Goal: Task Accomplishment & Management: Complete application form

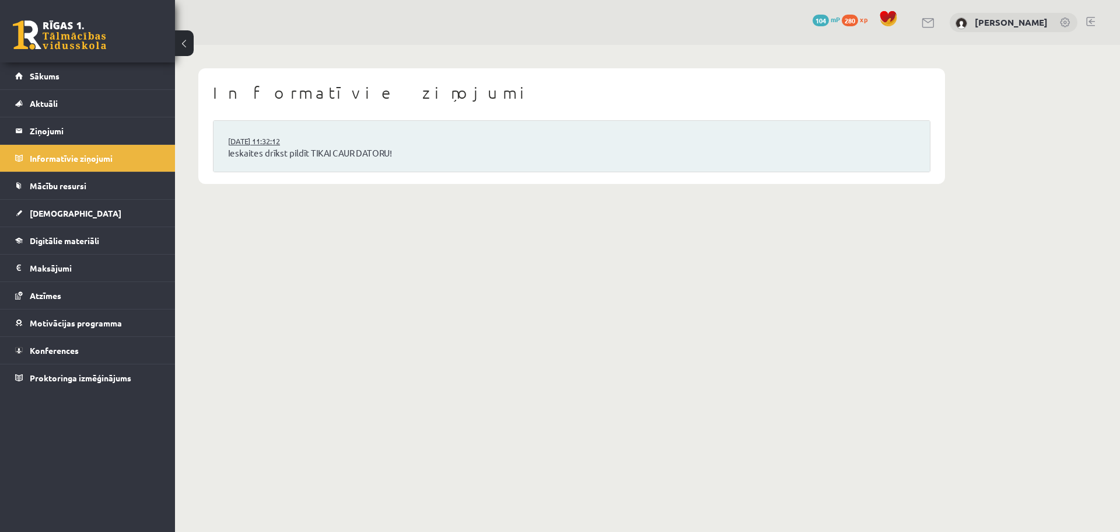
click at [242, 145] on link "15.09.2025 11:32:12" at bounding box center [272, 141] width 88 height 12
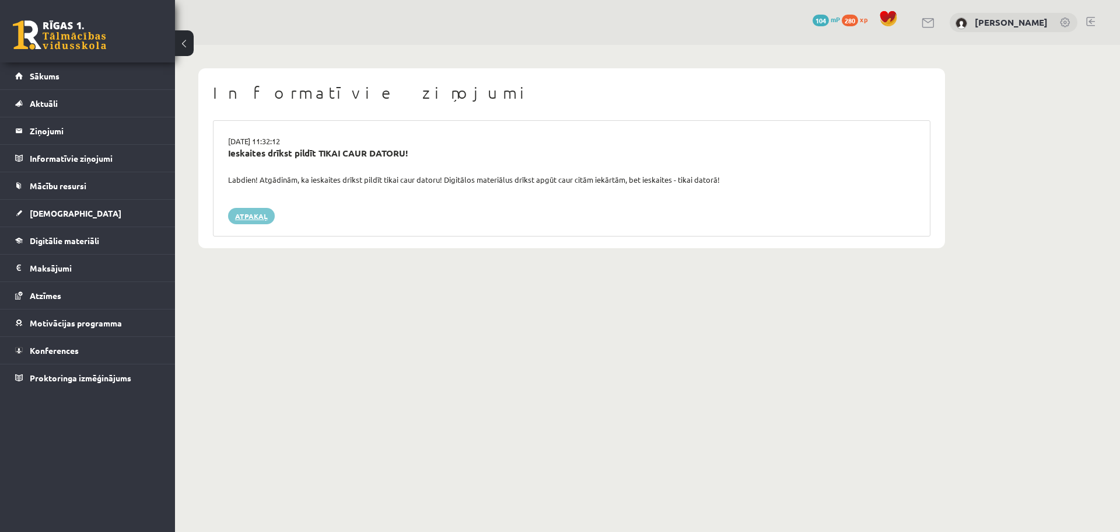
click at [245, 214] on link "Atpakaļ" at bounding box center [251, 216] width 47 height 16
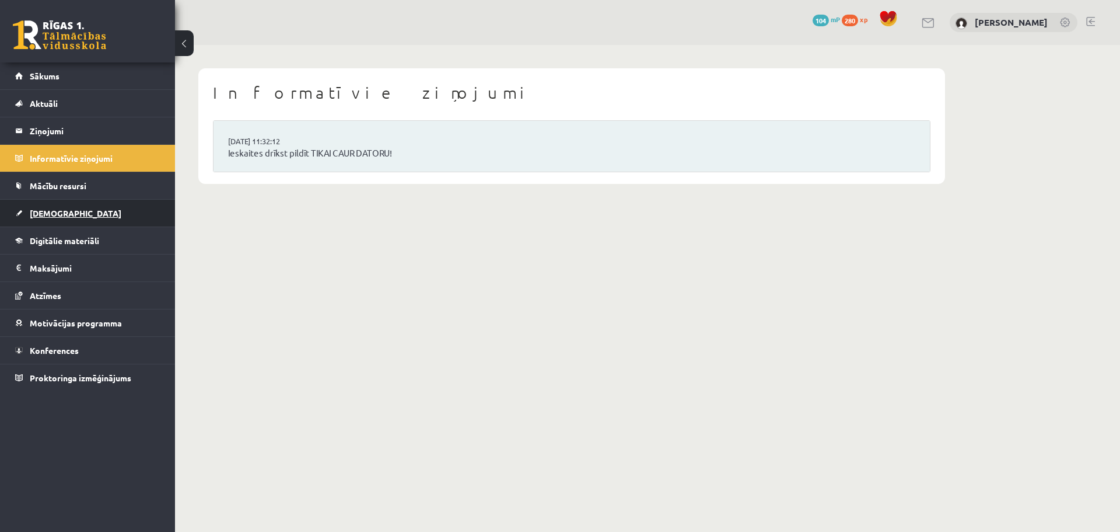
click at [69, 208] on link "[DEMOGRAPHIC_DATA]" at bounding box center [87, 213] width 145 height 27
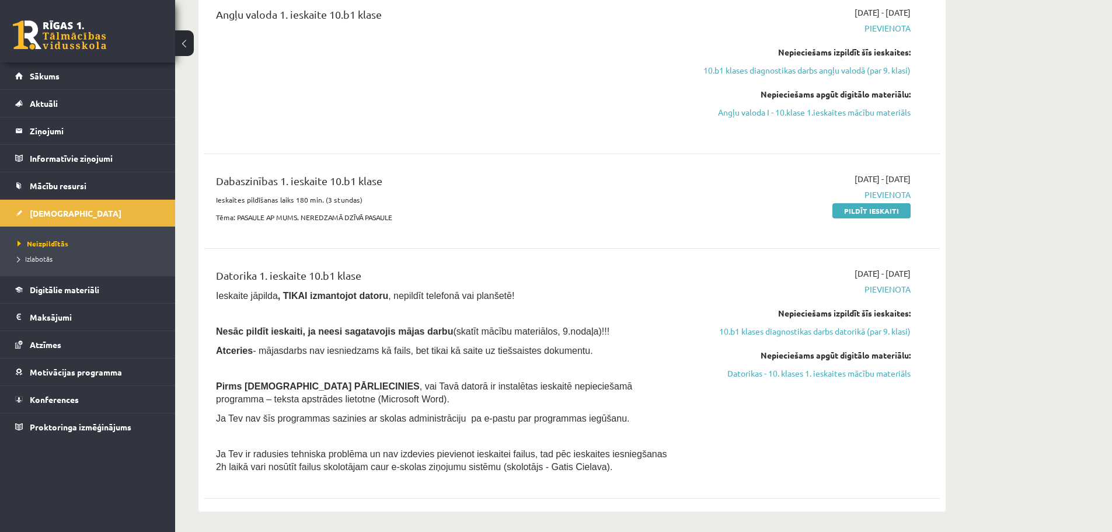
scroll to position [584, 0]
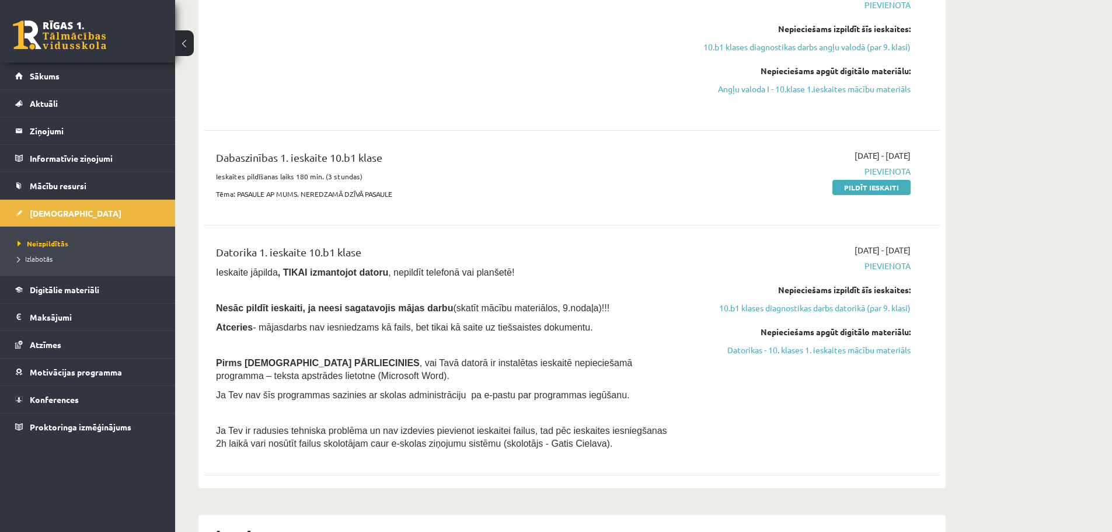
click at [759, 308] on link "10.b1 klases diagnostikas darbs datorikā (par 9. klasi)" at bounding box center [800, 308] width 220 height 12
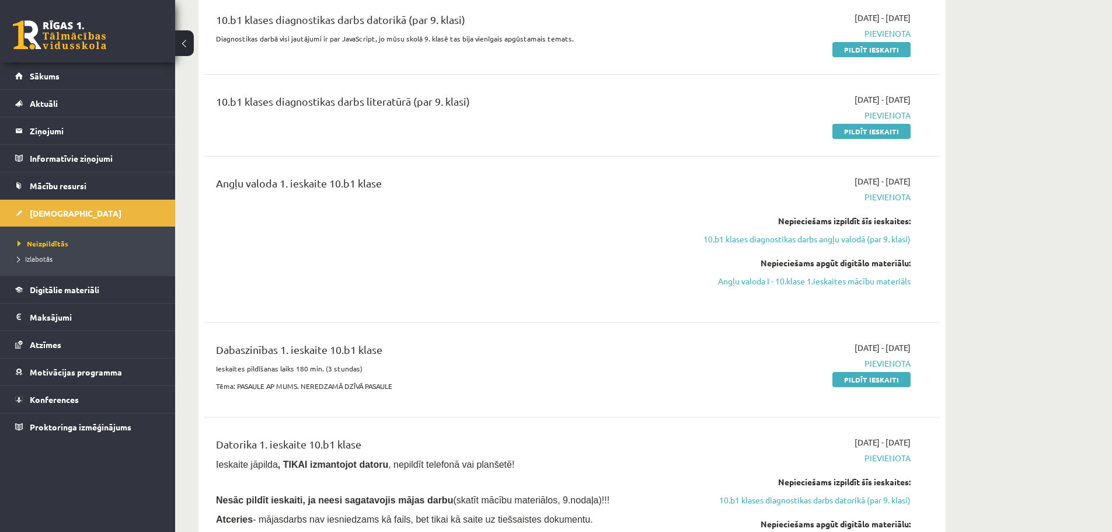
drag, startPoint x: 759, startPoint y: 308, endPoint x: 609, endPoint y: 362, distance: 159.3
click at [609, 362] on div "Dabaszinības 1. ieskaite 10.b1 klase" at bounding box center [444, 352] width 457 height 22
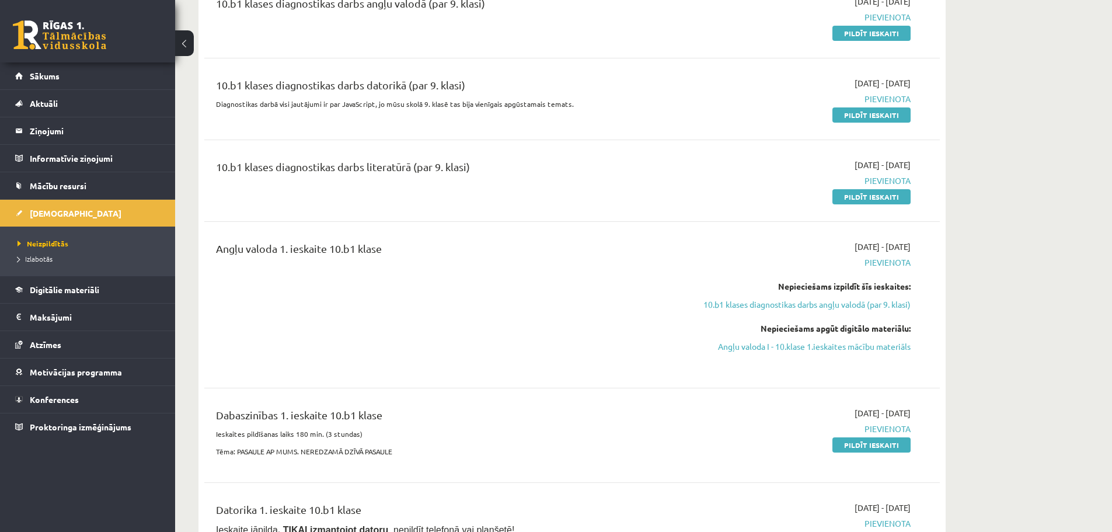
scroll to position [333, 0]
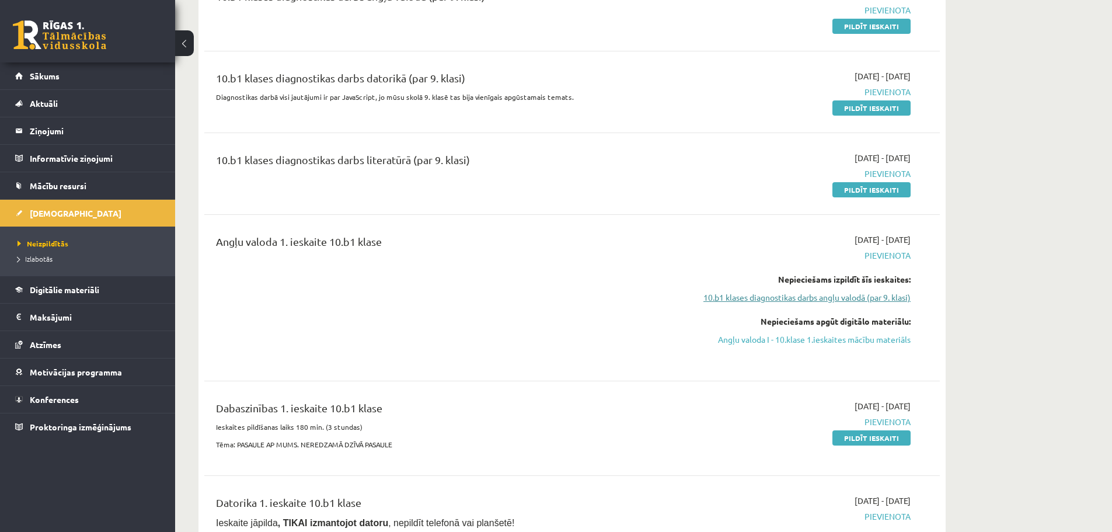
click at [790, 296] on link "10.b1 klases diagnostikas darbs angļu valodā (par 9. klasi)" at bounding box center [800, 297] width 220 height 12
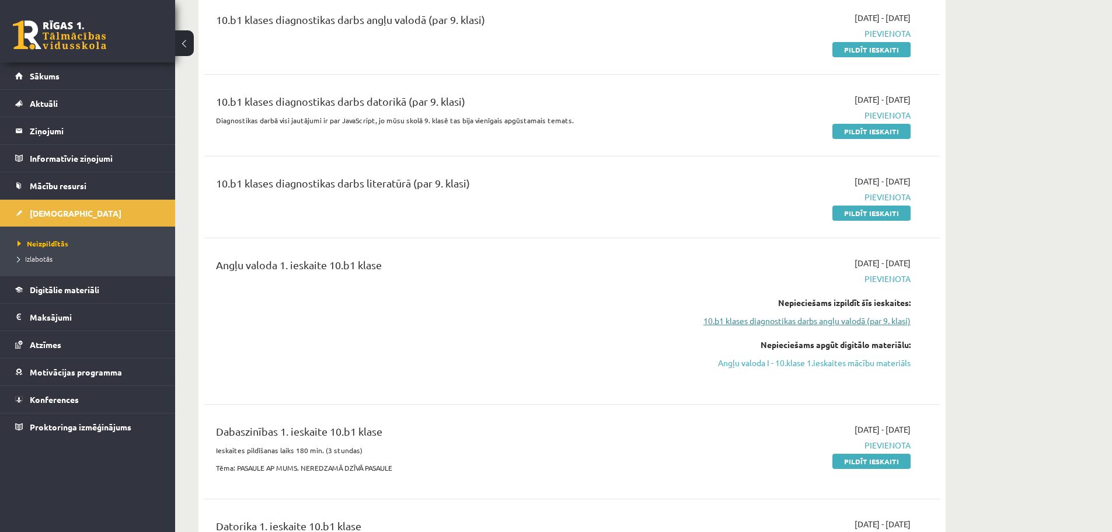
click at [750, 322] on link "10.b1 klases diagnostikas darbs angļu valodā (par 9. klasi)" at bounding box center [800, 321] width 220 height 12
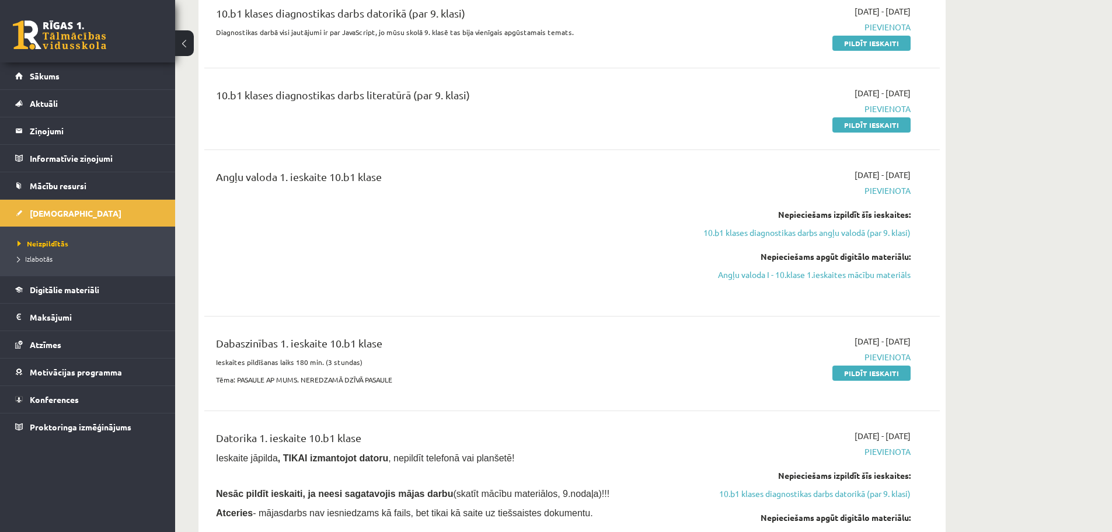
scroll to position [408, 0]
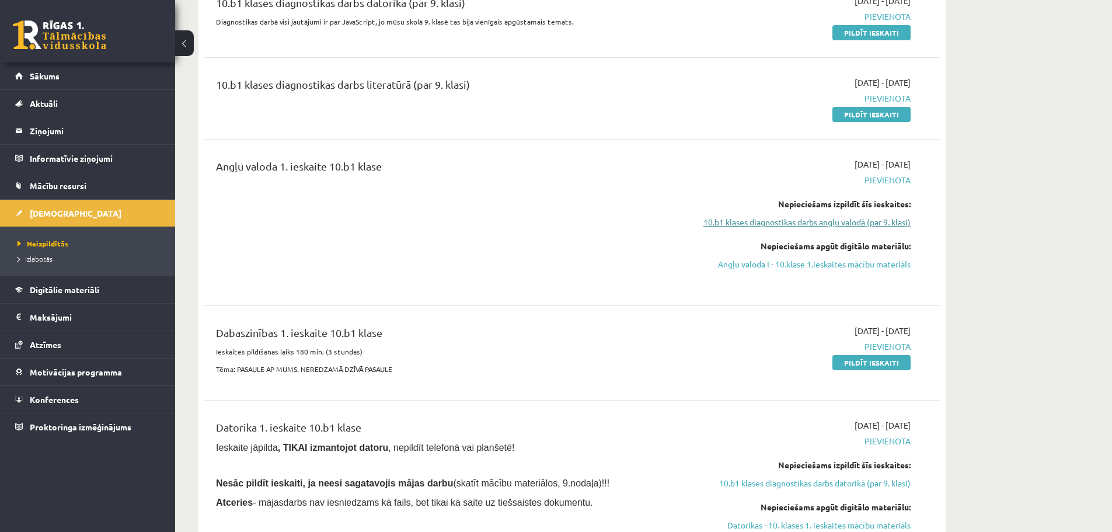
click at [750, 226] on link "10.b1 klases diagnostikas darbs angļu valodā (par 9. klasi)" at bounding box center [800, 222] width 220 height 12
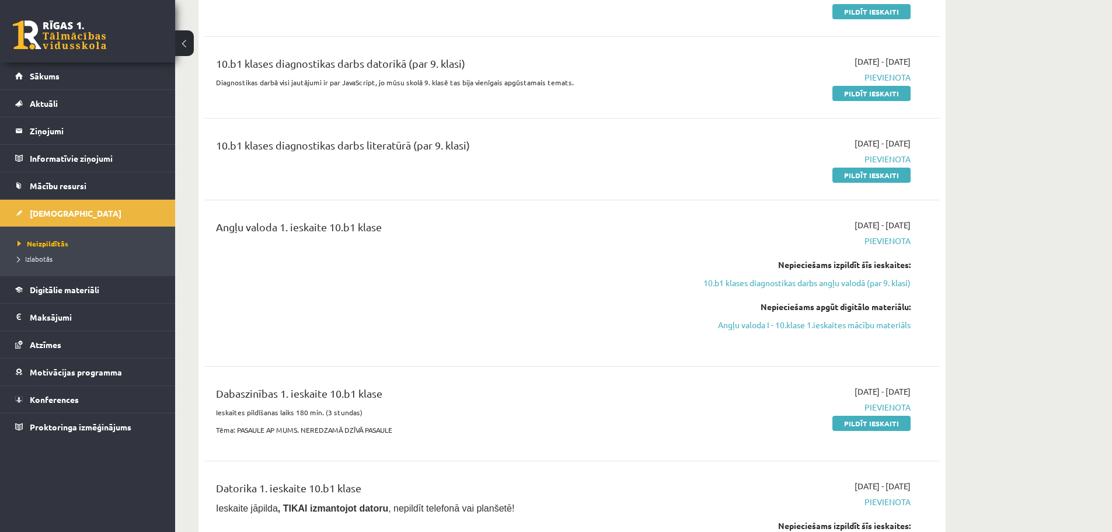
scroll to position [368, 0]
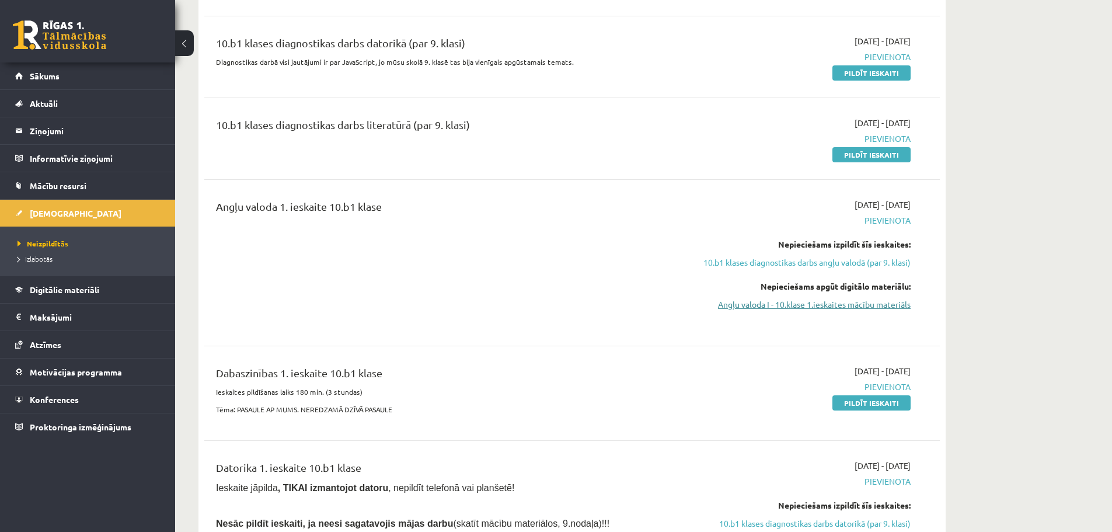
click at [743, 299] on link "Angļu valoda I - 10.klase 1.ieskaites mācību materiāls" at bounding box center [800, 304] width 220 height 12
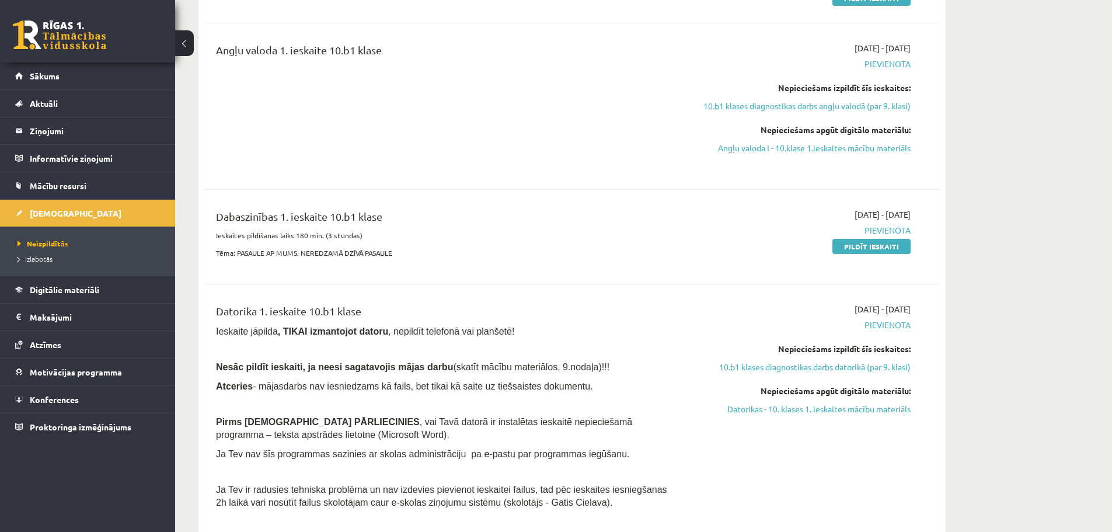
scroll to position [543, 0]
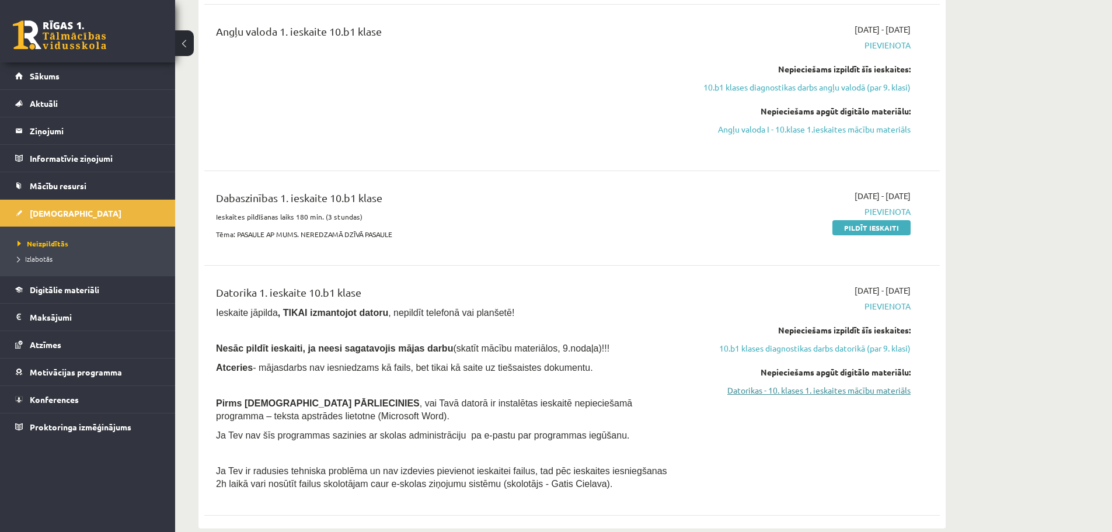
click at [772, 390] on link "Datorikas - 10. klases 1. ieskaites mācību materiāls" at bounding box center [800, 390] width 220 height 12
click at [778, 346] on link "10.b1 klases diagnostikas darbs datorikā (par 9. klasi)" at bounding box center [800, 348] width 220 height 12
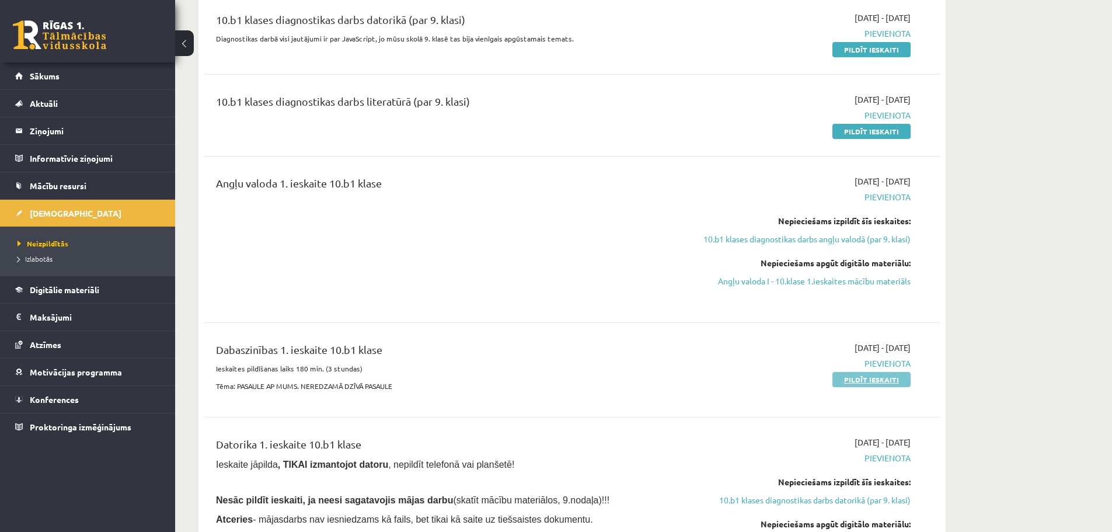
click at [840, 378] on link "Pildīt ieskaiti" at bounding box center [871, 379] width 78 height 15
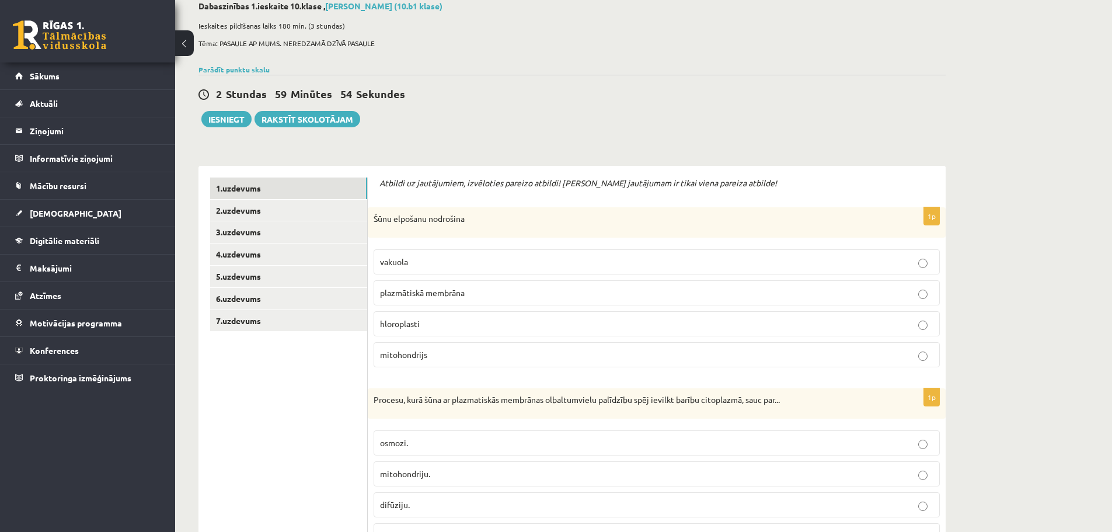
scroll to position [117, 0]
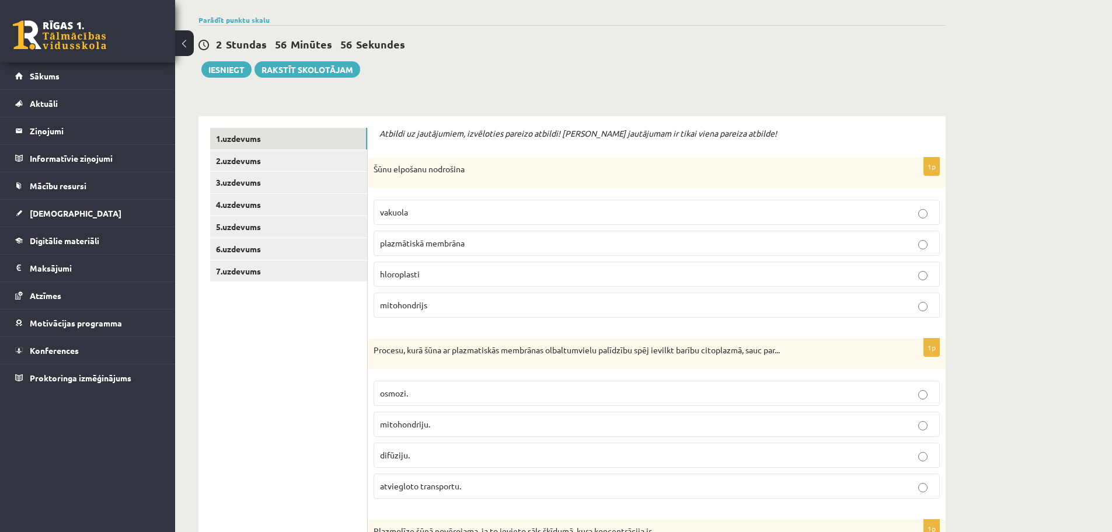
drag, startPoint x: 502, startPoint y: 153, endPoint x: 753, endPoint y: 170, distance: 250.9
click at [396, 303] on span "mitohondrijs" at bounding box center [403, 304] width 47 height 11
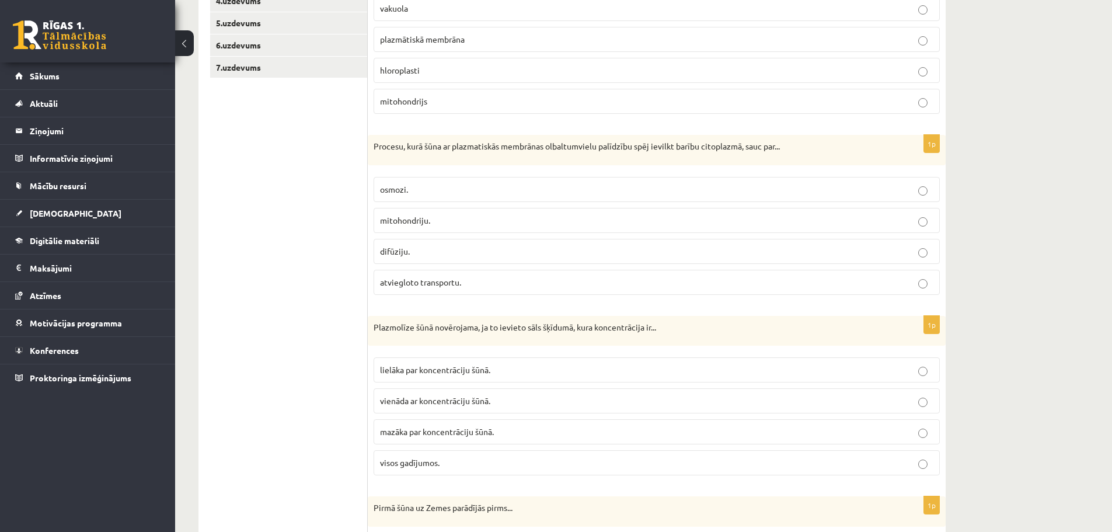
scroll to position [350, 0]
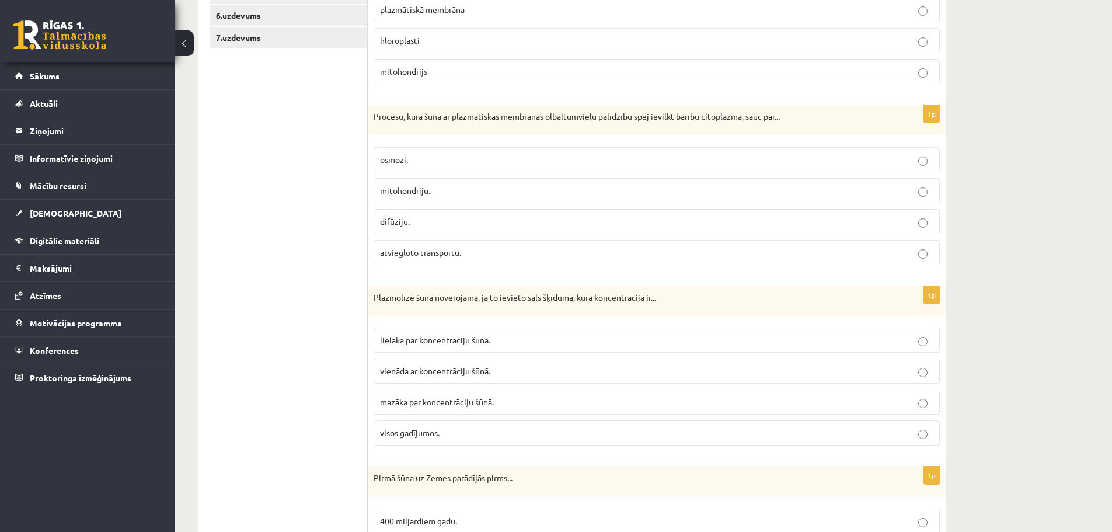
click at [394, 343] on span "lielāka par koncentrāciju šūnā." at bounding box center [435, 339] width 110 height 11
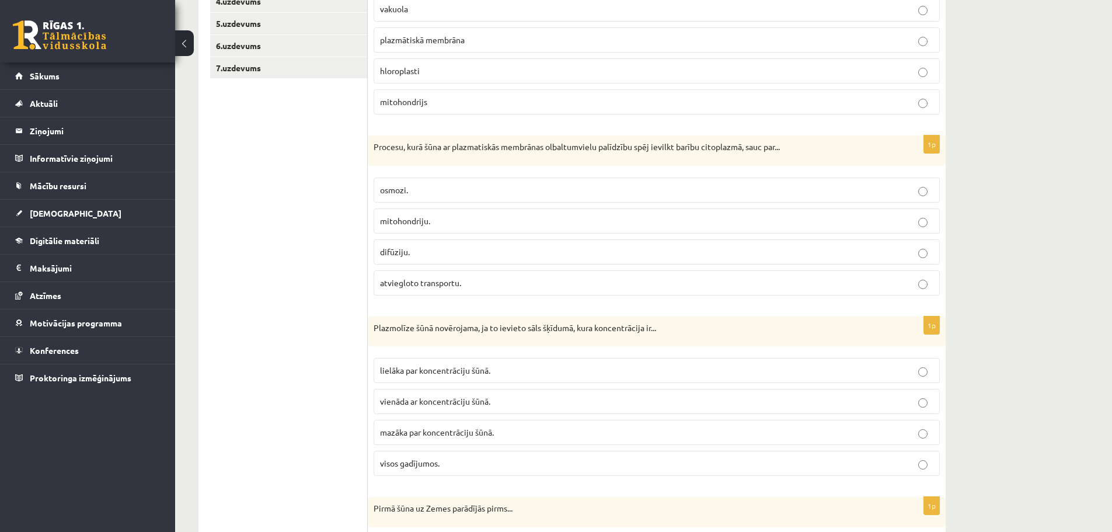
scroll to position [292, 0]
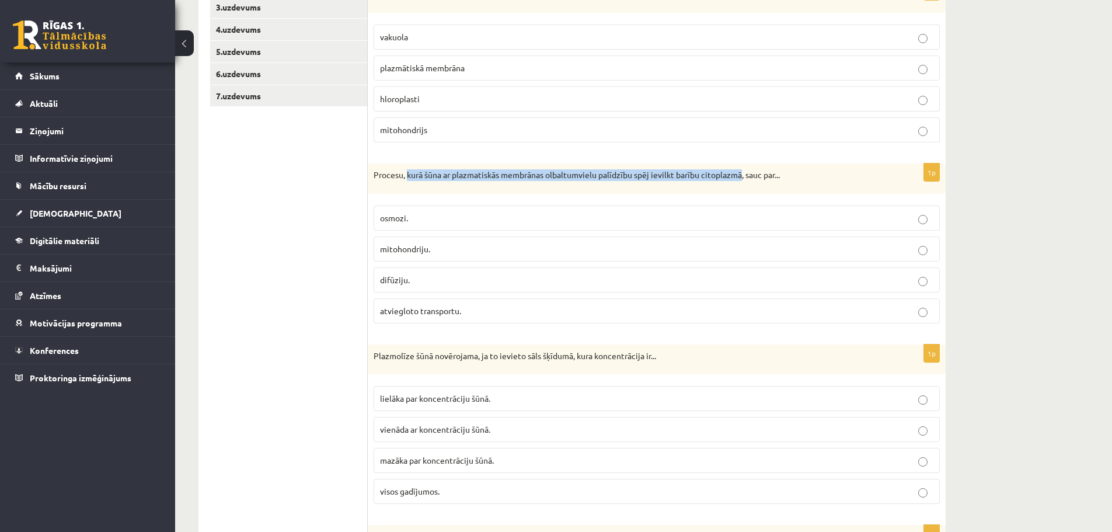
drag, startPoint x: 406, startPoint y: 176, endPoint x: 743, endPoint y: 172, distance: 336.7
click at [743, 172] on p "Procesu, kurā šūna ar plazmatiskās membrānas olbaltumvielu palīdzību spēj ievil…" at bounding box center [627, 175] width 508 height 12
click at [542, 249] on p "mitohondriju." at bounding box center [656, 249] width 553 height 12
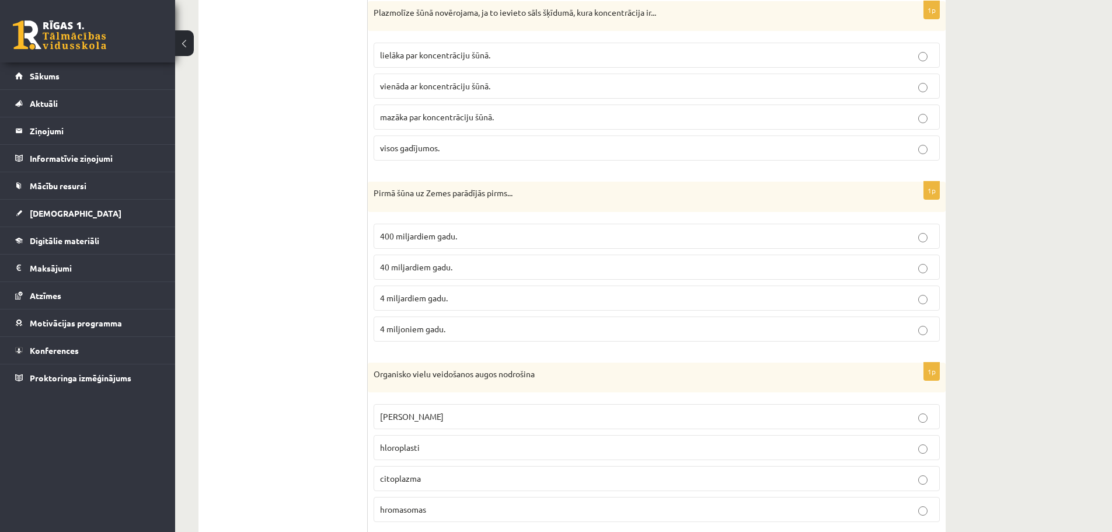
scroll to position [642, 0]
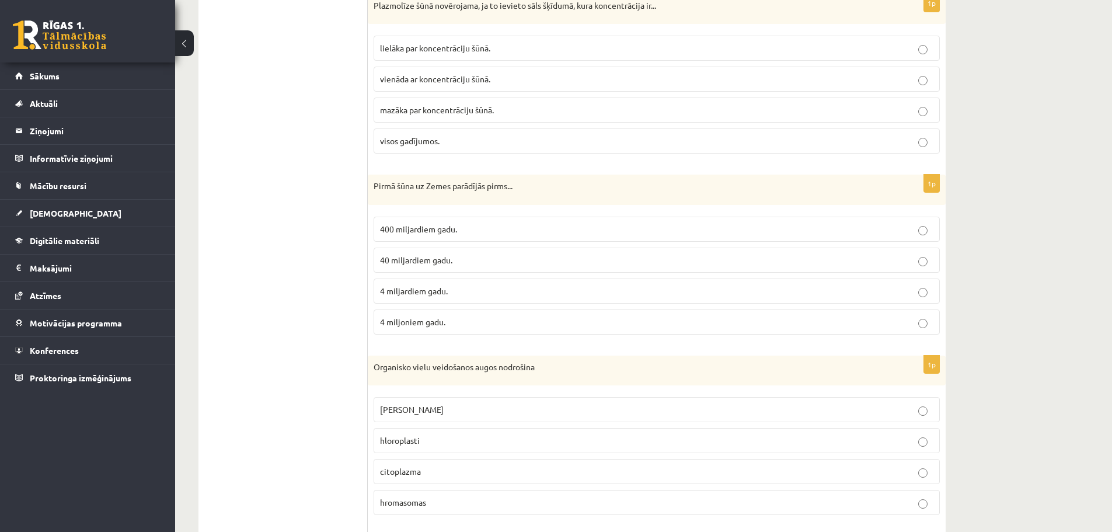
click at [438, 289] on span "4 miljardiem gadu." at bounding box center [414, 290] width 68 height 11
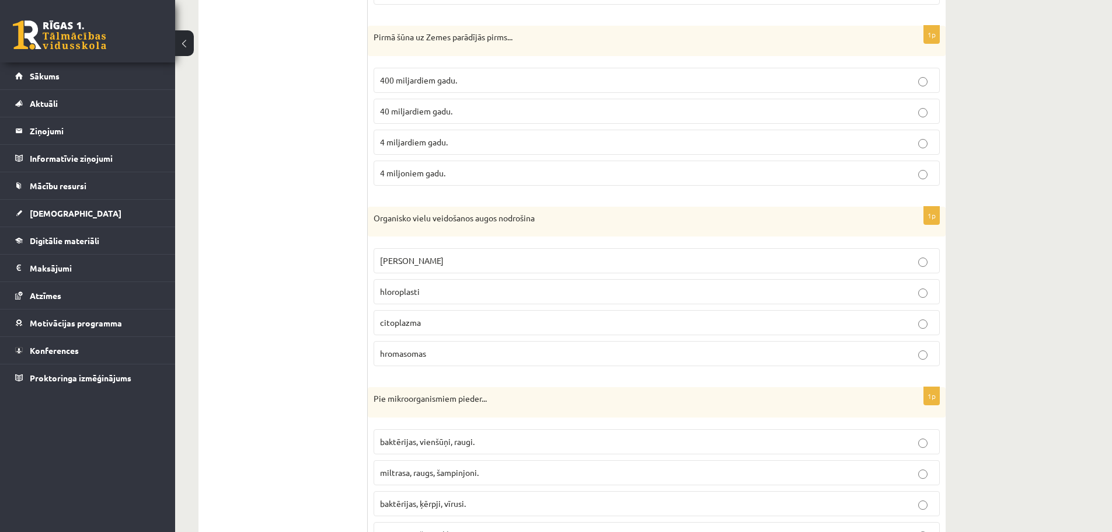
scroll to position [817, 0]
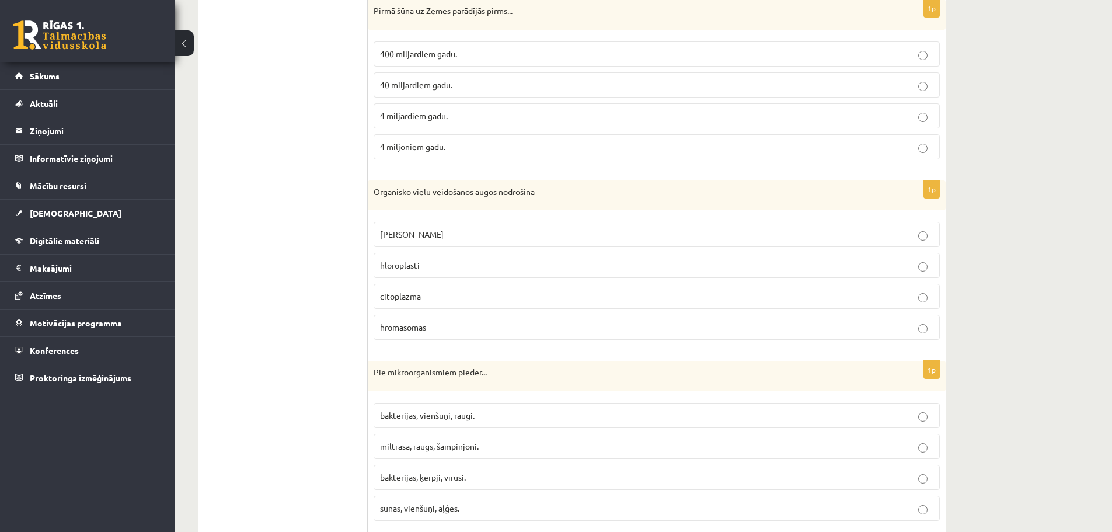
click at [385, 263] on span "hloroplasti" at bounding box center [400, 265] width 40 height 11
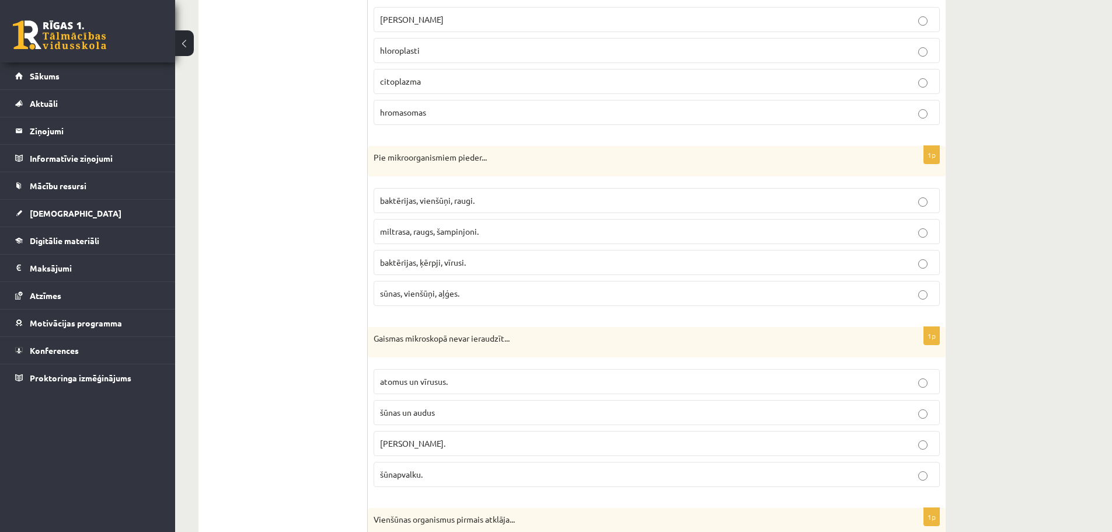
scroll to position [1050, 0]
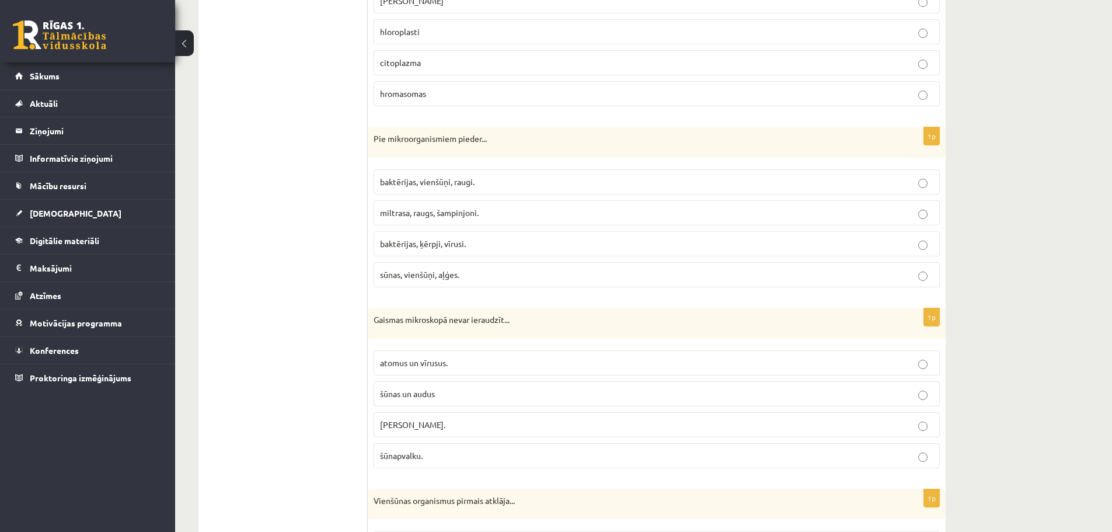
click at [542, 188] on label "baktērijas, vienšūņi, raugi." at bounding box center [656, 181] width 566 height 25
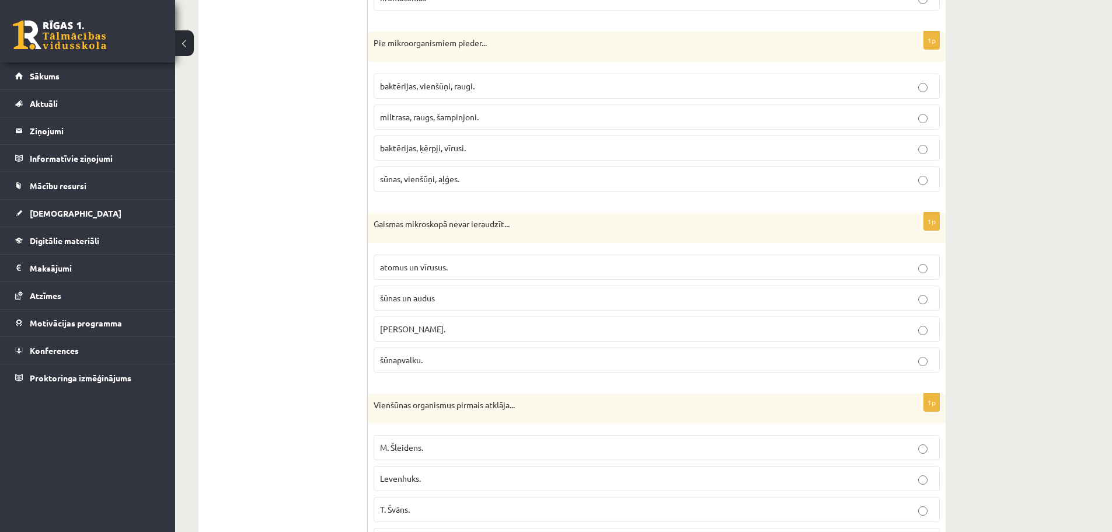
scroll to position [1167, 0]
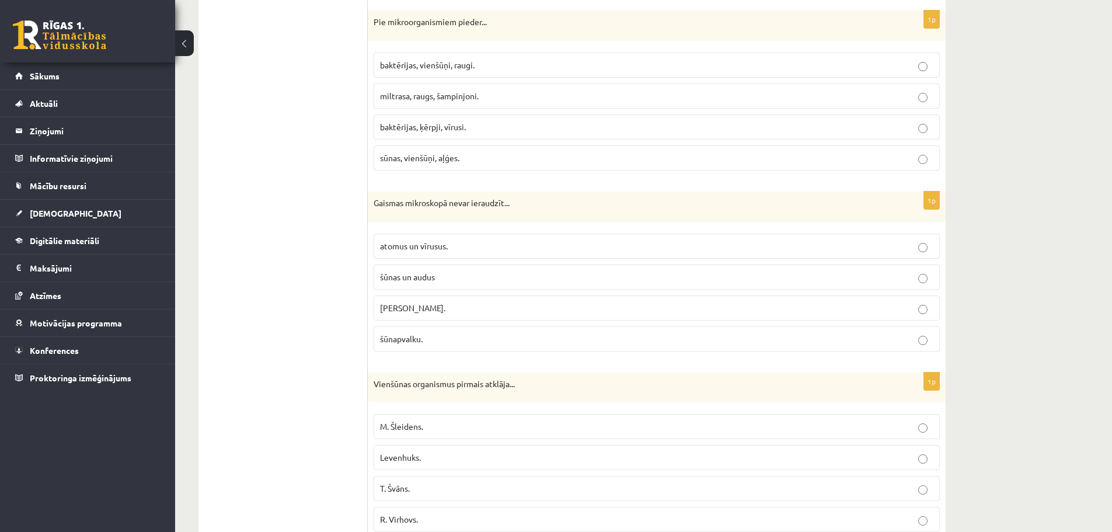
click at [431, 254] on label "atomus un vīrusus." at bounding box center [656, 245] width 566 height 25
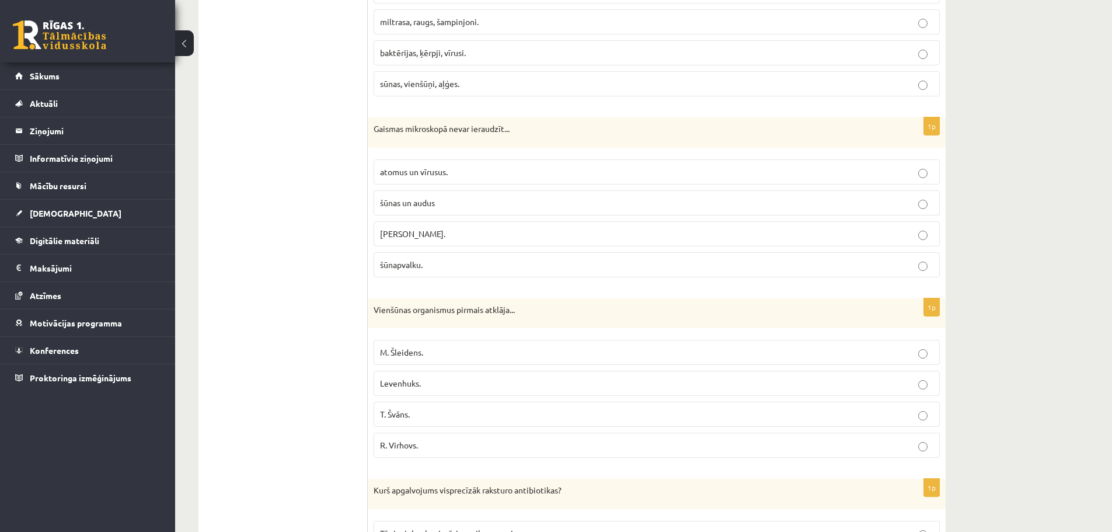
scroll to position [1284, 0]
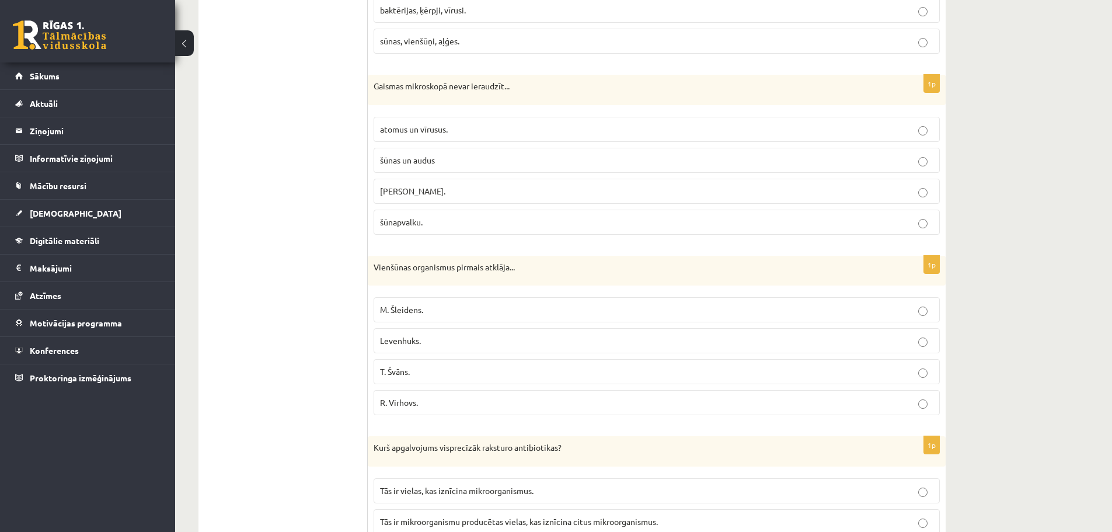
click at [589, 340] on p "Levenhuks." at bounding box center [656, 340] width 553 height 12
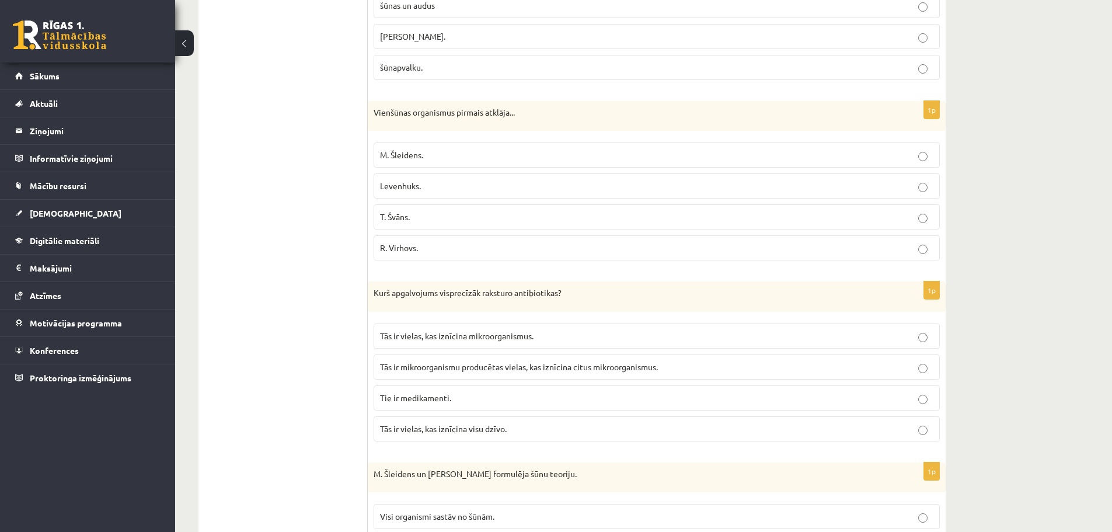
scroll to position [1517, 0]
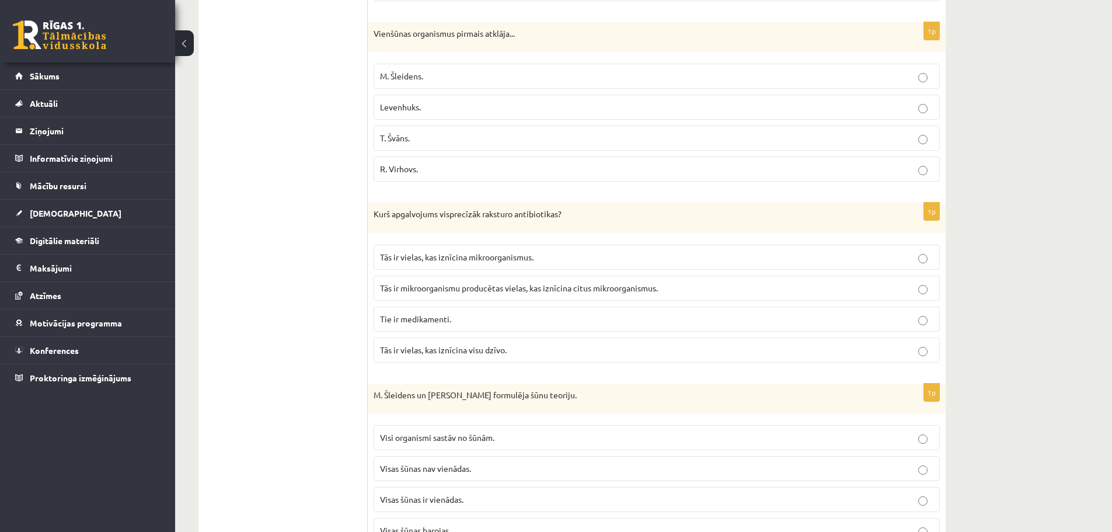
click at [495, 283] on span "Tās ir mikroorganismu producētas vielas, kas iznīcina citus mikroorganismus." at bounding box center [519, 287] width 278 height 11
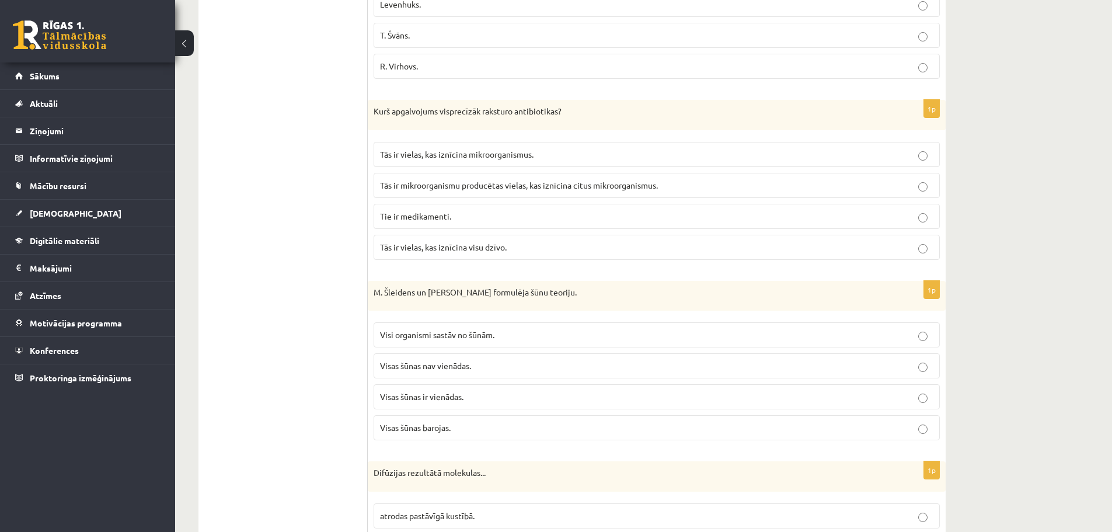
scroll to position [1634, 0]
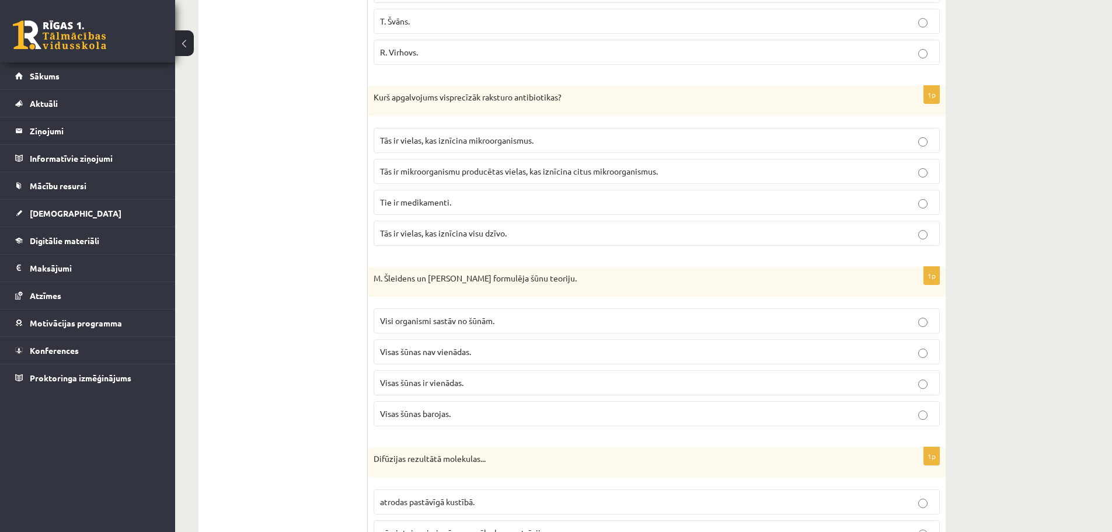
click at [406, 322] on span "Visi organismi sastāv no šūnām." at bounding box center [437, 320] width 114 height 11
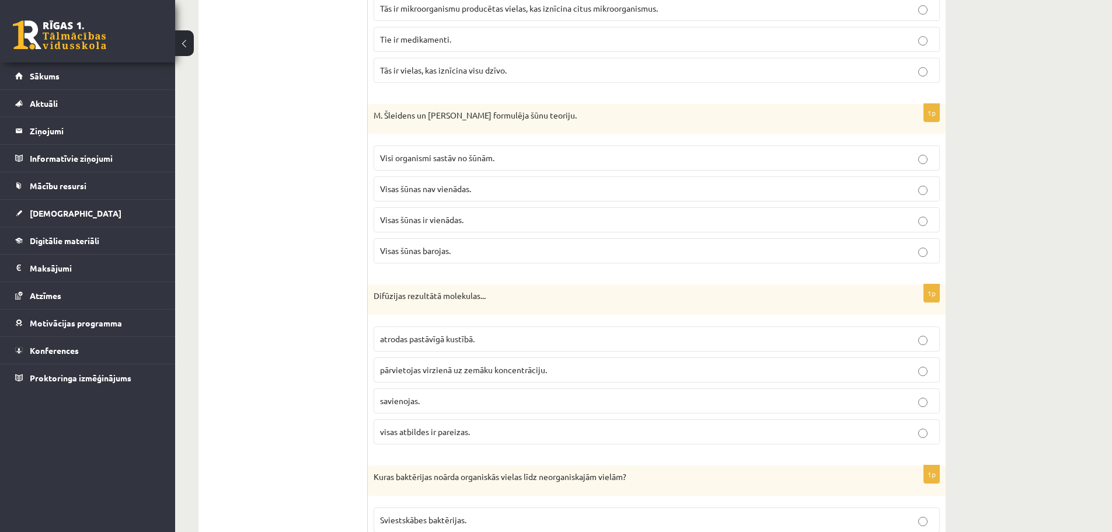
scroll to position [1809, 0]
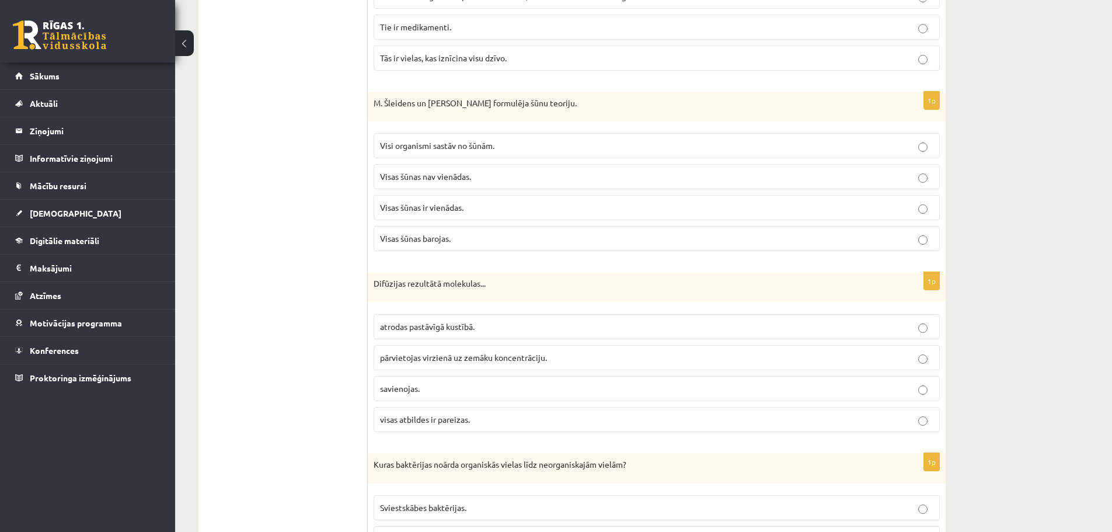
click at [456, 324] on span "atrodas pastāvīgā kustībā." at bounding box center [427, 326] width 95 height 11
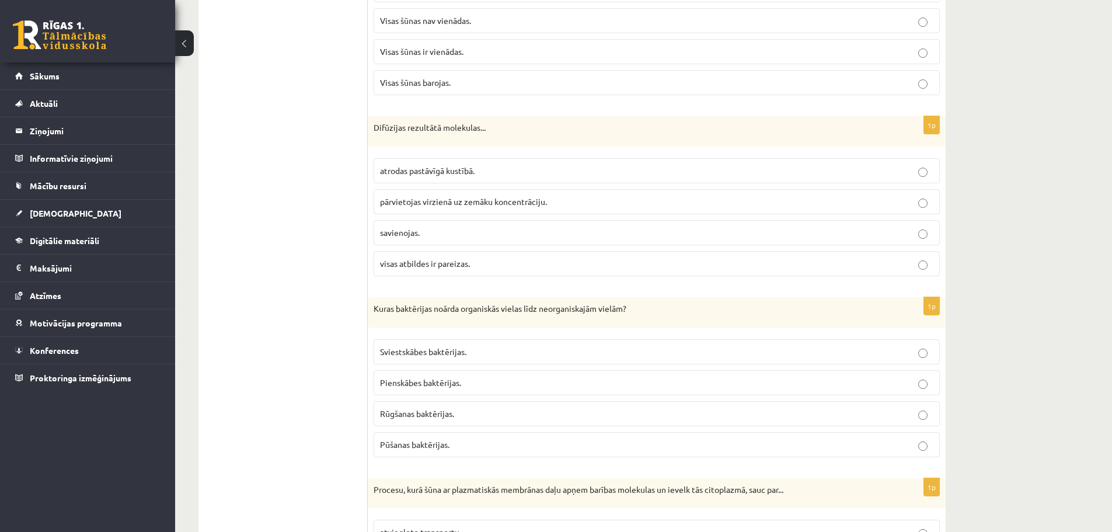
scroll to position [1984, 0]
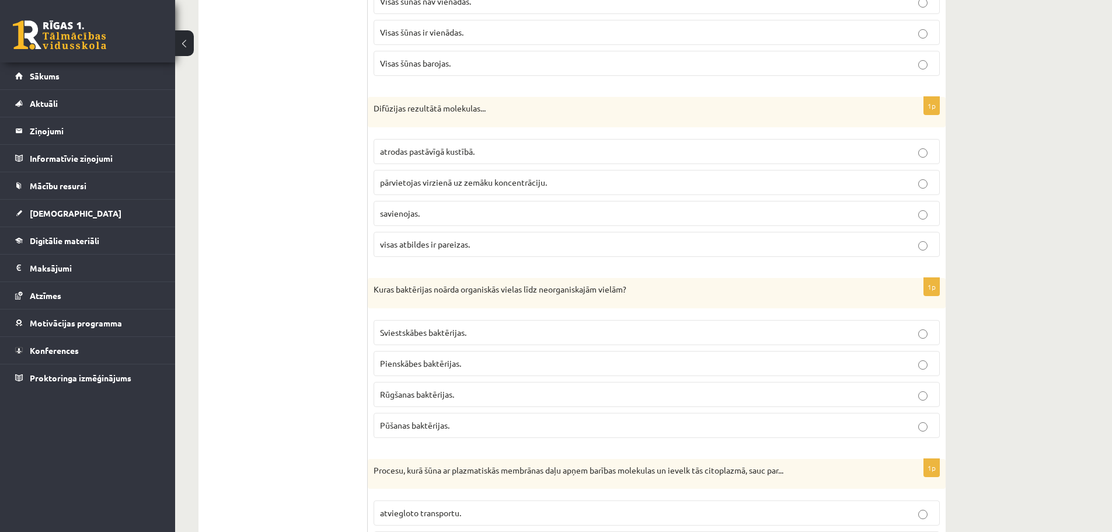
click at [416, 426] on span "Pūšanas baktērijas." at bounding box center [414, 425] width 69 height 11
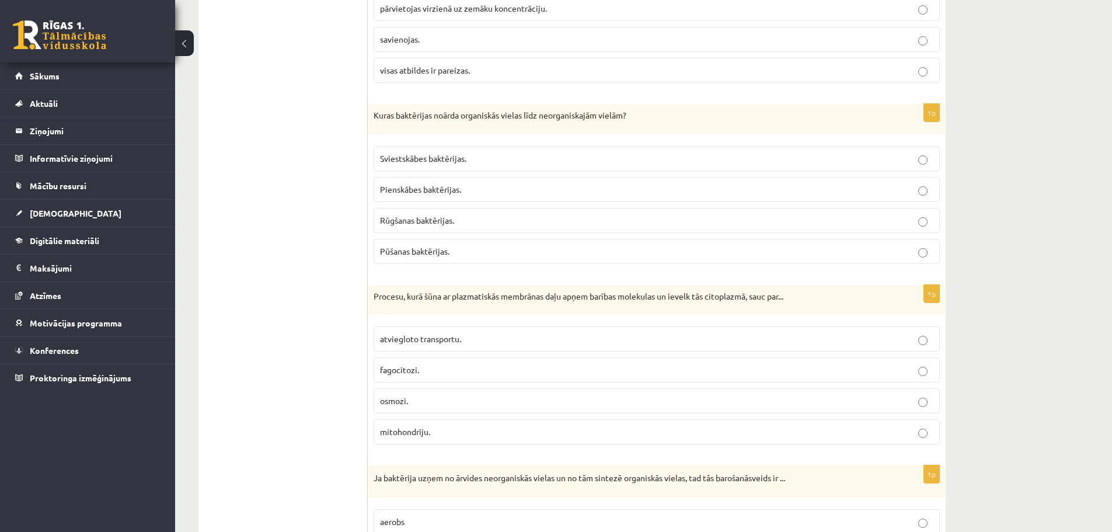
scroll to position [2159, 0]
click at [402, 429] on span "mitohondriju." at bounding box center [405, 430] width 50 height 11
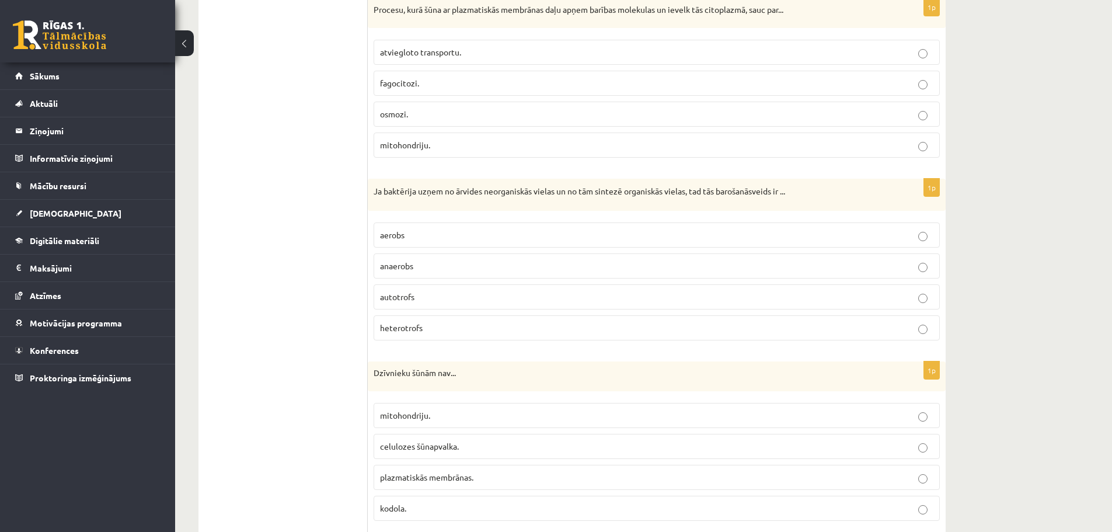
scroll to position [2451, 0]
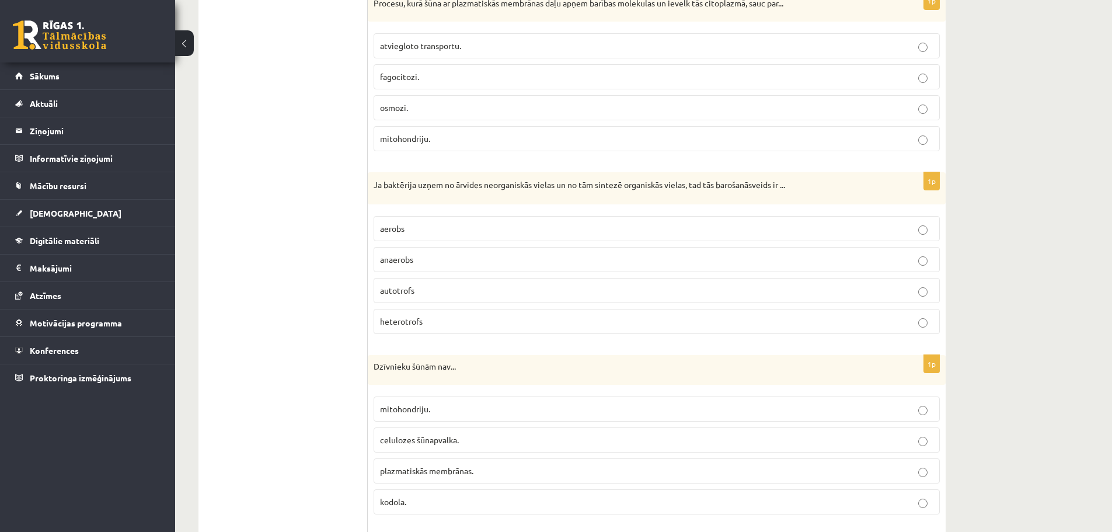
click at [474, 326] on p "heterotrofs" at bounding box center [656, 321] width 553 height 12
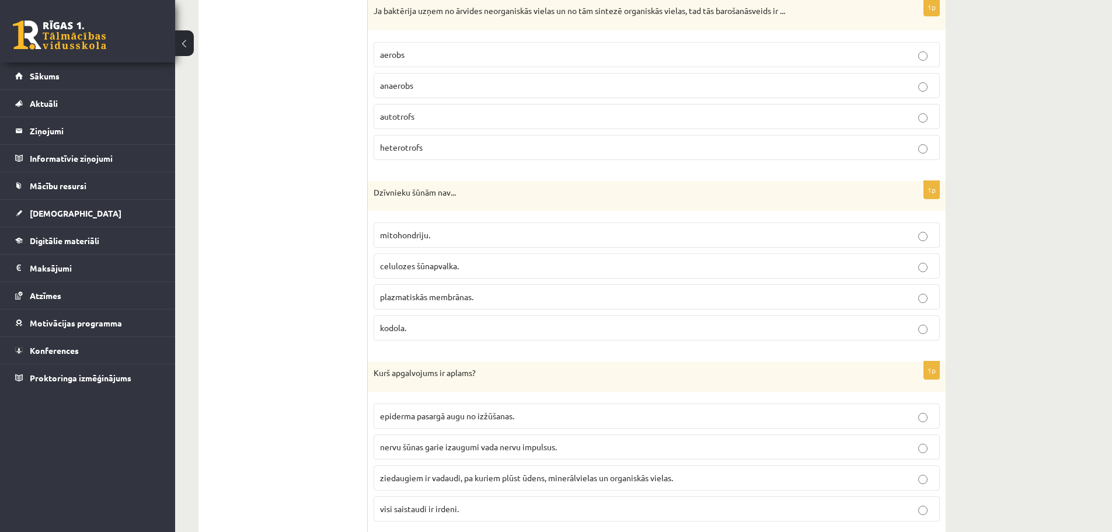
scroll to position [2626, 0]
click at [470, 264] on p "celulozes šūnapvalka." at bounding box center [656, 265] width 553 height 12
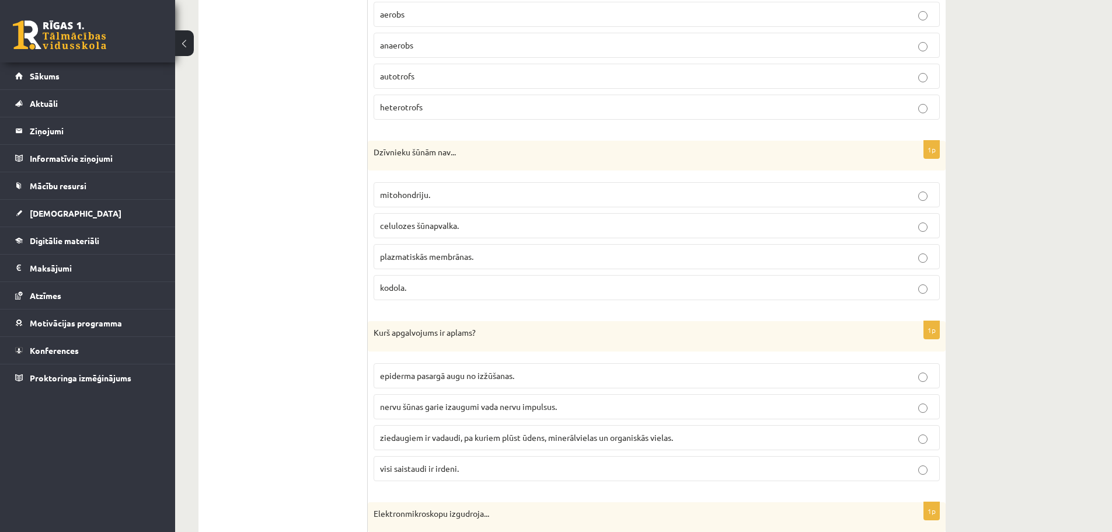
scroll to position [2743, 0]
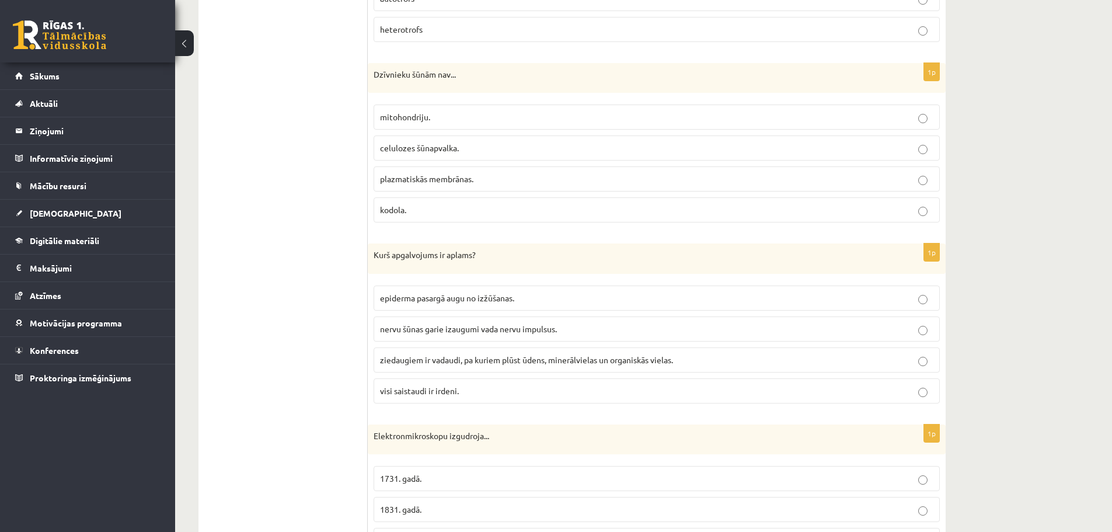
click at [466, 358] on span "ziedaugiem ir vadaudi, pa kuriem plūst ūdens, minerālvielas un organiskās viela…" at bounding box center [526, 359] width 293 height 11
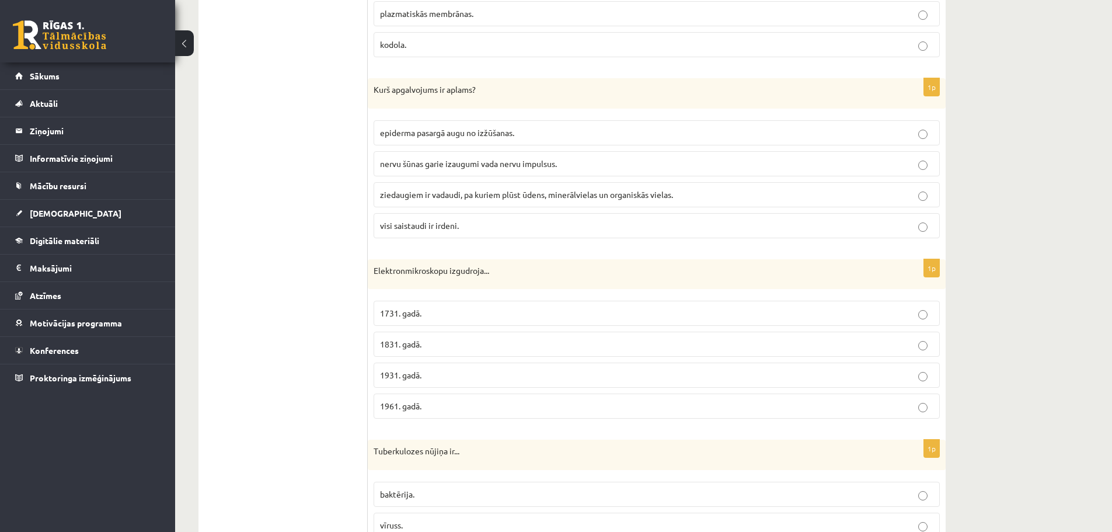
scroll to position [2918, 0]
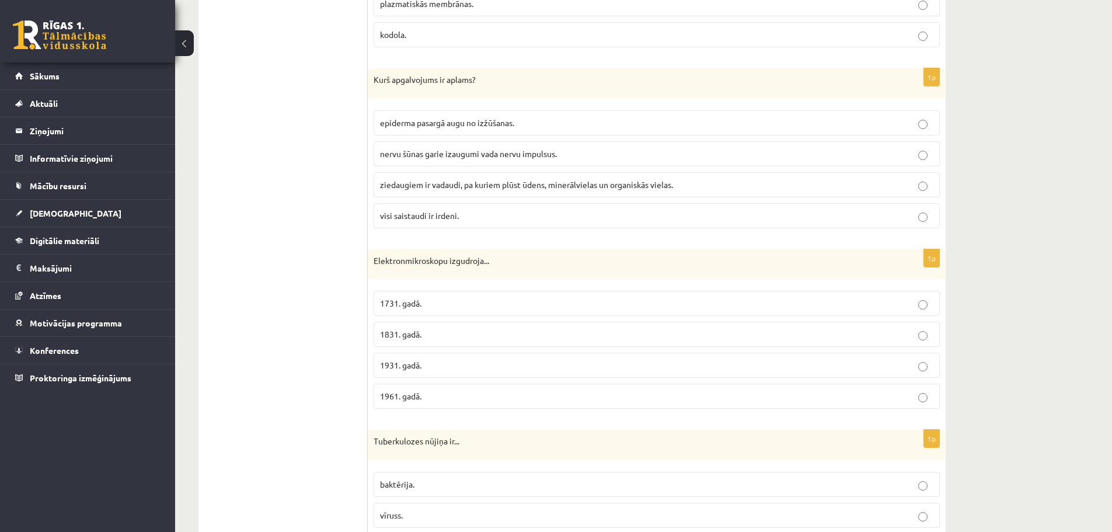
click at [428, 336] on p "1831. gadā." at bounding box center [656, 334] width 553 height 12
click at [428, 362] on p "1931. gadā." at bounding box center [656, 365] width 553 height 12
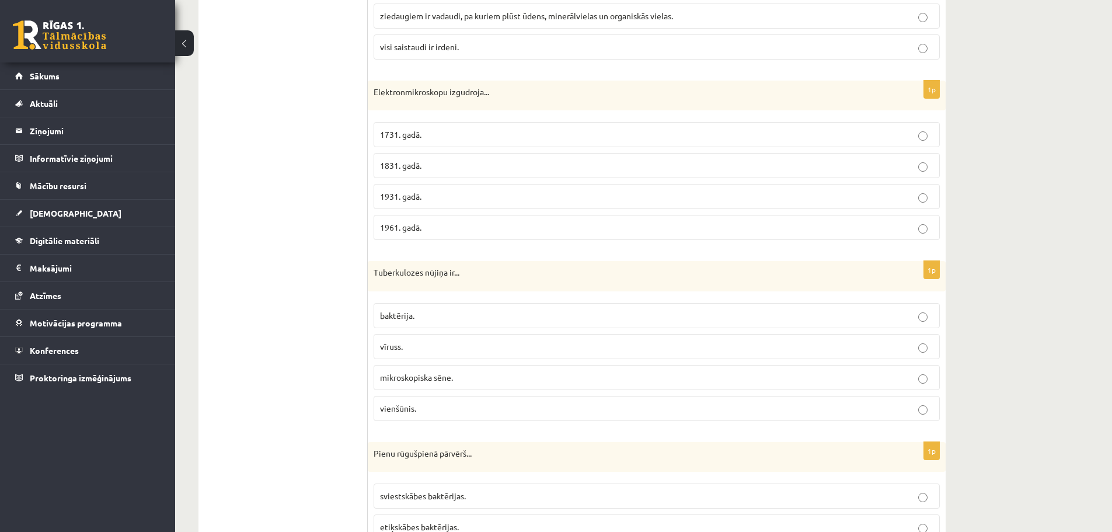
scroll to position [3093, 0]
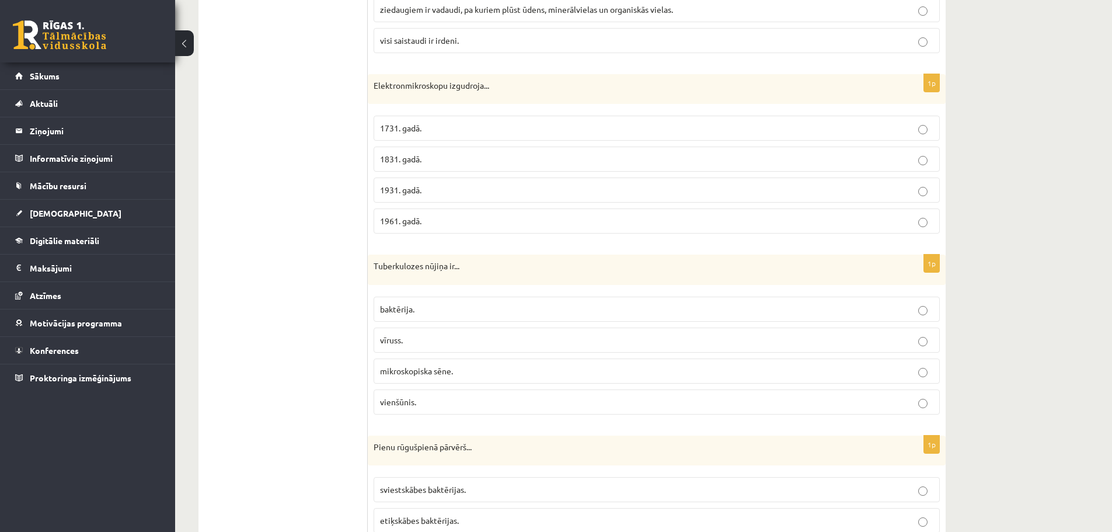
click at [435, 316] on label "baktērija." at bounding box center [656, 308] width 566 height 25
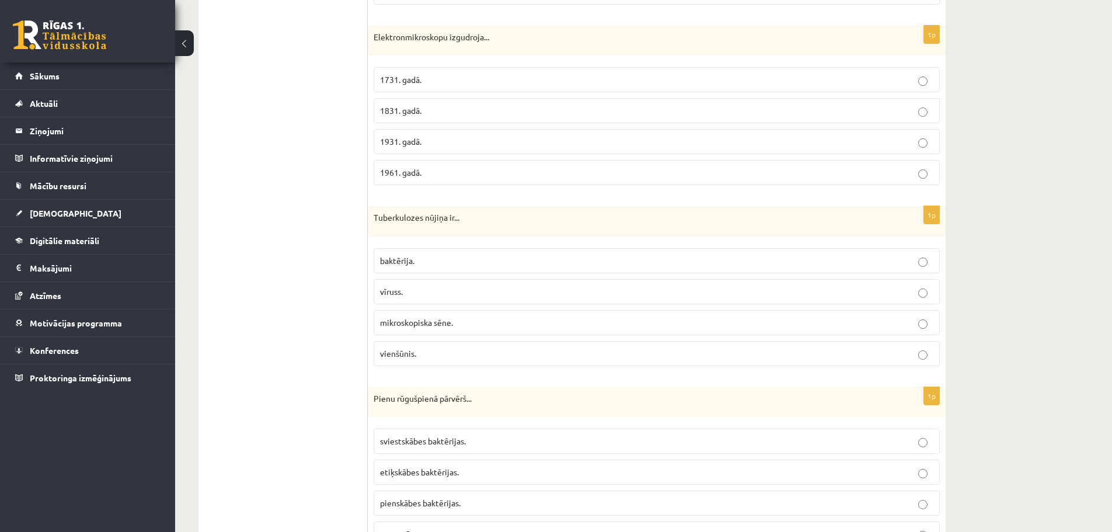
scroll to position [3210, 0]
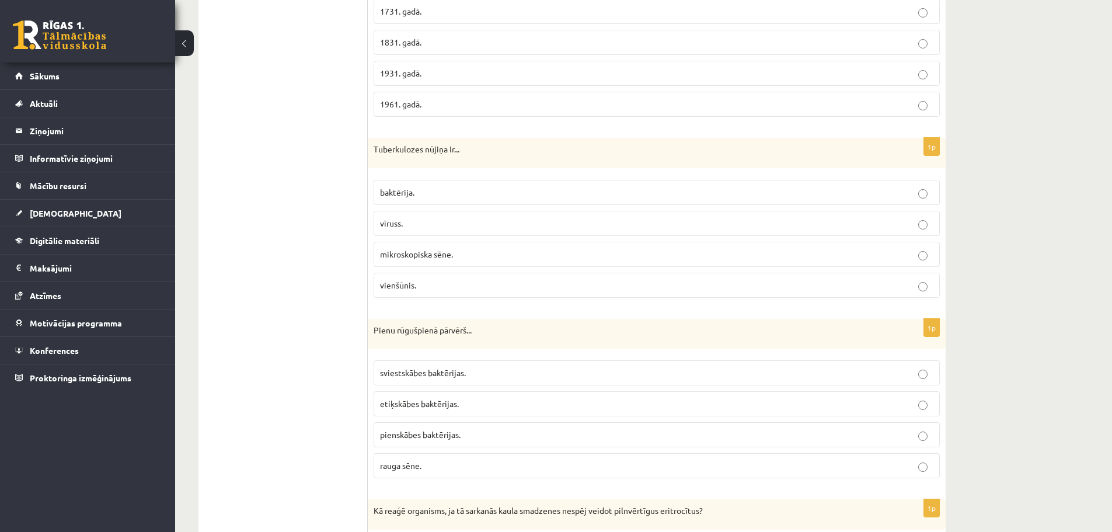
click at [569, 441] on p "pienskābes baktērijas." at bounding box center [656, 434] width 553 height 12
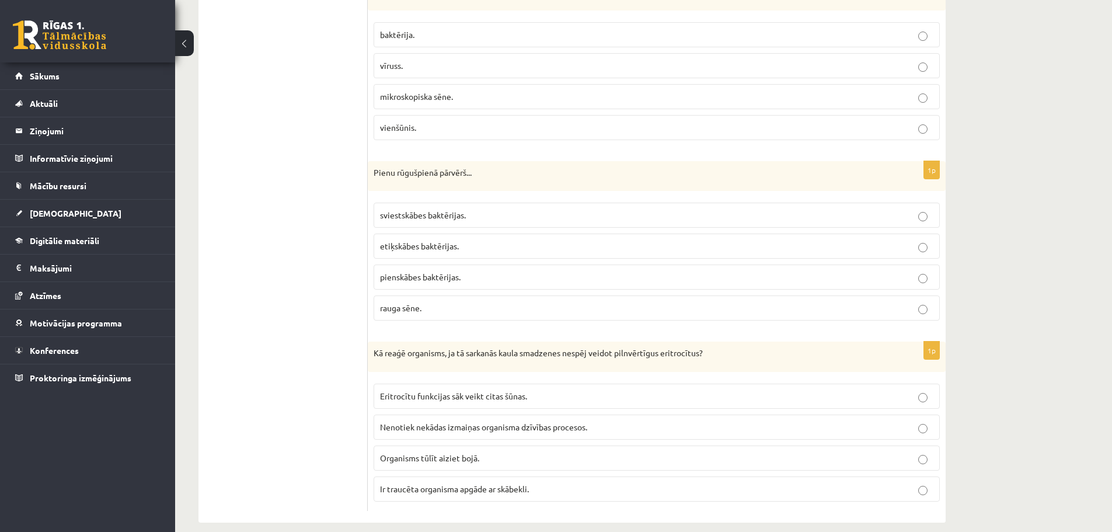
scroll to position [3382, 0]
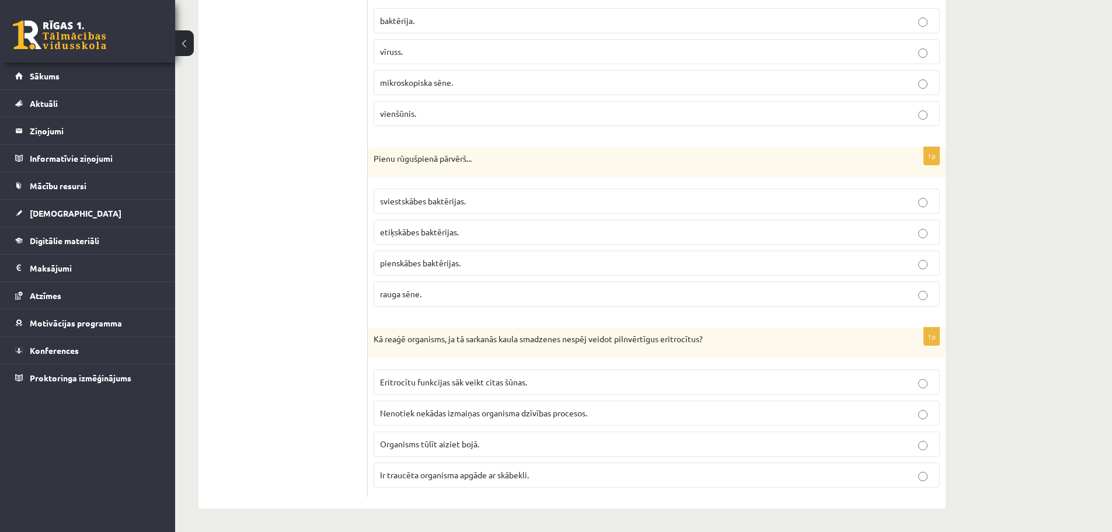
click at [448, 477] on span "Ir traucēta organisma apgāde ar skābekli." at bounding box center [454, 474] width 149 height 11
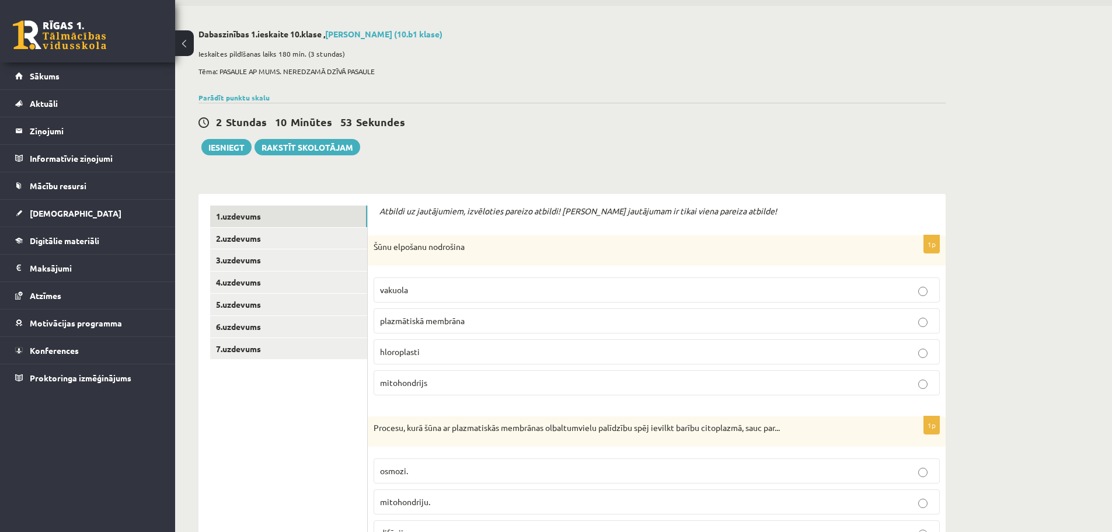
scroll to position [58, 0]
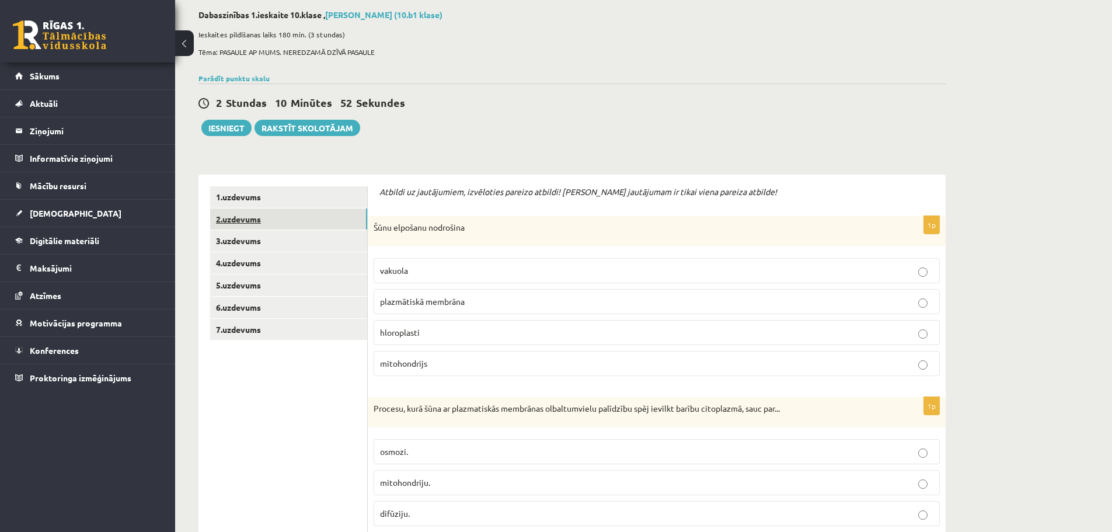
click at [248, 223] on link "2.uzdevums" at bounding box center [288, 219] width 157 height 22
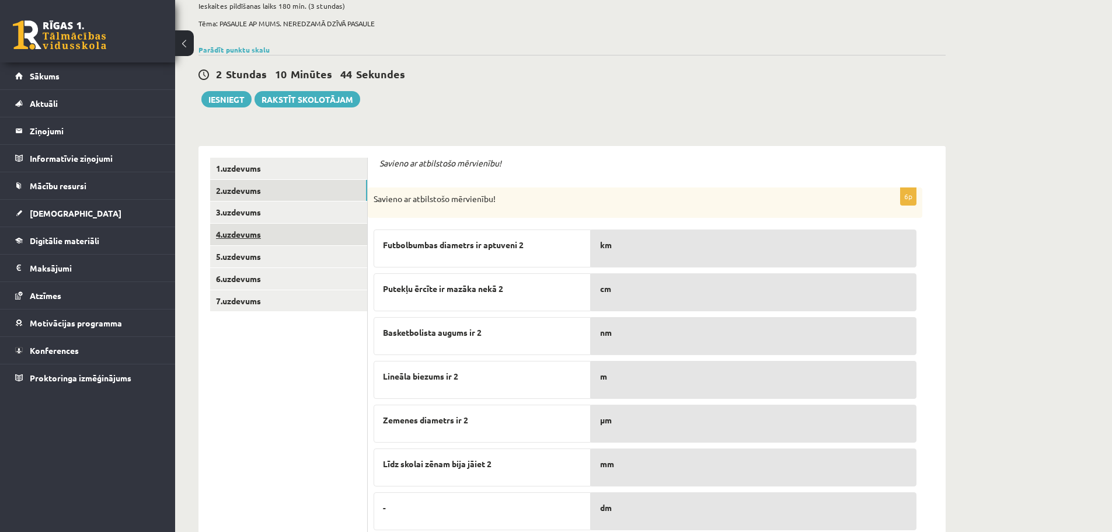
scroll to position [127, 0]
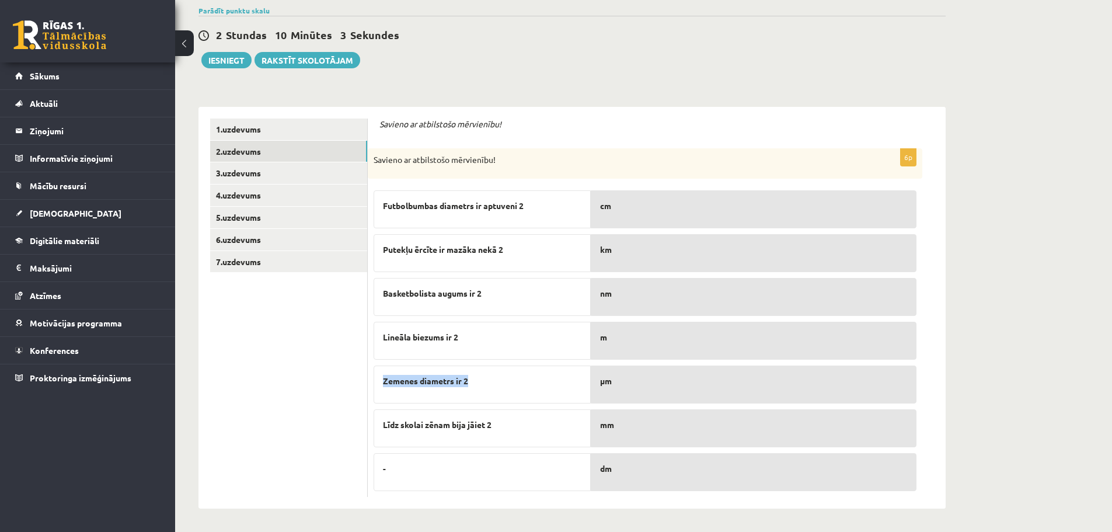
drag, startPoint x: 474, startPoint y: 381, endPoint x: 462, endPoint y: 338, distance: 45.1
click at [462, 338] on div "Futbolbumbas diametrs ir aptuveni 2 Putekļu ērcīte ir mazāka nekā 2 Basketbolis…" at bounding box center [481, 337] width 217 height 306
drag, startPoint x: 445, startPoint y: 337, endPoint x: 473, endPoint y: 274, distance: 69.5
click at [473, 274] on div "Futbolbumbas diametrs ir aptuveni 2 Putekļu ērcīte ir mazāka nekā 2 Basketbolis…" at bounding box center [481, 337] width 217 height 306
click at [596, 149] on div "Savieno ar atbilstošo mērvienību!" at bounding box center [645, 163] width 554 height 30
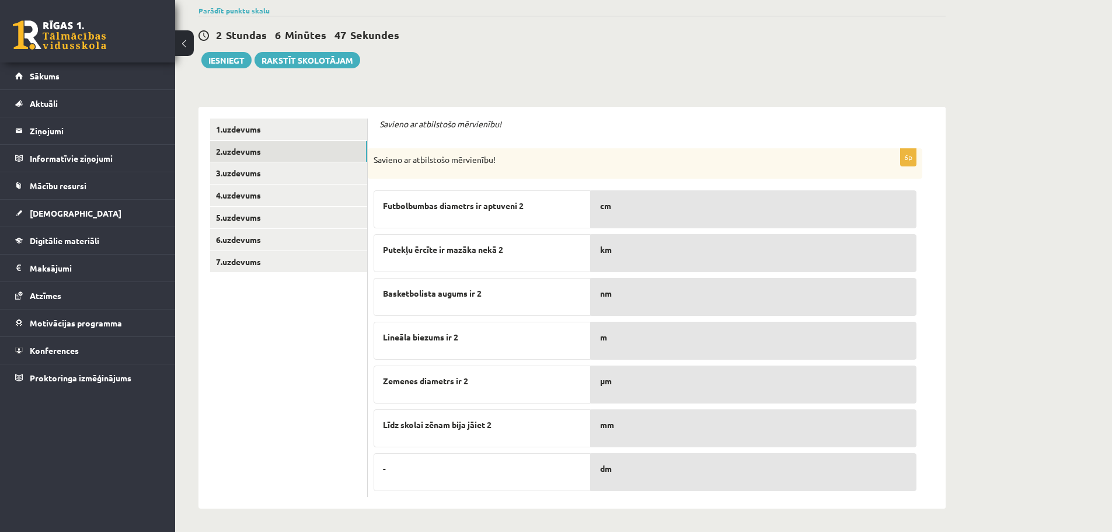
click at [762, 386] on p "μm" at bounding box center [753, 381] width 307 height 12
click at [539, 473] on p "-" at bounding box center [482, 468] width 198 height 12
click at [248, 169] on link "3.uzdevums" at bounding box center [288, 173] width 157 height 22
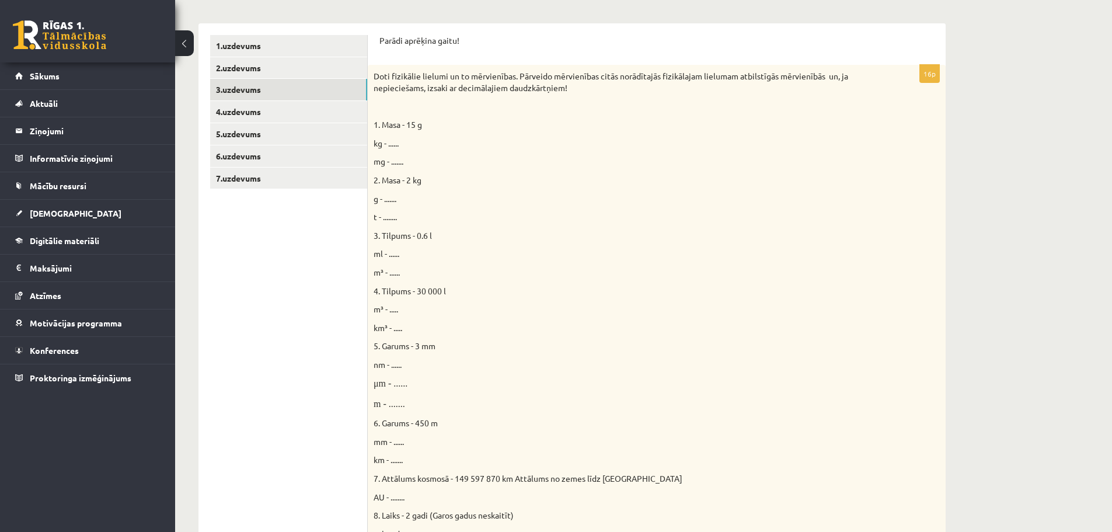
scroll to position [179, 0]
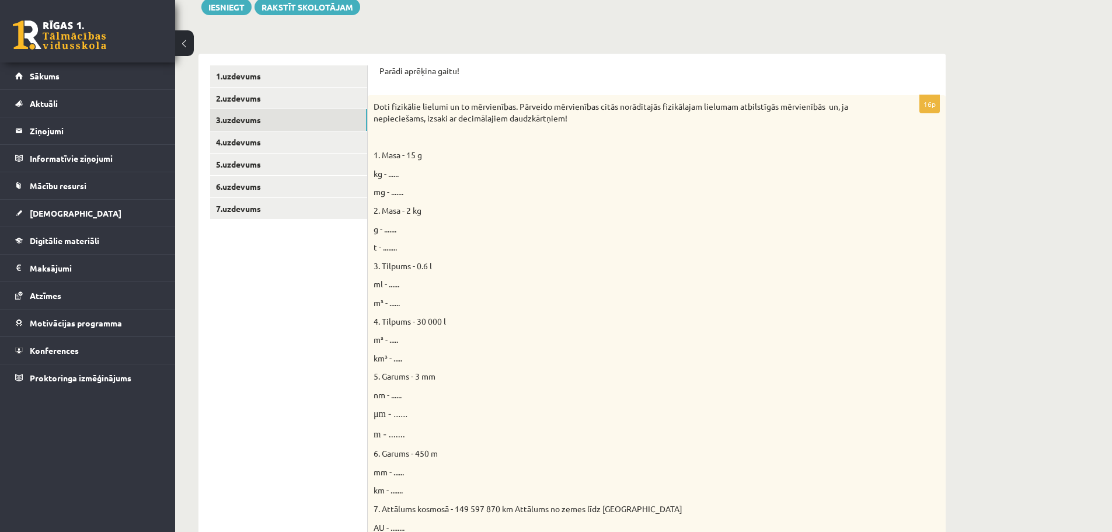
click at [401, 173] on p "kg - ......" at bounding box center [627, 174] width 508 height 12
click at [396, 171] on span "kg - ......" at bounding box center [385, 173] width 25 height 11
click at [395, 173] on span "kg - ......" at bounding box center [385, 173] width 25 height 11
click at [393, 169] on span "kg - ......" at bounding box center [385, 173] width 25 height 11
click at [389, 172] on span "kg - ......" at bounding box center [385, 173] width 25 height 11
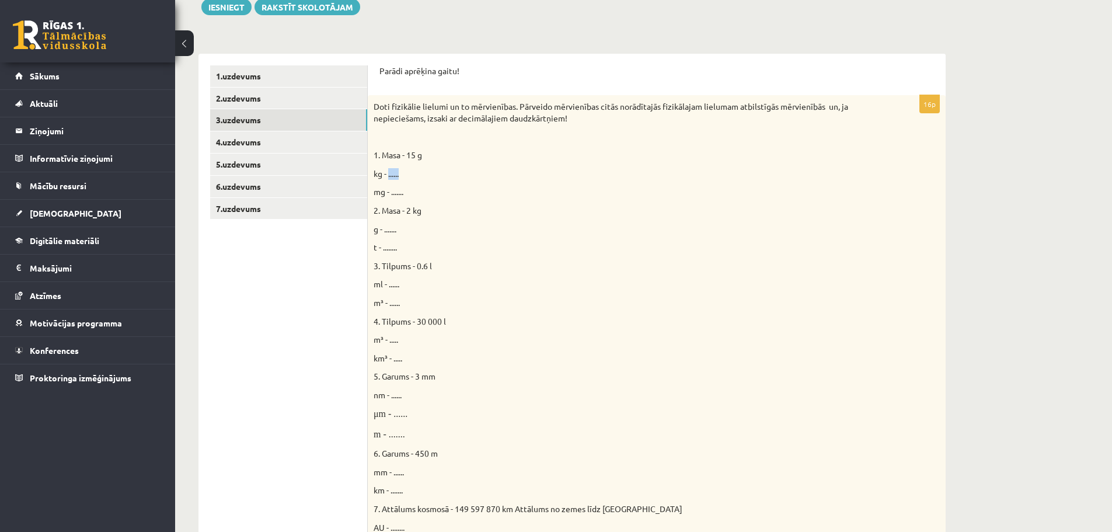
drag, startPoint x: 389, startPoint y: 172, endPoint x: 410, endPoint y: 172, distance: 21.0
click at [410, 172] on p "kg - ......" at bounding box center [627, 174] width 508 height 12
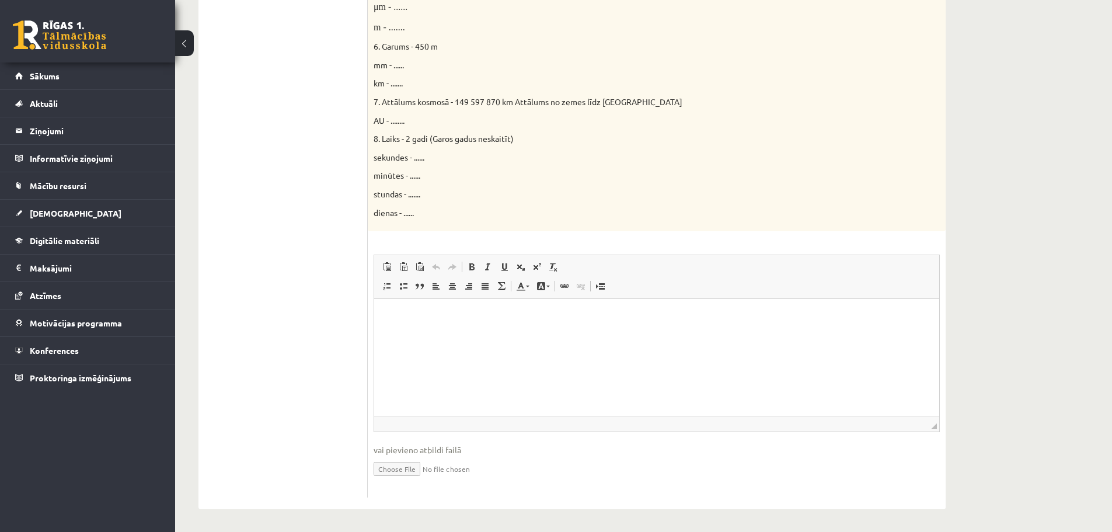
scroll to position [588, 0]
click at [427, 309] on p "Bagātinātā teksta redaktors, wiswyg-editor-user-answer-47434058251600" at bounding box center [657, 315] width 542 height 12
click at [407, 345] on html "******* ********" at bounding box center [656, 325] width 565 height 55
drag, startPoint x: 416, startPoint y: 345, endPoint x: 423, endPoint y: 341, distance: 8.1
click at [416, 345] on html "******* ********" at bounding box center [656, 325] width 565 height 55
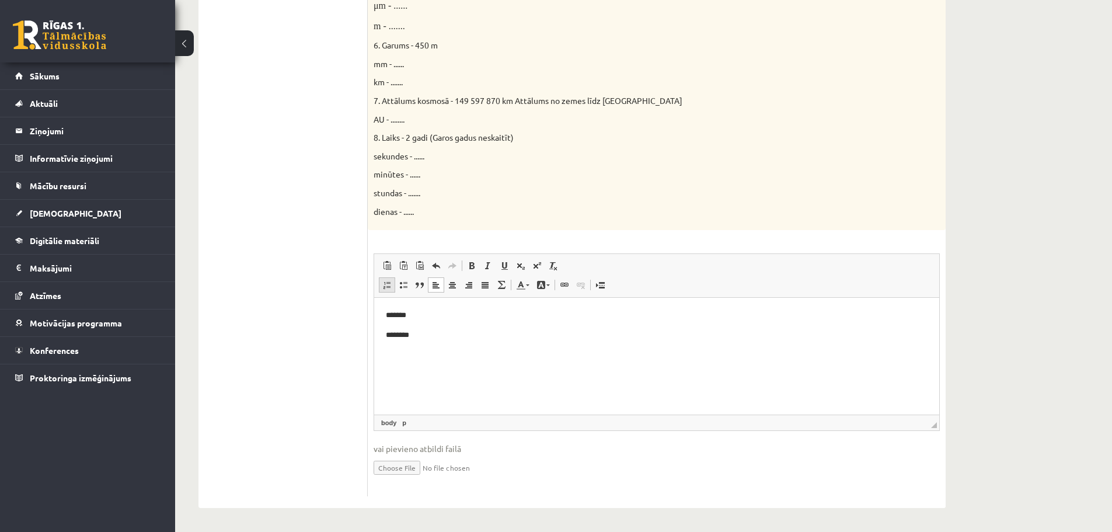
click at [390, 286] on span at bounding box center [386, 284] width 9 height 9
click at [416, 344] on html "* ******* ********" at bounding box center [656, 325] width 565 height 55
drag, startPoint x: 441, startPoint y: 338, endPoint x: 404, endPoint y: 347, distance: 37.8
click at [404, 347] on html "******* ********" at bounding box center [656, 325] width 565 height 55
click at [405, 347] on html "* ******* ********" at bounding box center [656, 325] width 565 height 55
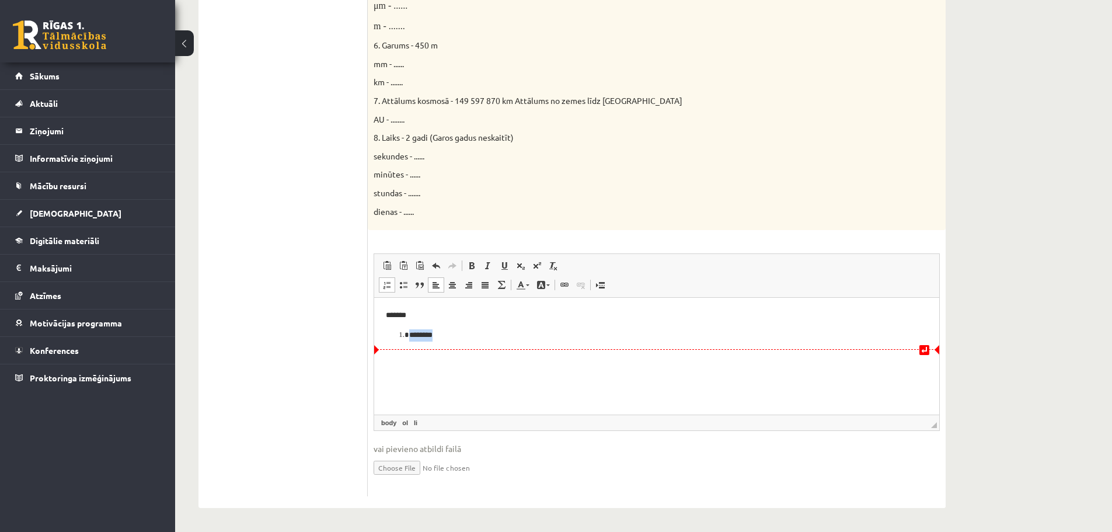
click at [449, 337] on li "********" at bounding box center [656, 335] width 495 height 12
click at [390, 291] on link "Ievietot/noņemt numurētu sarakstu" at bounding box center [387, 284] width 16 height 15
click at [394, 343] on html "******* ********" at bounding box center [656, 325] width 565 height 55
click at [418, 334] on p "********" at bounding box center [657, 335] width 542 height 12
click at [408, 323] on body "******* ********" at bounding box center [657, 325] width 542 height 32
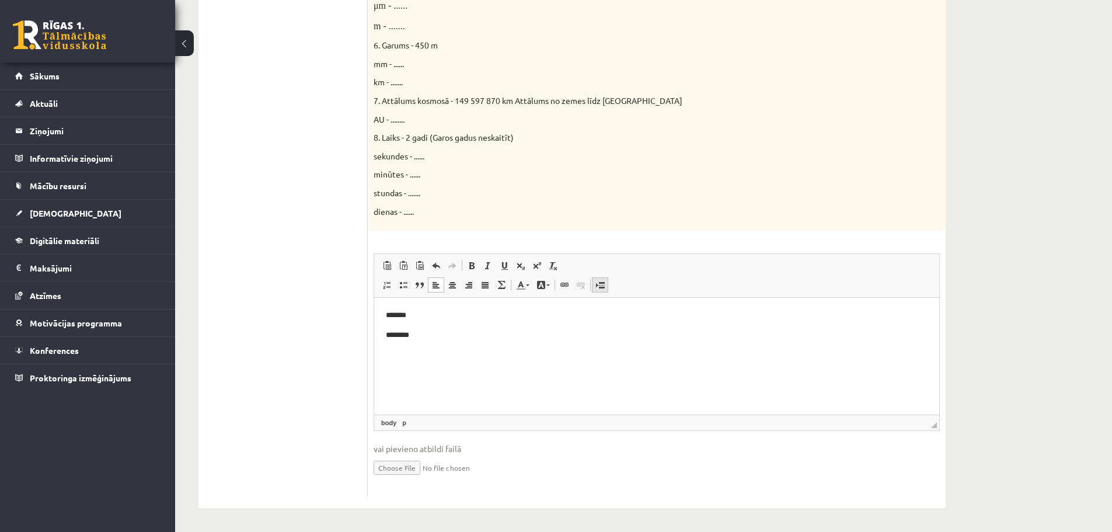
click at [600, 288] on span at bounding box center [599, 284] width 9 height 9
click at [602, 285] on span at bounding box center [599, 284] width 9 height 9
click at [599, 325] on body "**" at bounding box center [657, 325] width 542 height 32
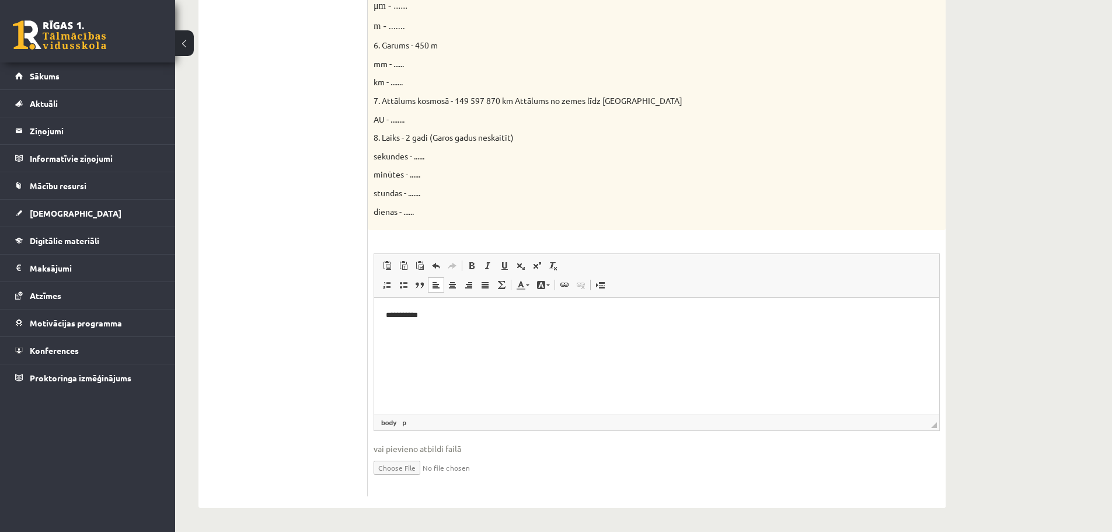
click at [423, 315] on p "**********" at bounding box center [657, 315] width 542 height 12
click at [424, 333] on html "**********" at bounding box center [656, 316] width 565 height 36
click at [441, 320] on p "**********" at bounding box center [657, 315] width 542 height 12
click at [409, 287] on link "Ievietot/noņemt sarakstu ar aizzīmēm" at bounding box center [403, 284] width 16 height 15
click at [403, 287] on span at bounding box center [403, 284] width 9 height 9
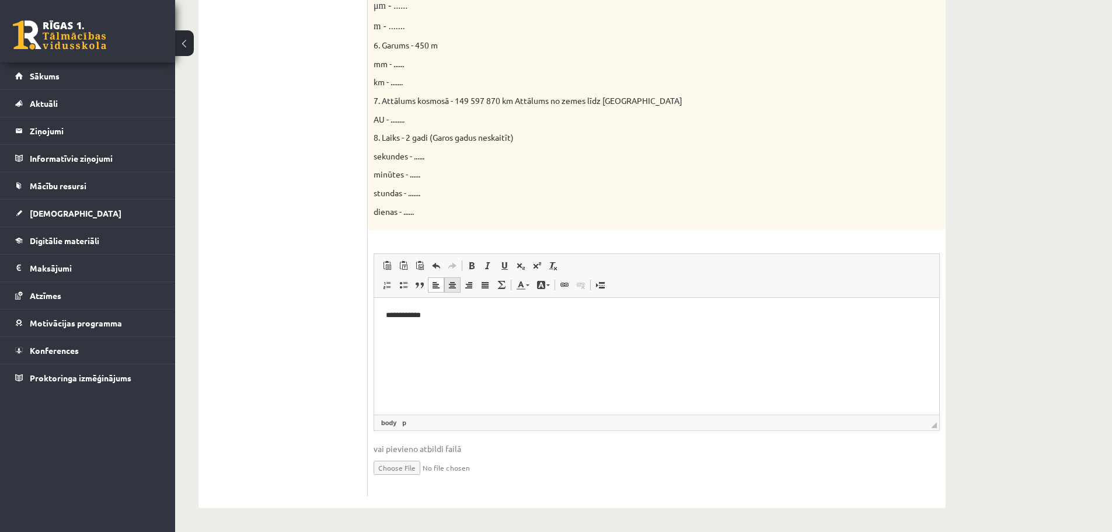
click at [446, 287] on link "Centrēti" at bounding box center [452, 284] width 16 height 15
click at [428, 288] on link "Izlīdzināt pa kreisi" at bounding box center [436, 284] width 16 height 15
click at [526, 286] on span at bounding box center [528, 285] width 4 height 2
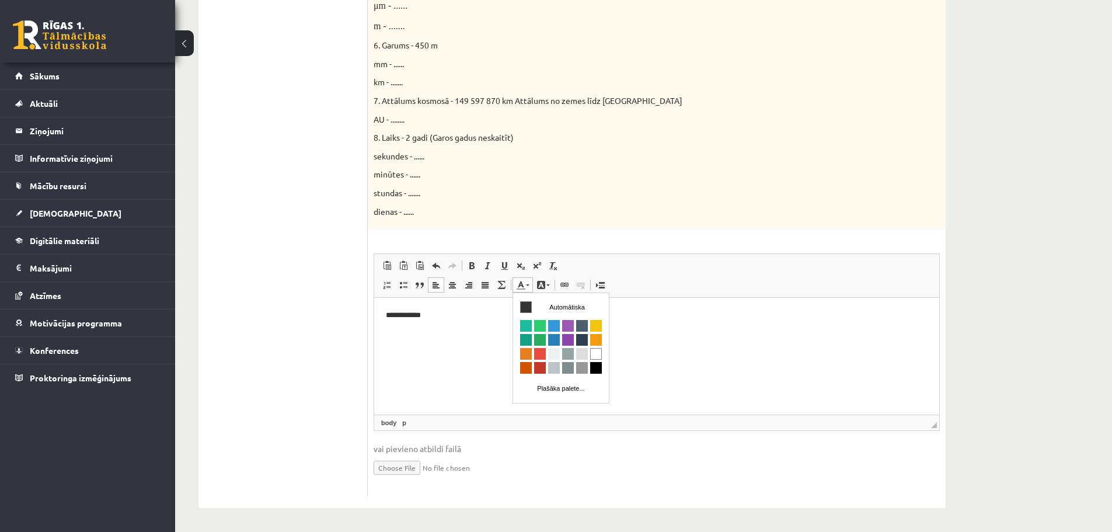
scroll to position [0, 0]
click at [526, 286] on span at bounding box center [528, 285] width 4 height 2
click at [402, 423] on link "p" at bounding box center [404, 422] width 9 height 11
click at [385, 420] on link "body" at bounding box center [389, 422] width 20 height 11
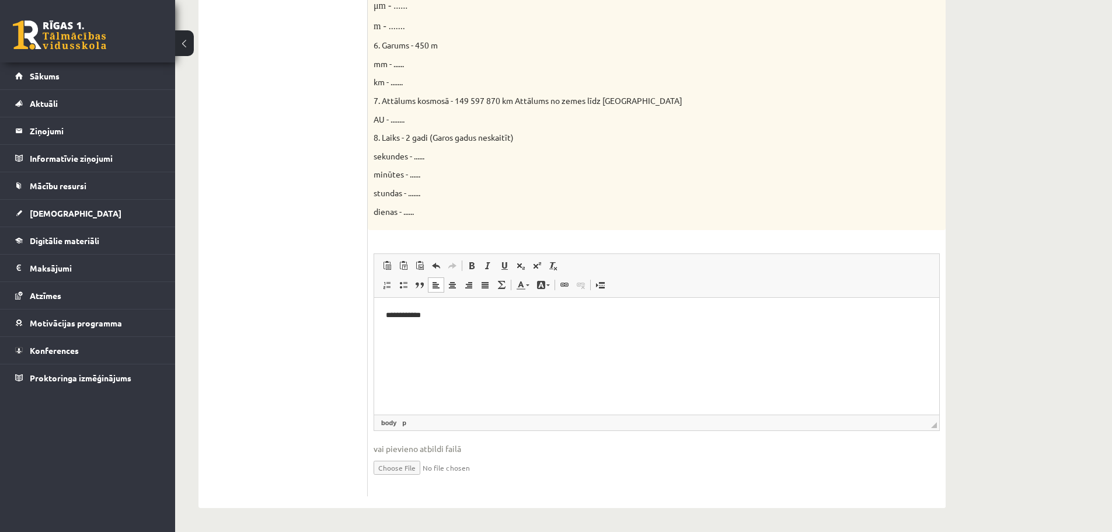
click at [460, 329] on html "**********" at bounding box center [656, 316] width 565 height 36
click at [449, 319] on p "**********" at bounding box center [657, 315] width 542 height 12
click at [456, 318] on p "**********" at bounding box center [657, 315] width 542 height 12
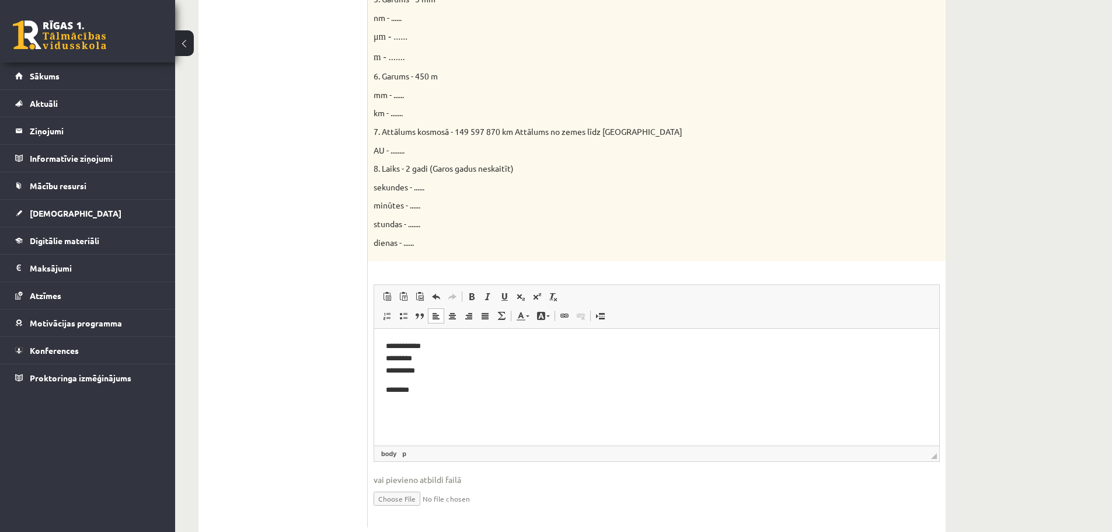
scroll to position [588, 0]
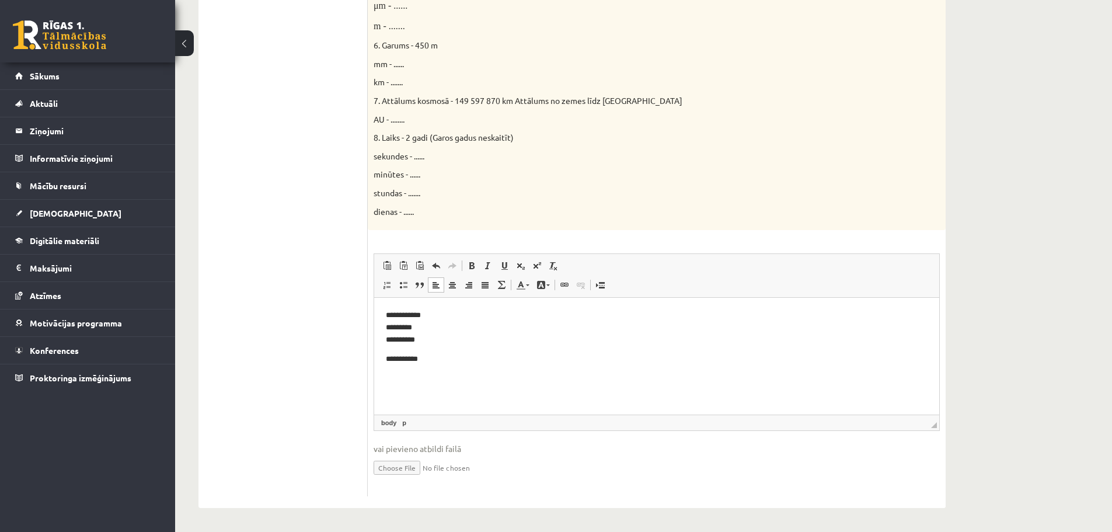
click at [393, 356] on p "**********" at bounding box center [657, 359] width 542 height 12
click at [398, 357] on p "**********" at bounding box center [657, 359] width 542 height 12
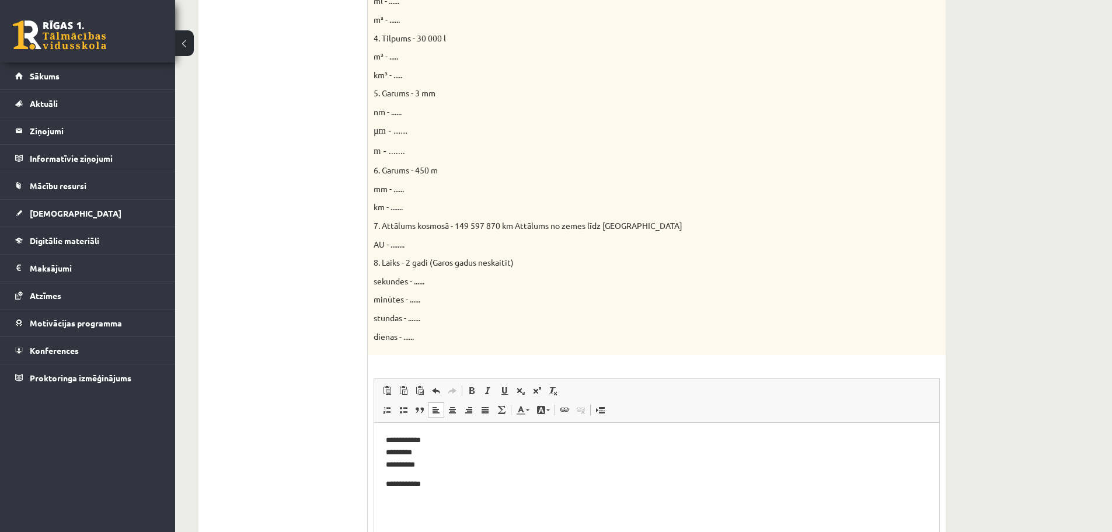
scroll to position [471, 0]
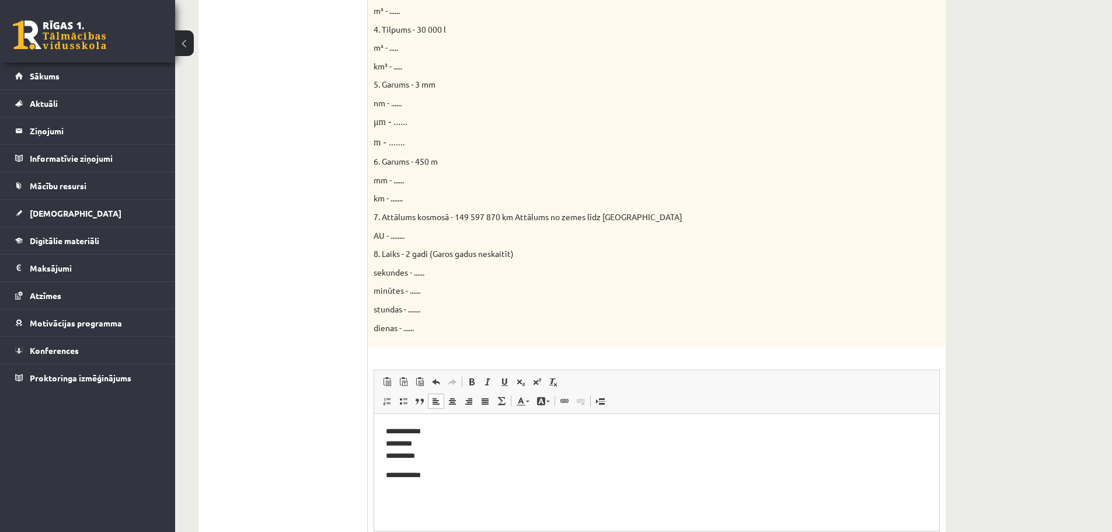
click at [486, 479] on p "**********" at bounding box center [657, 475] width 542 height 12
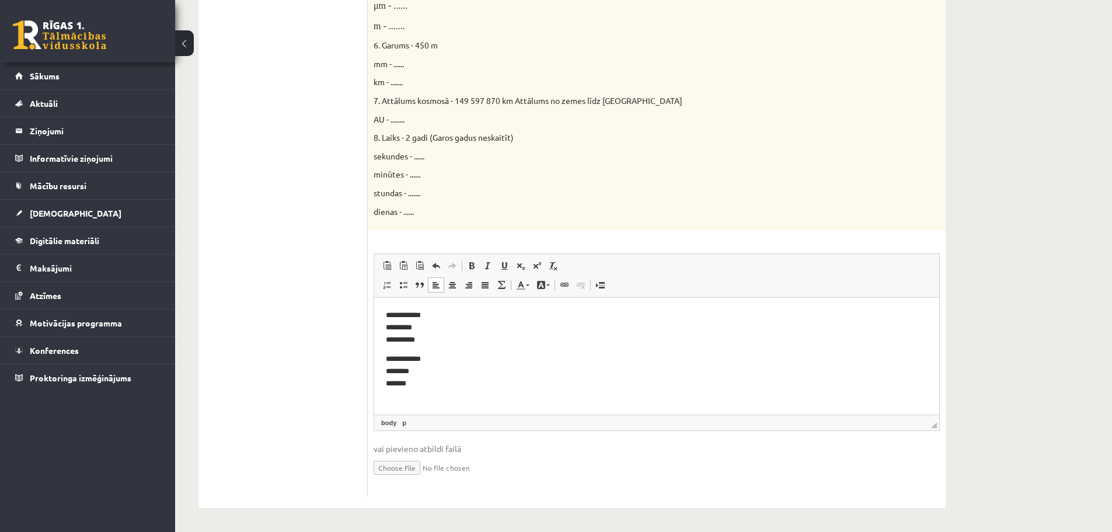
scroll to position [588, 0]
click at [416, 368] on p "**********" at bounding box center [657, 377] width 542 height 48
click at [424, 382] on p "**********" at bounding box center [657, 377] width 542 height 48
click at [537, 266] on span at bounding box center [536, 265] width 9 height 9
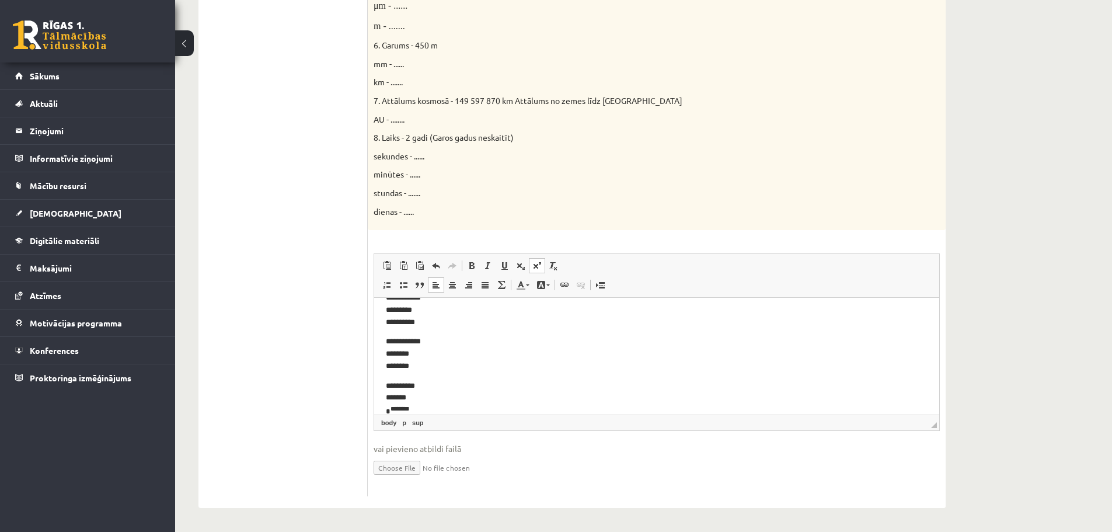
click at [535, 268] on span at bounding box center [536, 265] width 9 height 9
click at [453, 379] on p "**********" at bounding box center [652, 390] width 533 height 25
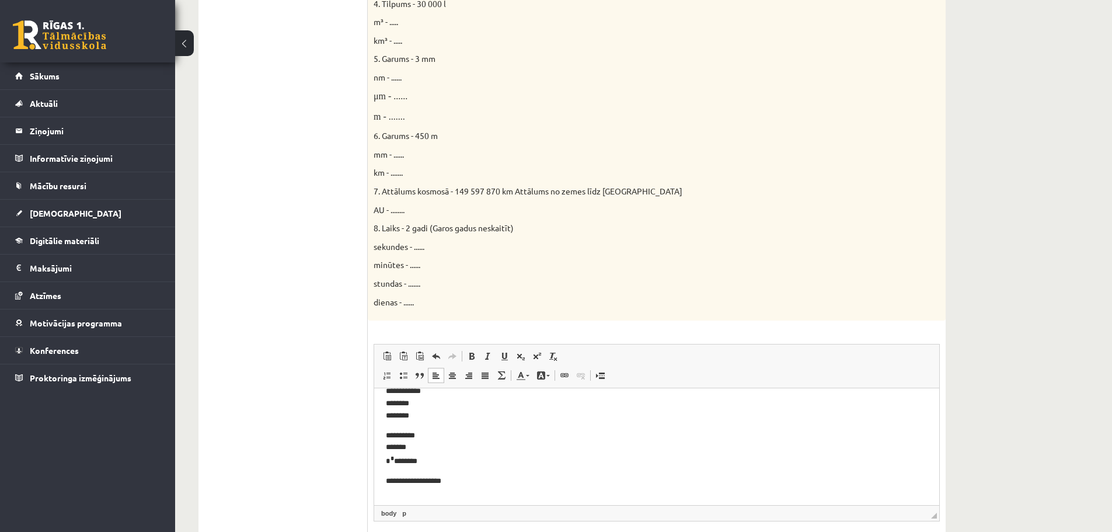
scroll to position [588, 0]
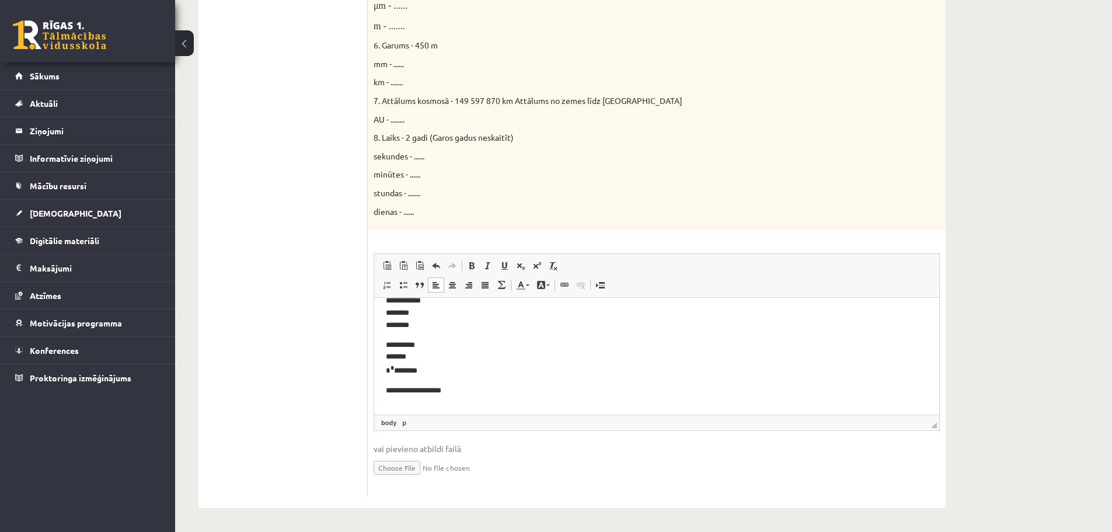
click at [439, 340] on p "**********" at bounding box center [652, 358] width 533 height 39
click at [535, 267] on span at bounding box center [536, 265] width 9 height 9
click at [540, 267] on span at bounding box center [536, 265] width 9 height 9
click at [537, 267] on span at bounding box center [536, 265] width 9 height 9
click at [533, 270] on span at bounding box center [536, 265] width 9 height 9
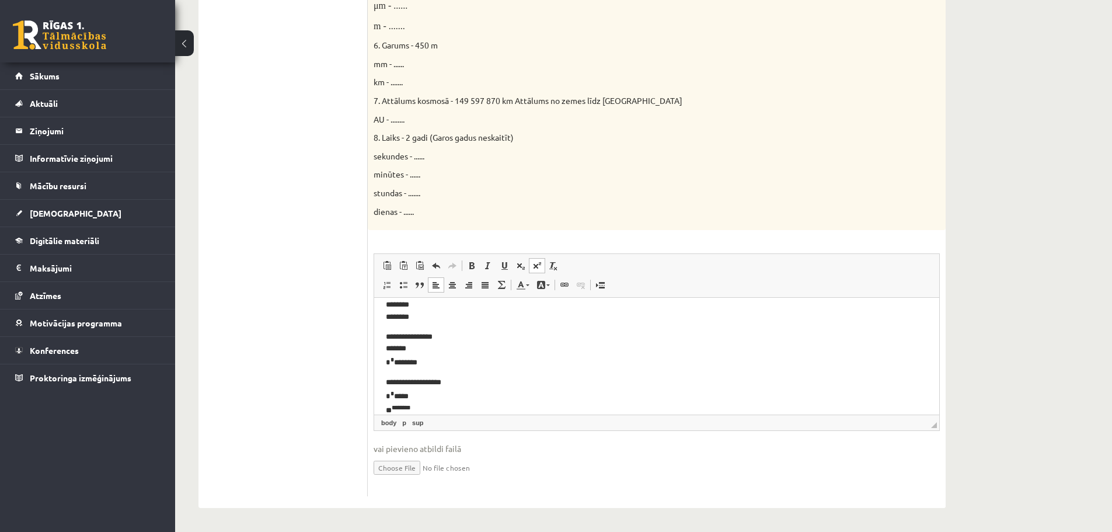
click at [533, 270] on span at bounding box center [536, 265] width 9 height 9
click at [538, 263] on span at bounding box center [536, 265] width 9 height 9
click at [541, 268] on span at bounding box center [536, 265] width 9 height 9
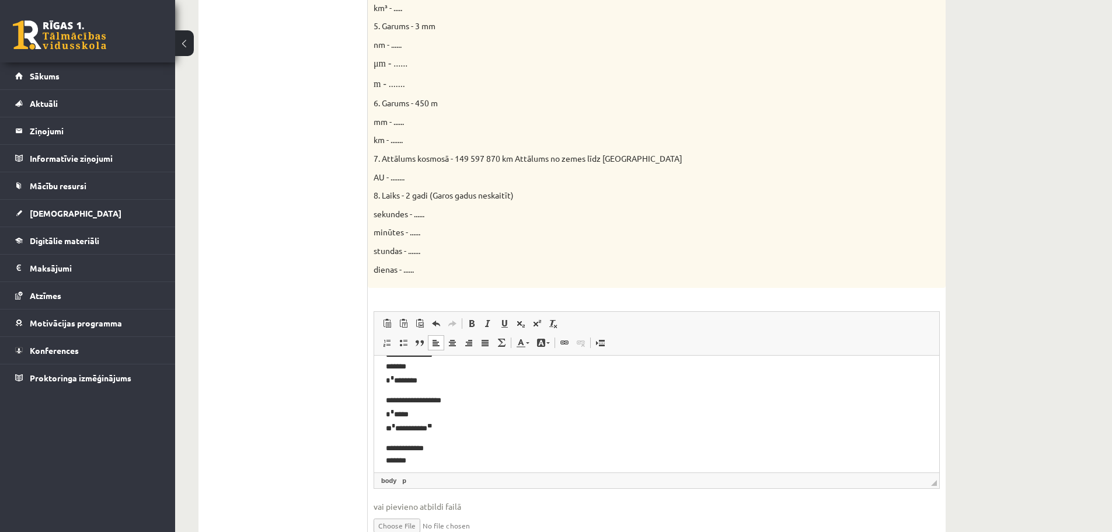
scroll to position [113, 0]
drag, startPoint x: 371, startPoint y: 65, endPoint x: 385, endPoint y: 68, distance: 13.6
click at [385, 68] on div "Doti fizikālie lielumi un to mērvienības. Pārveido mērvienības citās norādītajā…" at bounding box center [657, 16] width 578 height 543
copy font "μm"
click at [416, 462] on p "**********" at bounding box center [652, 454] width 533 height 36
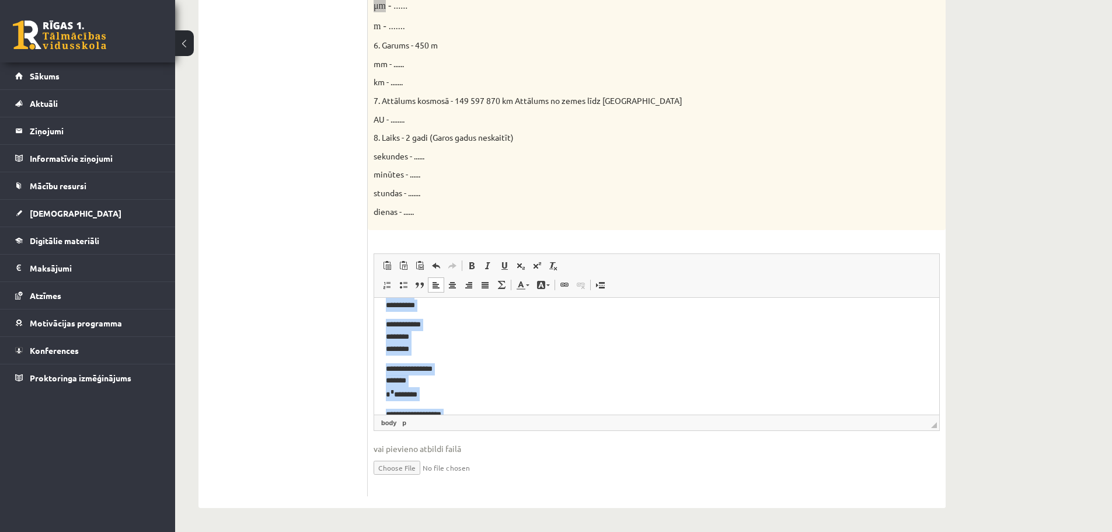
scroll to position [0, 0]
drag, startPoint x: 385, startPoint y: 399, endPoint x: 351, endPoint y: 290, distance: 114.3
click at [374, 298] on html "**********" at bounding box center [656, 496] width 565 height 397
click at [380, 306] on html "**********" at bounding box center [656, 484] width 565 height 397
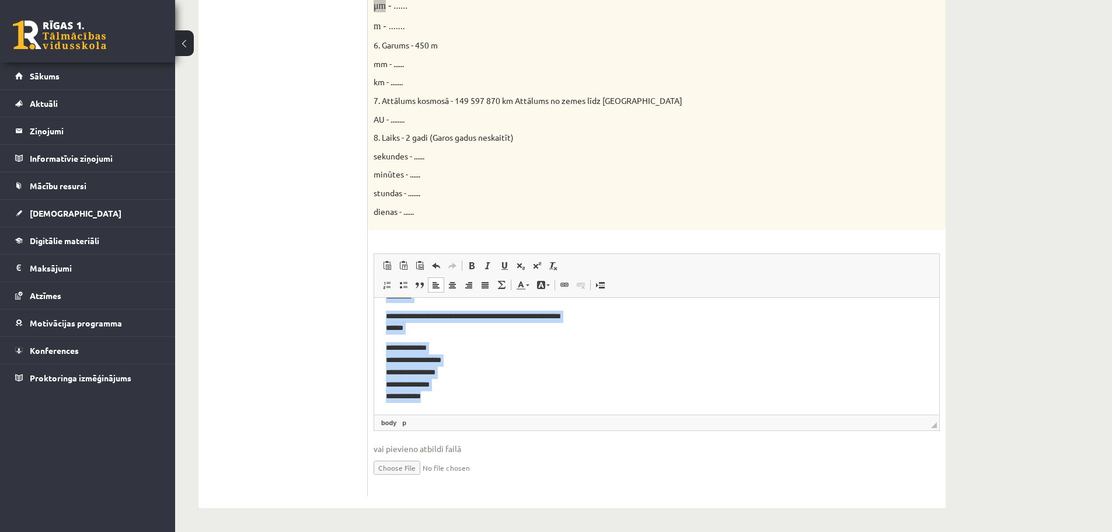
drag, startPoint x: 380, startPoint y: 303, endPoint x: 955, endPoint y: 738, distance: 721.5
click at [653, 414] on html "**********" at bounding box center [656, 215] width 565 height 397
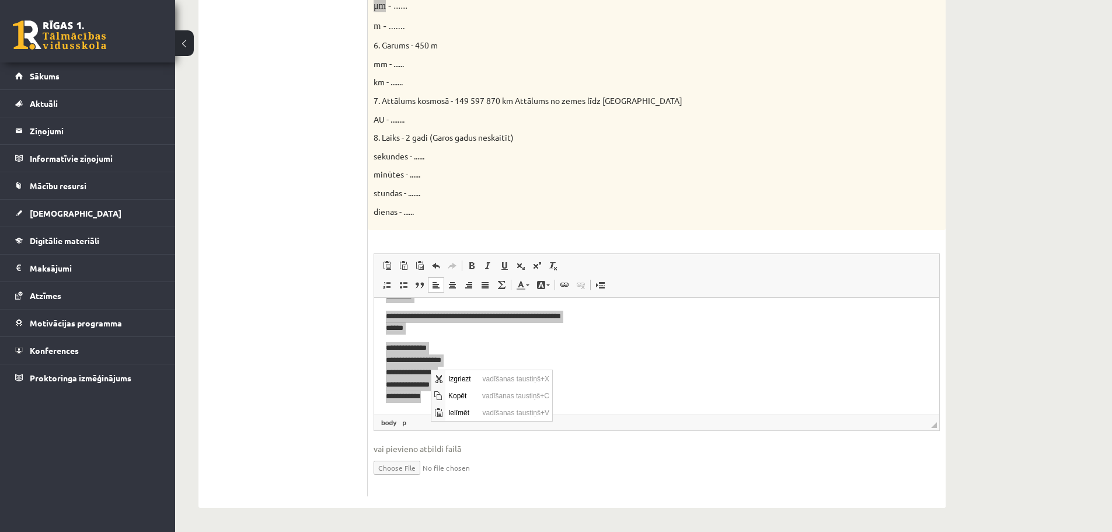
scroll to position [0, 0]
click at [463, 392] on span "Kopēt" at bounding box center [462, 395] width 34 height 17
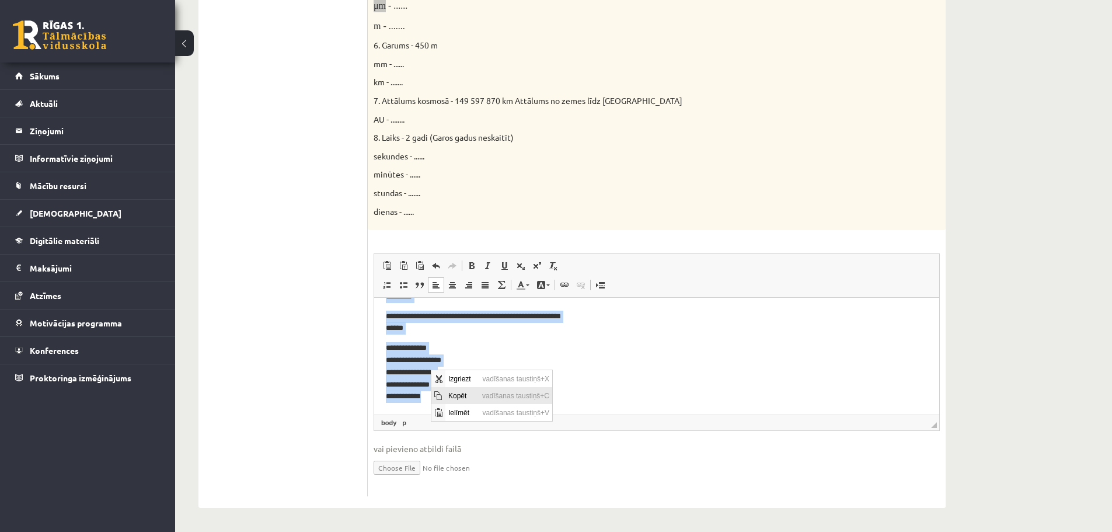
copy body "**********"
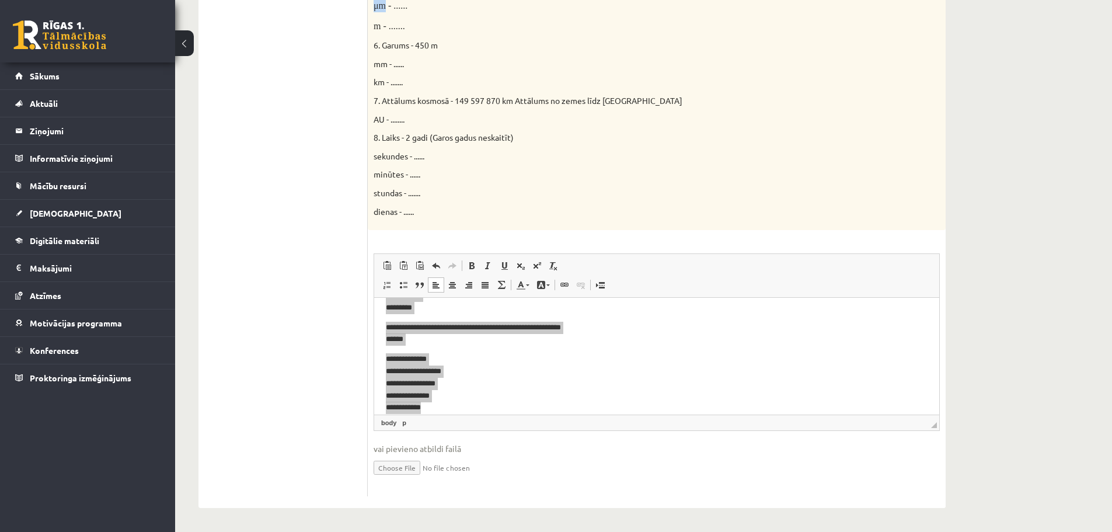
click at [410, 463] on input "file" at bounding box center [656, 467] width 566 height 24
click at [392, 263] on link "Ielīmēt Klaviatūras saīsne vadīšanas taustiņš+V" at bounding box center [387, 265] width 16 height 15
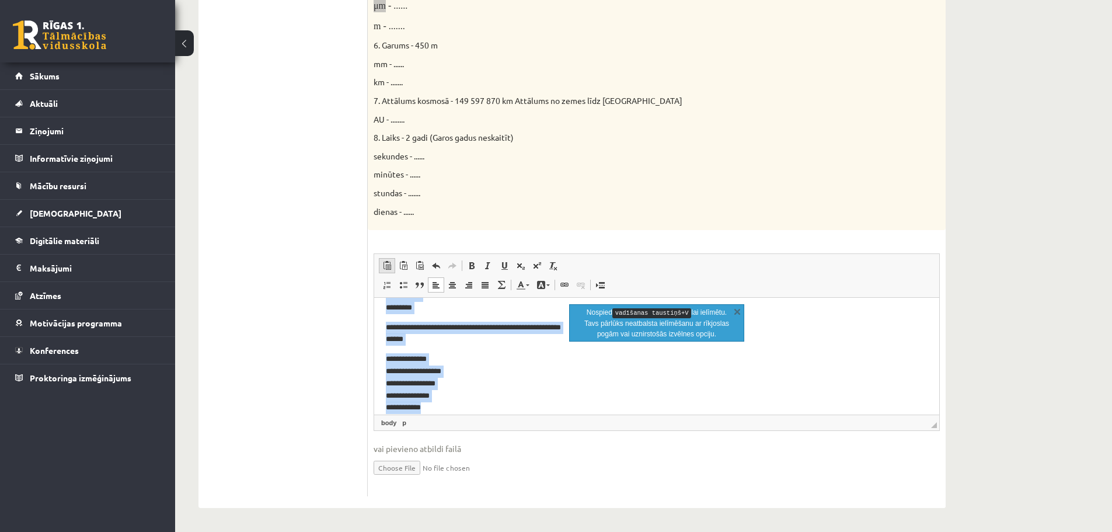
click at [392, 263] on link "Ielīmēt Klaviatūras saīsne vadīšanas taustiņš+V" at bounding box center [387, 265] width 16 height 15
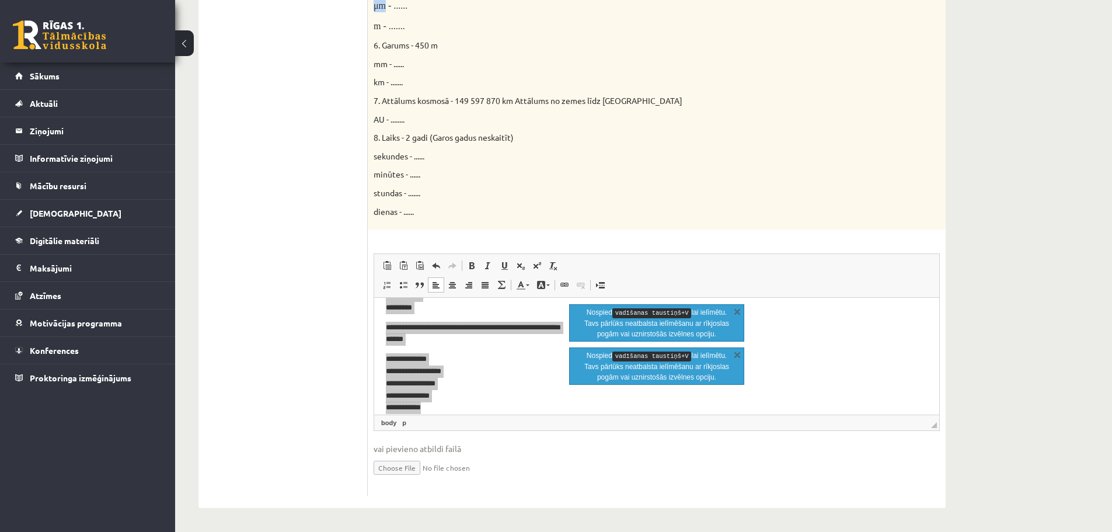
drag, startPoint x: 907, startPoint y: 277, endPoint x: 941, endPoint y: 271, distance: 34.3
click at [907, 277] on span "Redaktora rīkjoslas Ielīmēt Klaviatūras saīsne vadīšanas taustiņš+V Ievietot kā…" at bounding box center [656, 276] width 565 height 44
click at [877, 341] on p "**********" at bounding box center [652, 334] width 533 height 25
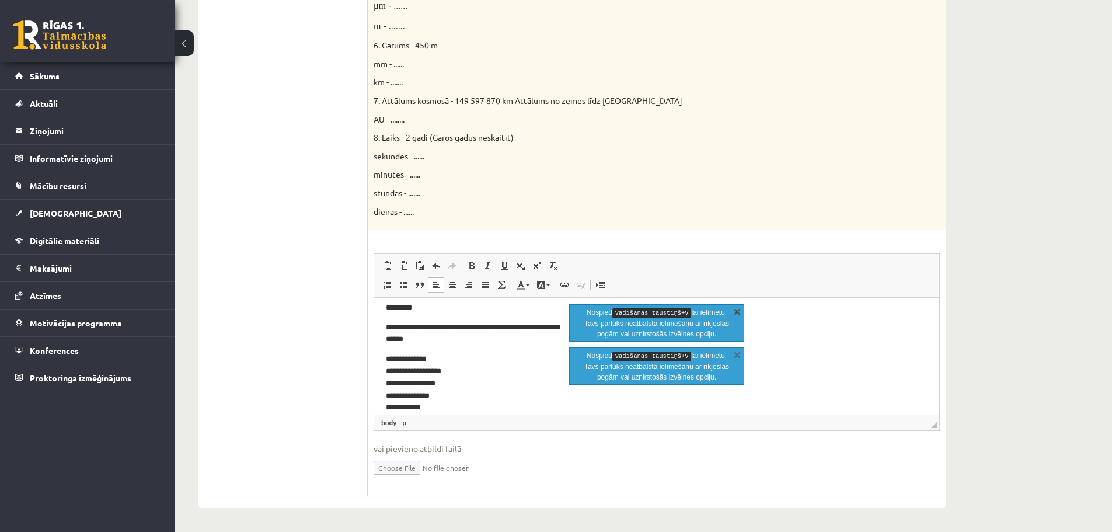
click at [738, 312] on link "X" at bounding box center [737, 311] width 12 height 12
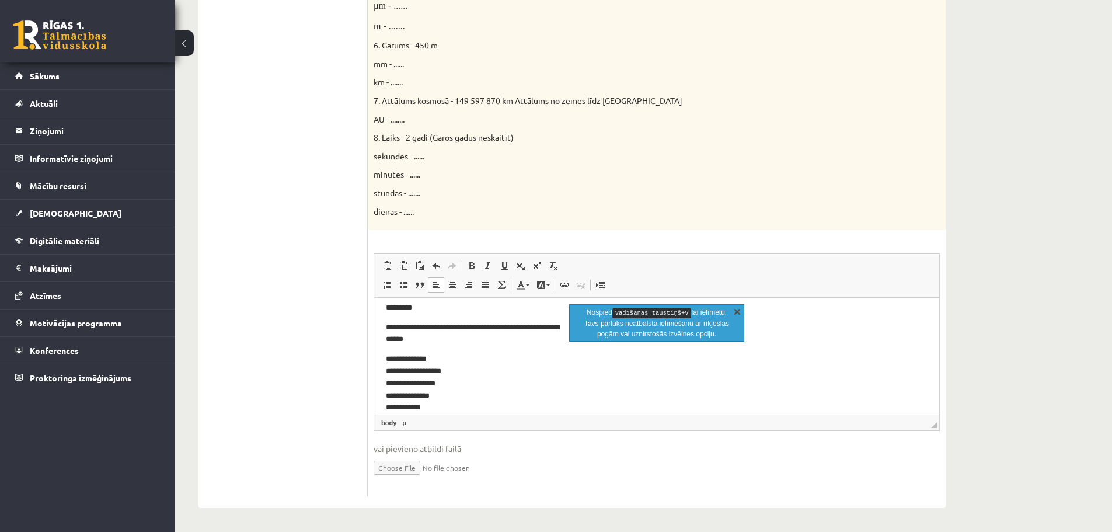
click at [738, 310] on link "X" at bounding box center [737, 311] width 12 height 12
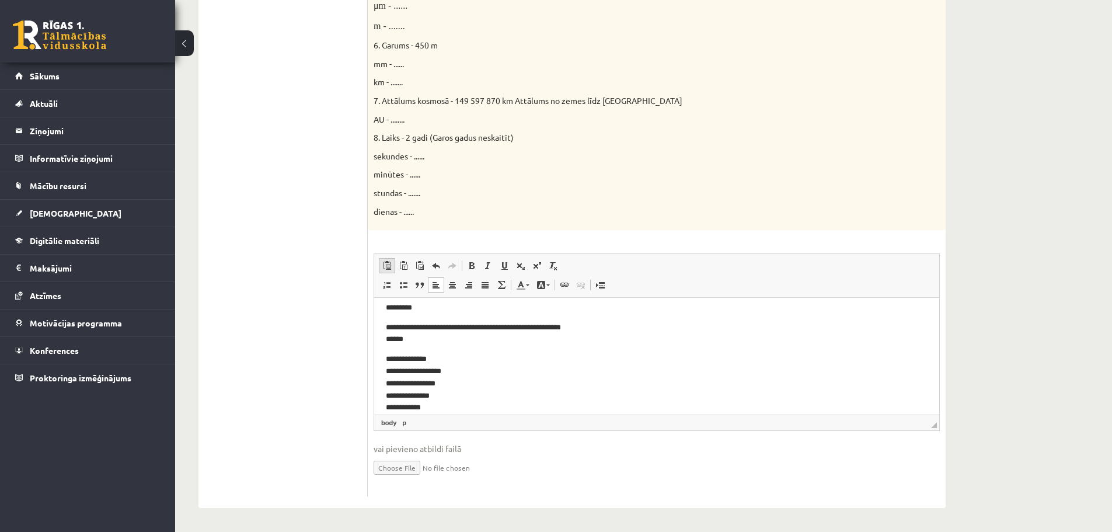
click at [385, 266] on span at bounding box center [386, 265] width 9 height 9
click at [393, 423] on link "body" at bounding box center [389, 422] width 20 height 11
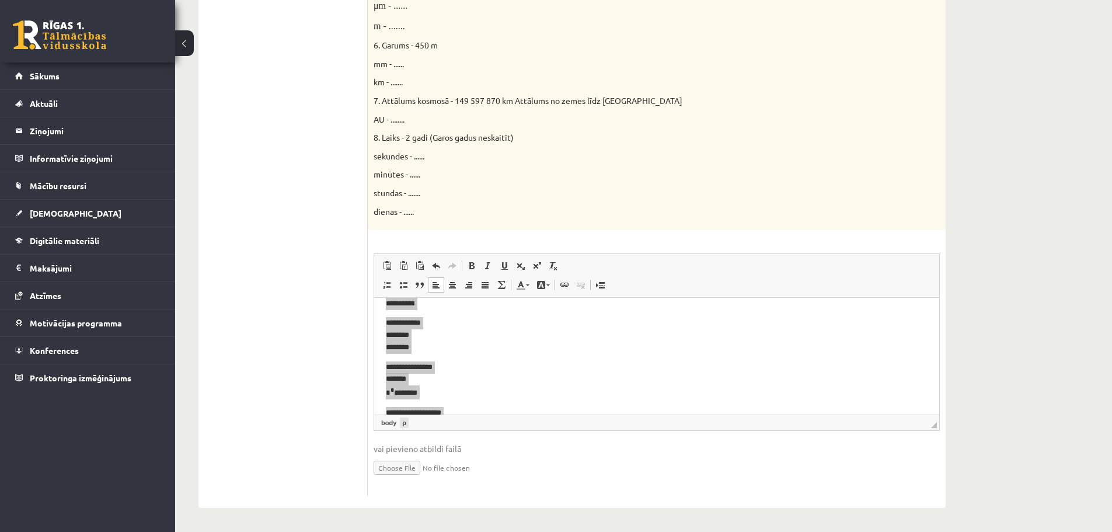
click at [401, 422] on link "p" at bounding box center [404, 422] width 9 height 11
click at [389, 423] on link "body" at bounding box center [389, 422] width 20 height 11
click at [934, 424] on span "◢" at bounding box center [934, 425] width 6 height 6
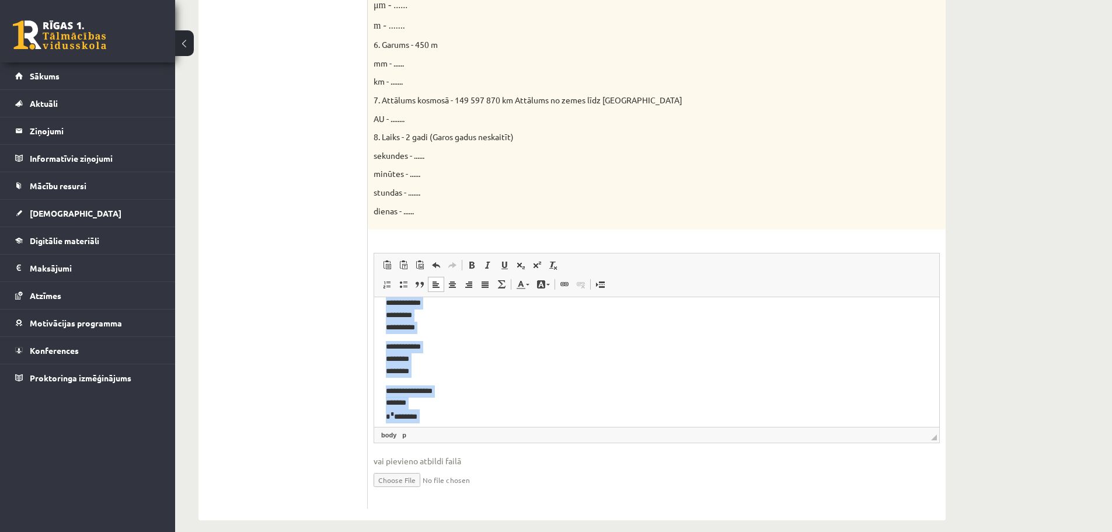
drag, startPoint x: 934, startPoint y: 424, endPoint x: 971, endPoint y: 437, distance: 39.5
click at [971, 437] on div "**********" at bounding box center [643, 0] width 937 height 1086
click at [390, 269] on span at bounding box center [386, 264] width 9 height 9
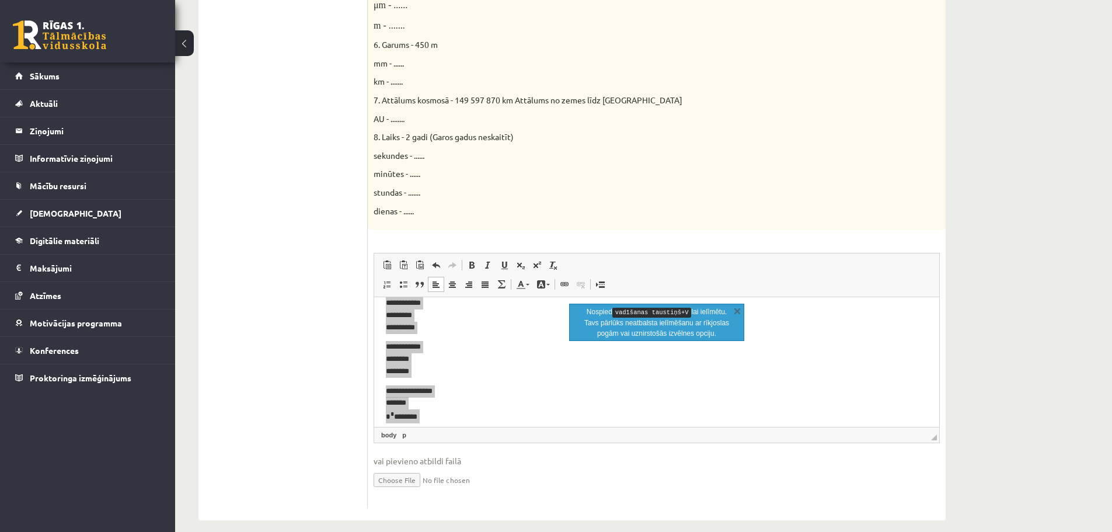
click at [645, 317] on p "Nospied vadīšanas taustiņš+V lai ielīmētu. Tavs pārlūks neatbalsta ielīmēšanu a…" at bounding box center [656, 322] width 147 height 32
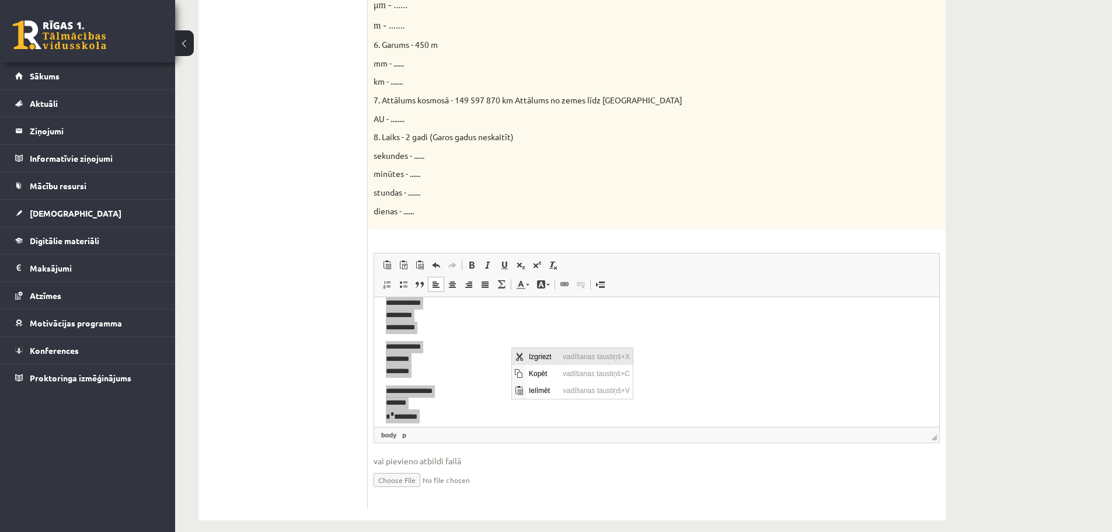
click at [540, 354] on span "Izgriezt" at bounding box center [543, 356] width 34 height 17
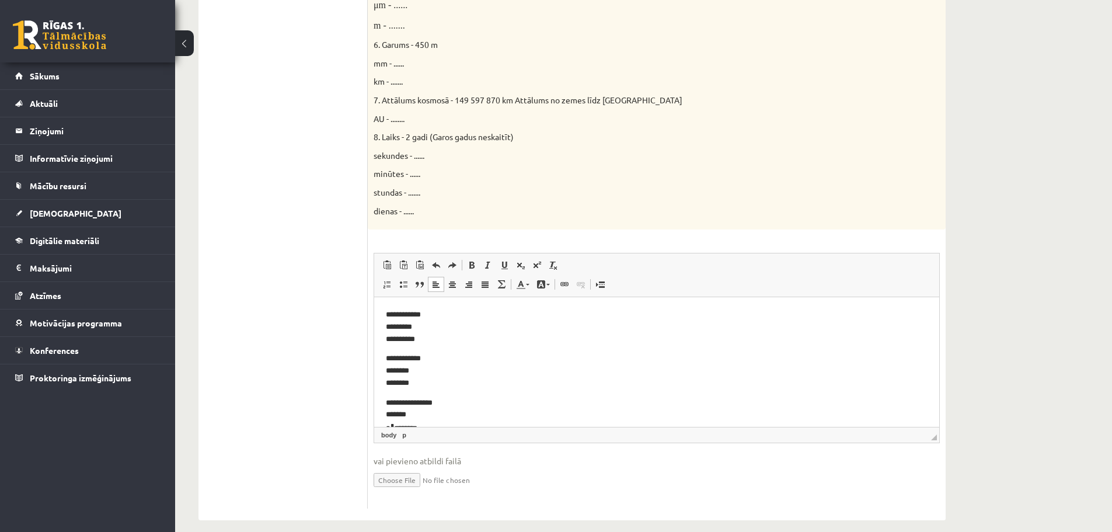
click at [540, 353] on p "**********" at bounding box center [652, 370] width 533 height 36
click at [386, 315] on p "**********" at bounding box center [652, 327] width 533 height 36
click at [386, 313] on p "**********" at bounding box center [652, 327] width 533 height 36
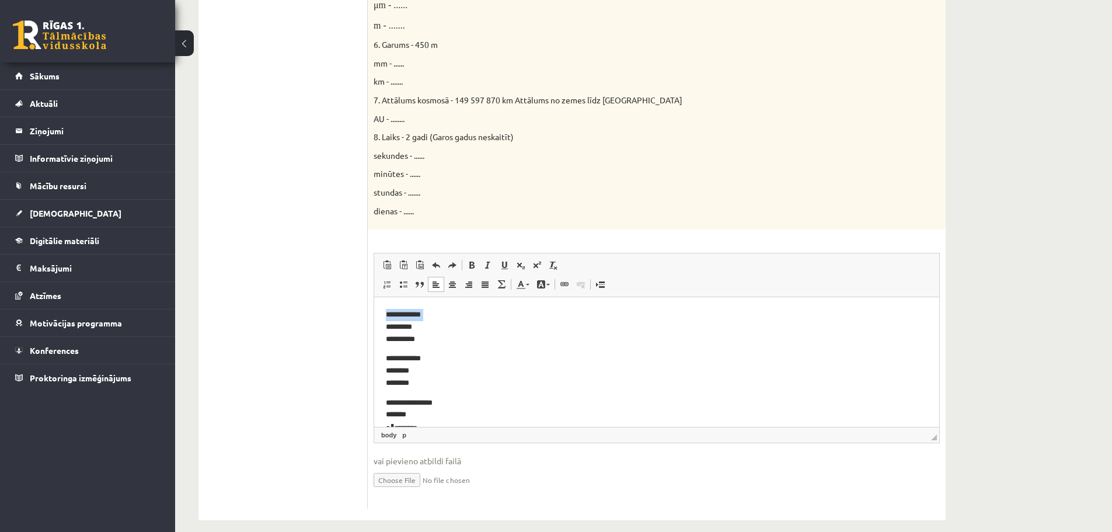
click at [386, 313] on p "**********" at bounding box center [652, 327] width 533 height 36
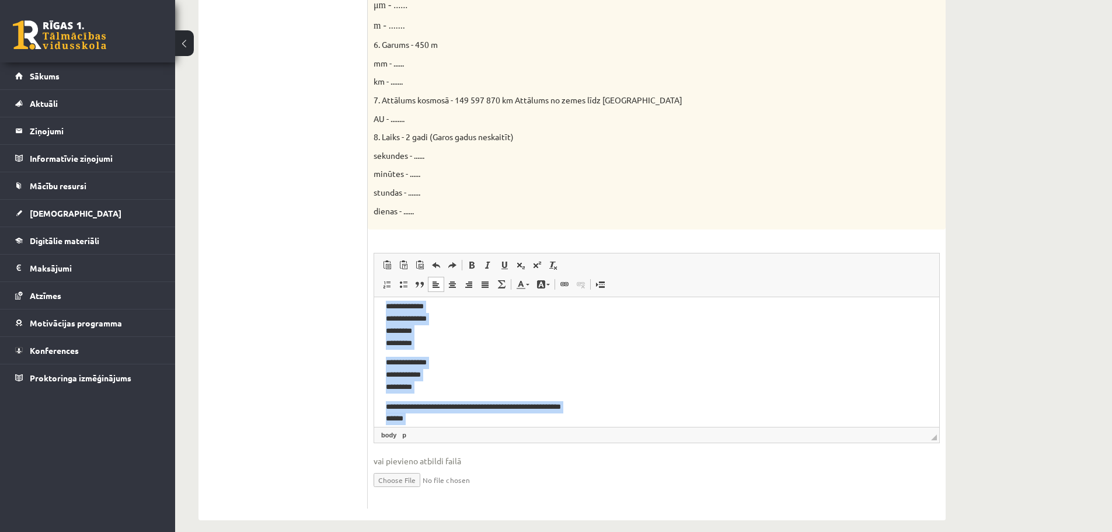
scroll to position [268, 0]
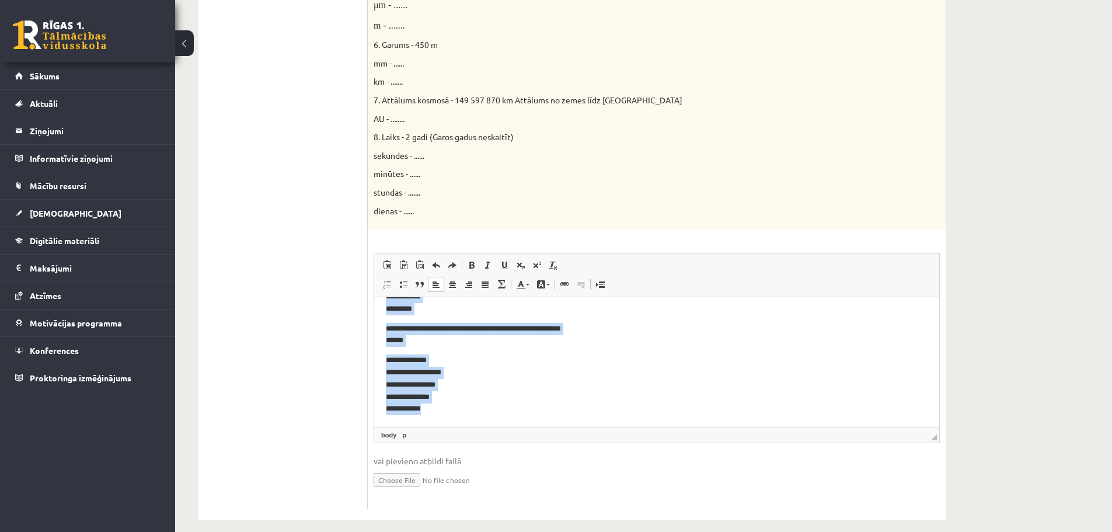
drag, startPoint x: 386, startPoint y: 313, endPoint x: 594, endPoint y: 518, distance: 291.3
click at [594, 427] on html "**********" at bounding box center [656, 227] width 565 height 397
copy body "**********"
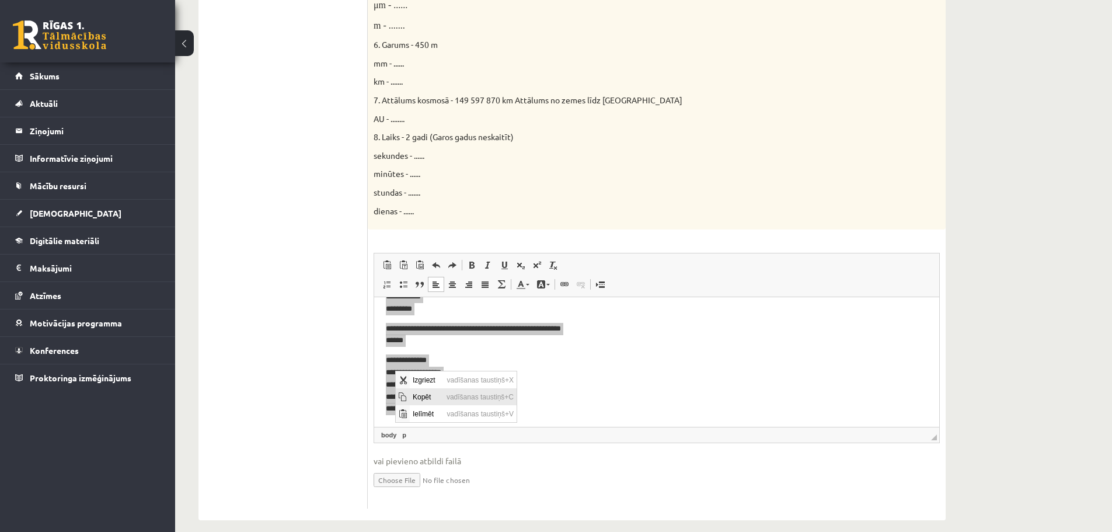
click at [423, 394] on span "Kopēt" at bounding box center [427, 396] width 34 height 17
copy body "**********"
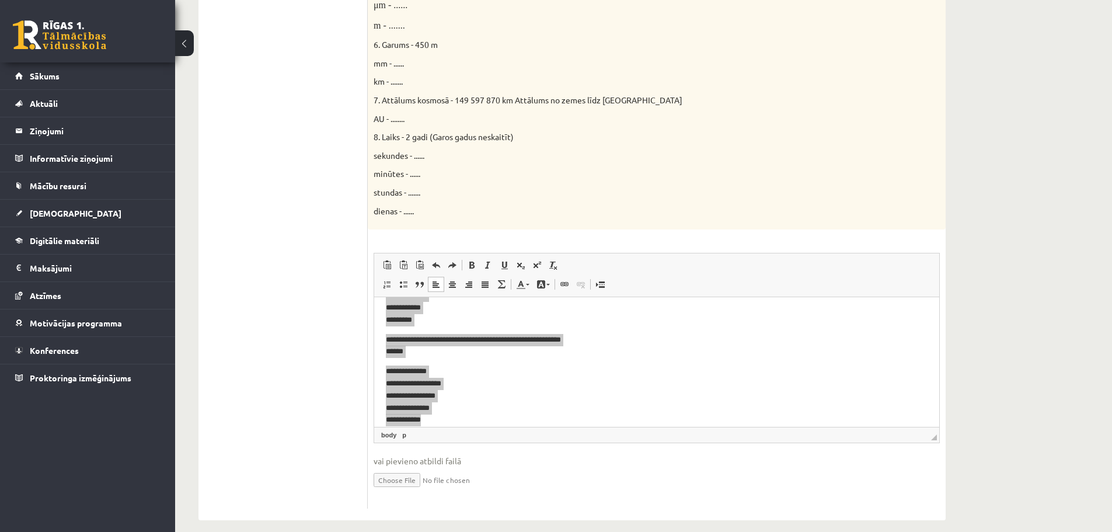
click at [417, 481] on input "file" at bounding box center [656, 479] width 566 height 24
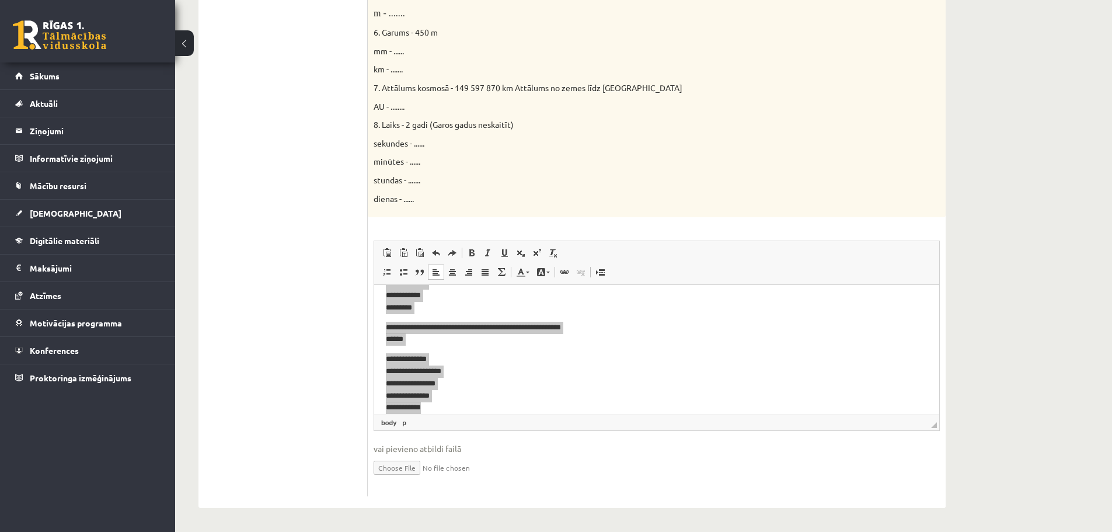
scroll to position [600, 0]
click at [416, 469] on input "file" at bounding box center [656, 467] width 566 height 24
click at [437, 325] on span "Kopēt" at bounding box center [447, 331] width 34 height 17
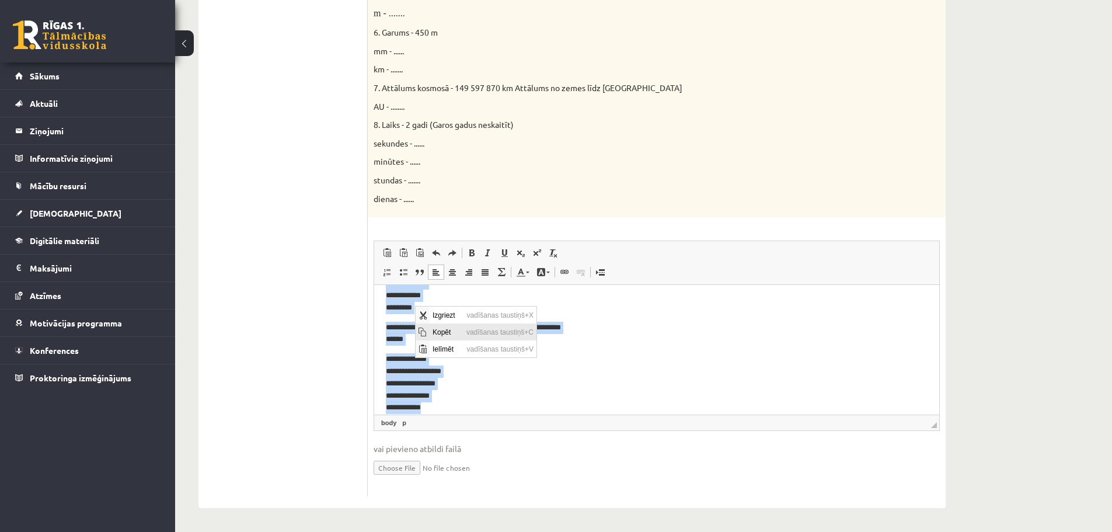
copy body "**********"
type input "**********"
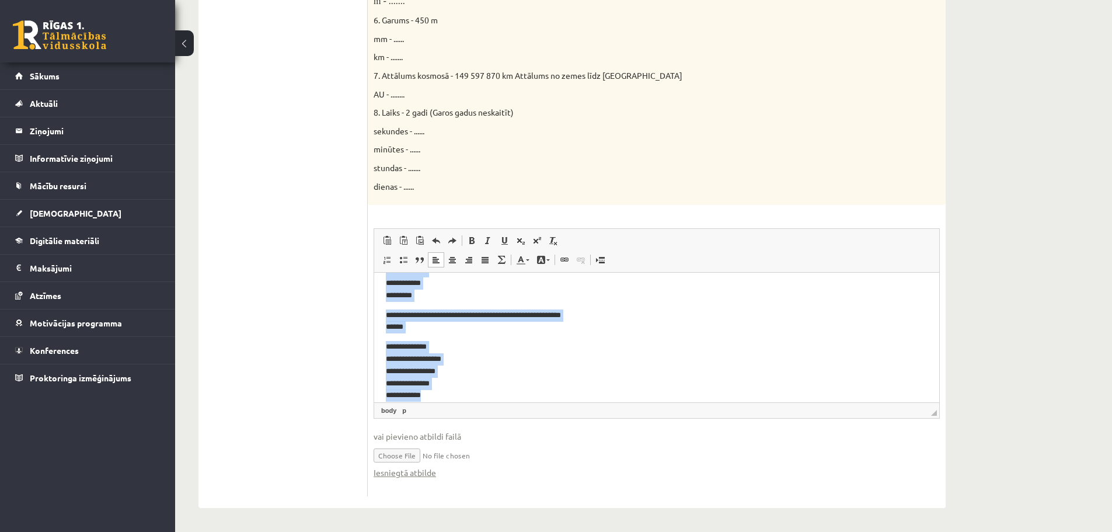
scroll to position [613, 0]
click at [411, 474] on link "Iesniegtā atbilde" at bounding box center [404, 472] width 62 height 12
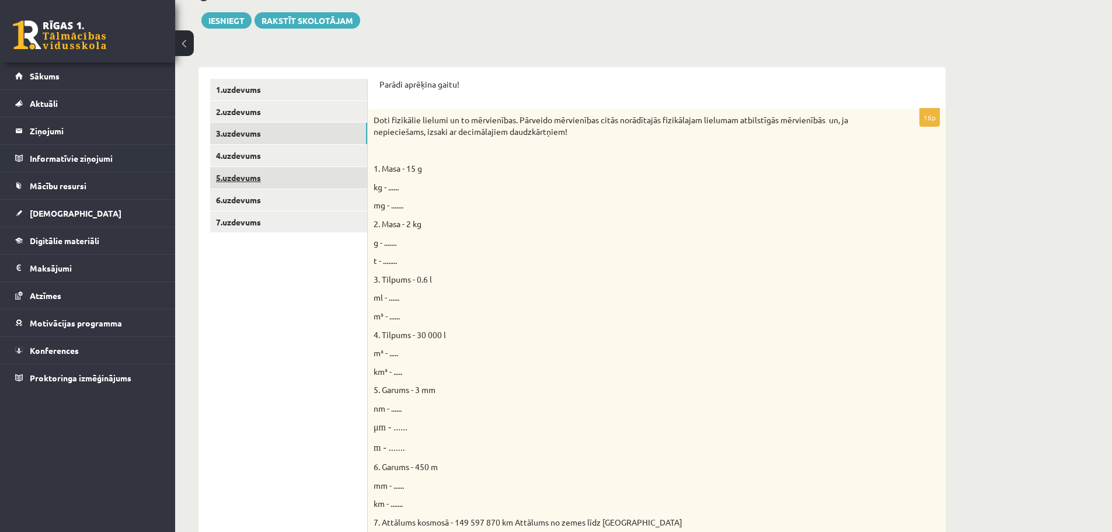
scroll to position [146, 0]
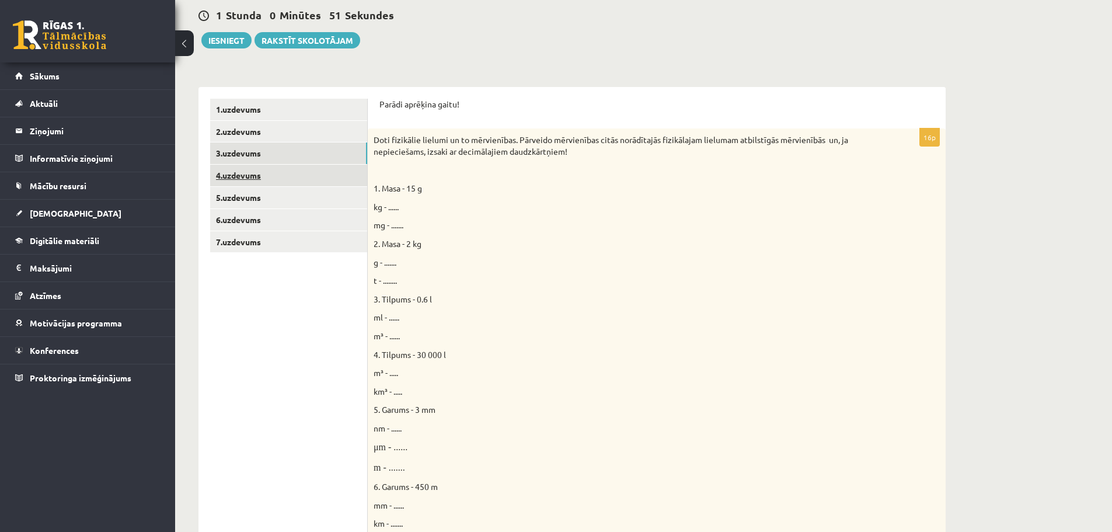
click at [267, 180] on link "4.uzdevums" at bounding box center [288, 176] width 157 height 22
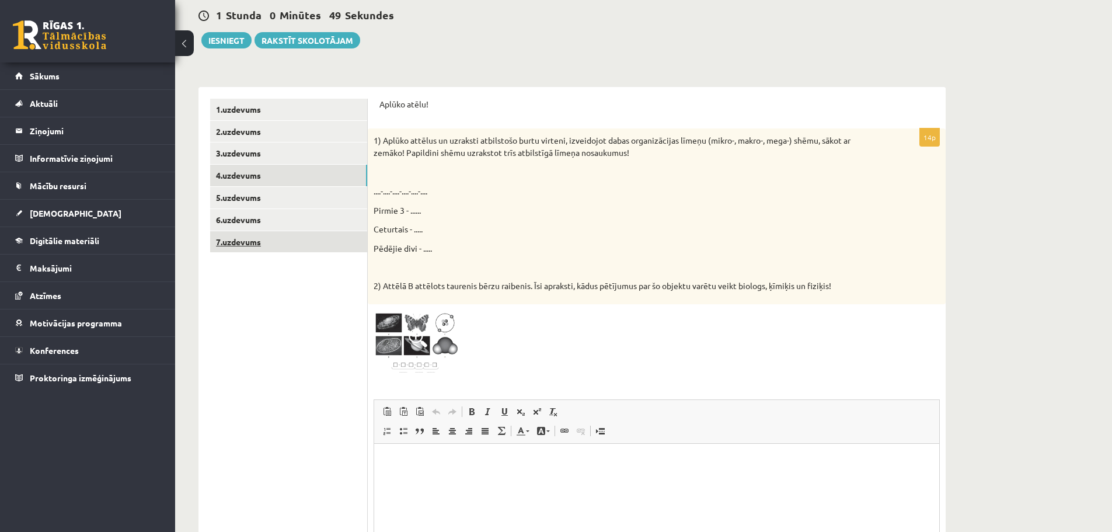
scroll to position [0, 0]
click at [256, 201] on link "5.uzdevums" at bounding box center [288, 198] width 157 height 22
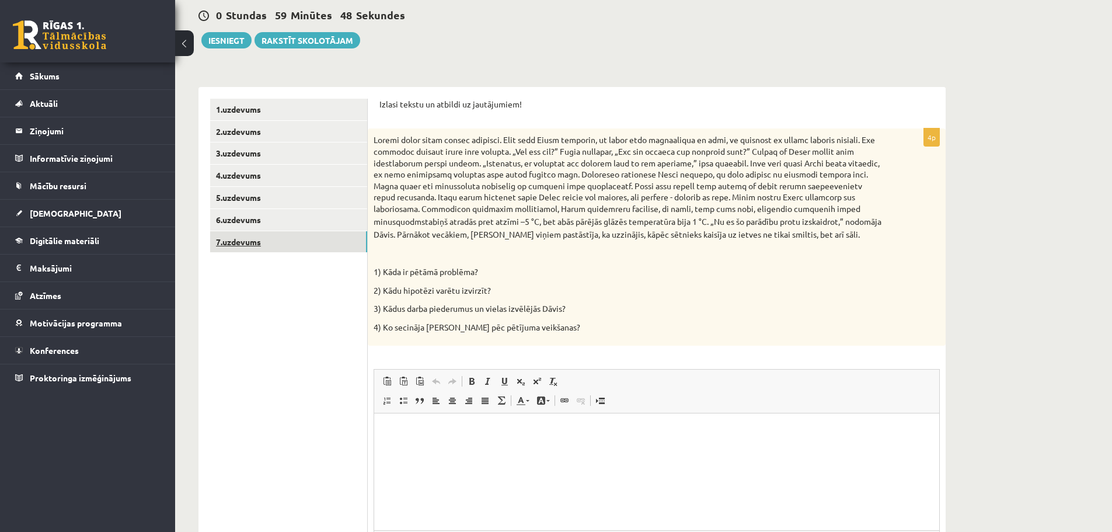
click at [250, 243] on link "7.uzdevums" at bounding box center [288, 242] width 157 height 22
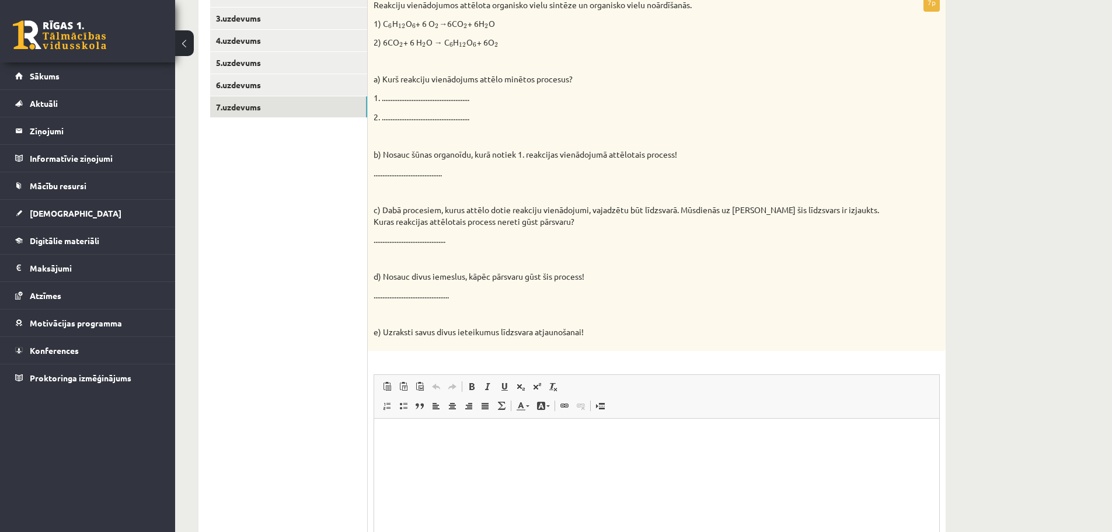
scroll to position [226, 0]
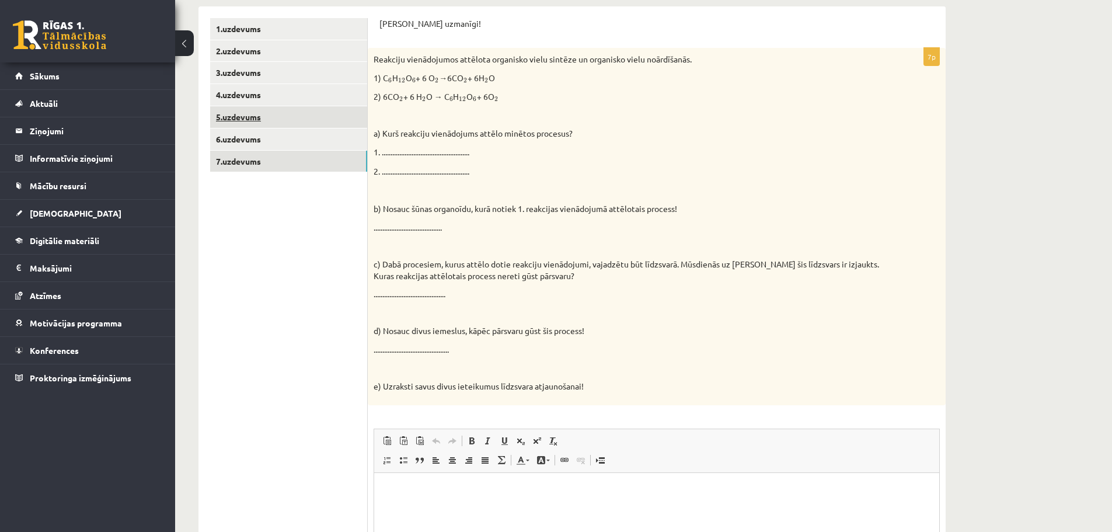
click at [273, 114] on link "5.uzdevums" at bounding box center [288, 117] width 157 height 22
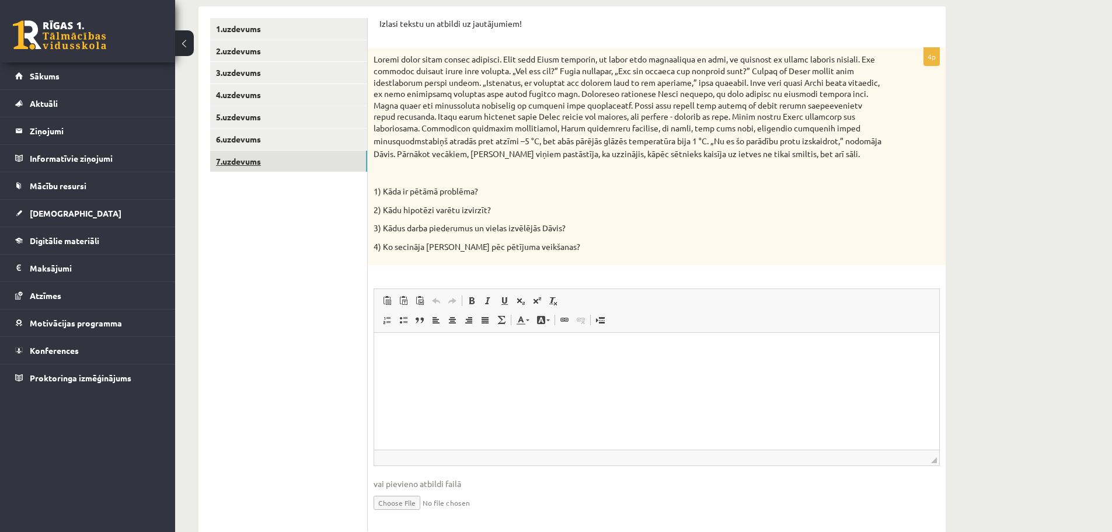
scroll to position [0, 0]
click at [246, 166] on link "7.uzdevums" at bounding box center [288, 162] width 157 height 22
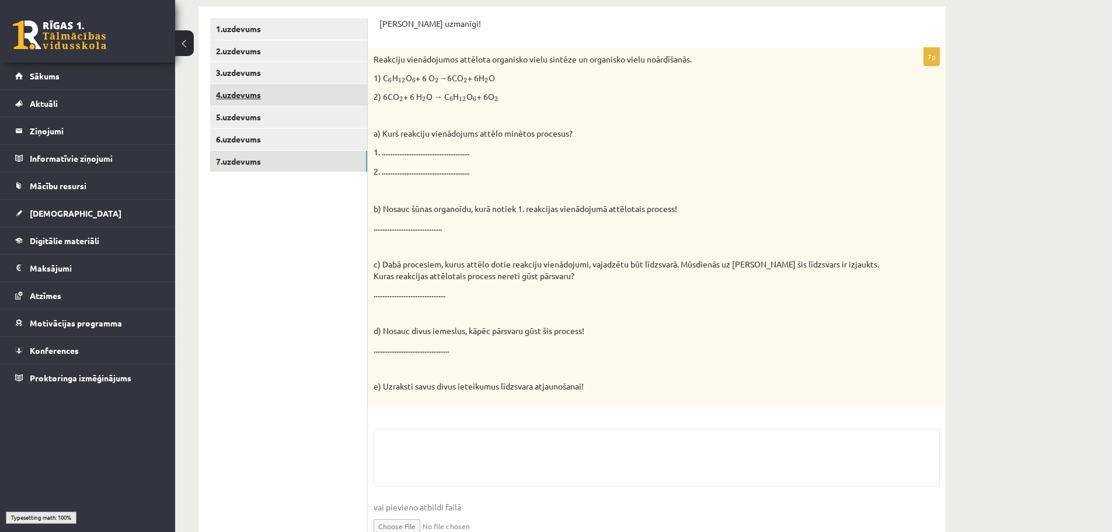
click at [247, 101] on link "4.uzdevums" at bounding box center [288, 95] width 157 height 22
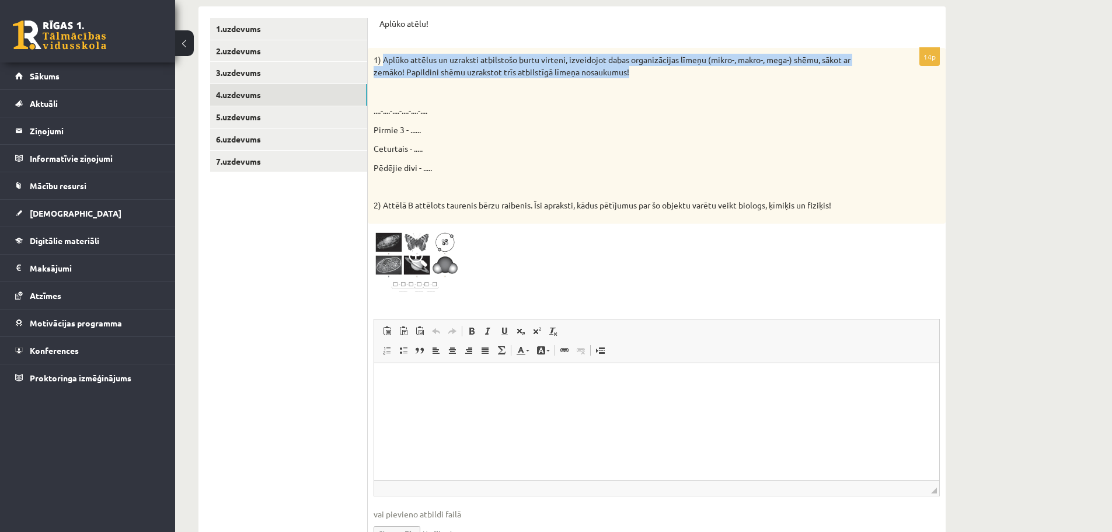
drag, startPoint x: 384, startPoint y: 60, endPoint x: 633, endPoint y: 73, distance: 248.9
click at [633, 73] on p "1) Aplūko attēlus un uzraksti atbilstošo burtu virteni, izveidojot dabas organi…" at bounding box center [627, 66] width 508 height 25
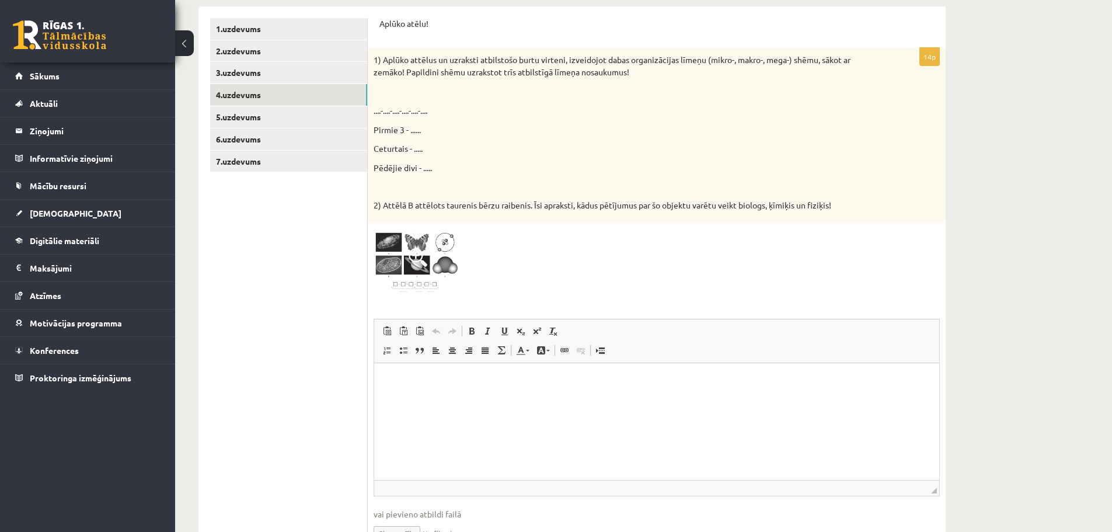
click at [397, 99] on div "1) Aplūko attēlus un uzraksti atbilstošo burtu virteni, izveidojot dabas organi…" at bounding box center [657, 136] width 578 height 176
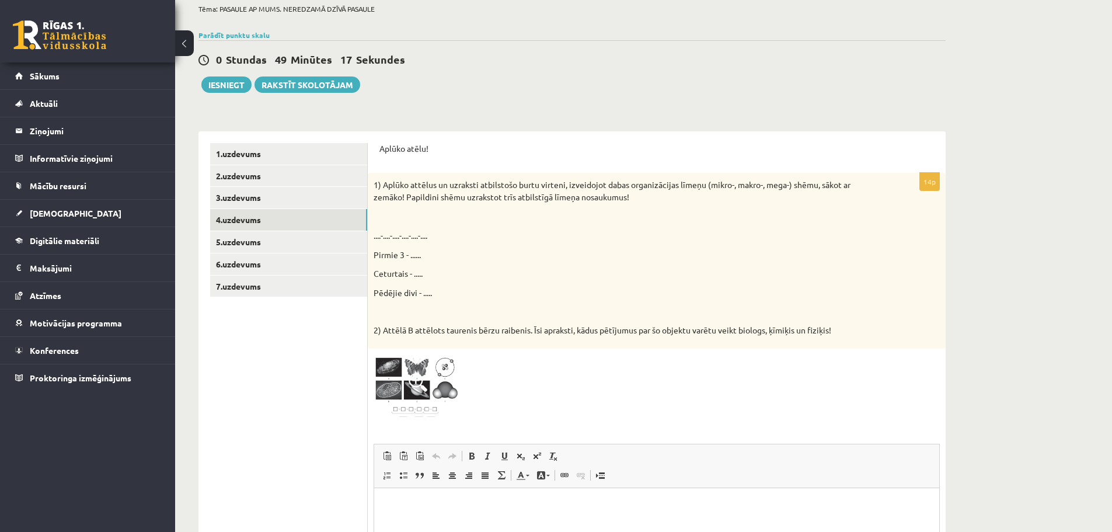
scroll to position [117, 0]
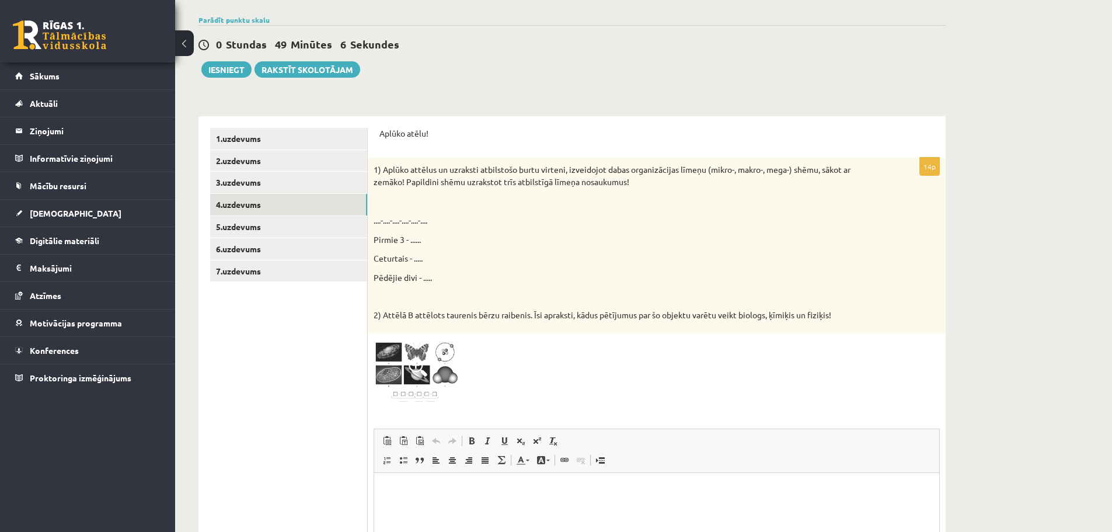
click at [389, 351] on img at bounding box center [417, 372] width 88 height 66
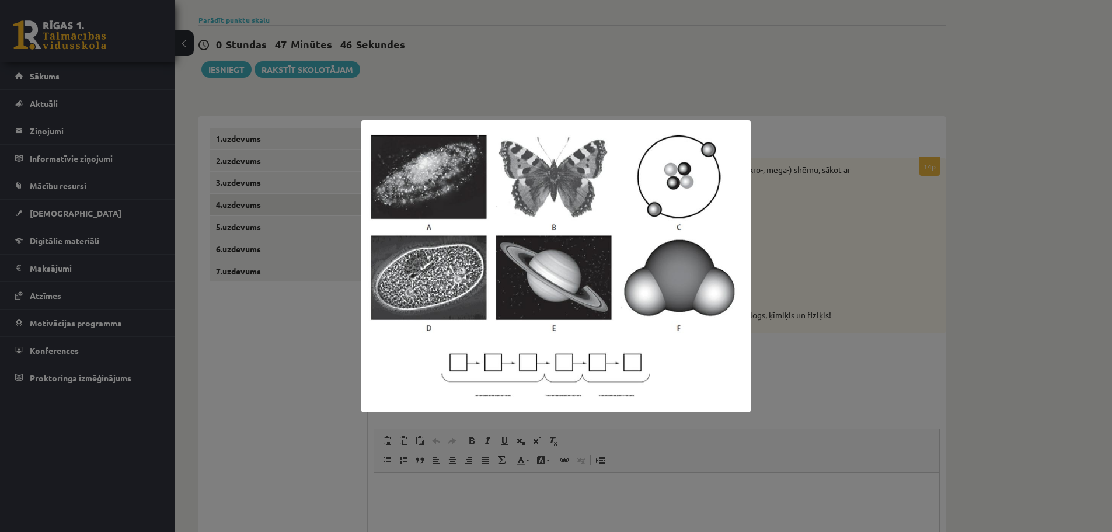
click at [550, 52] on div at bounding box center [556, 266] width 1112 height 532
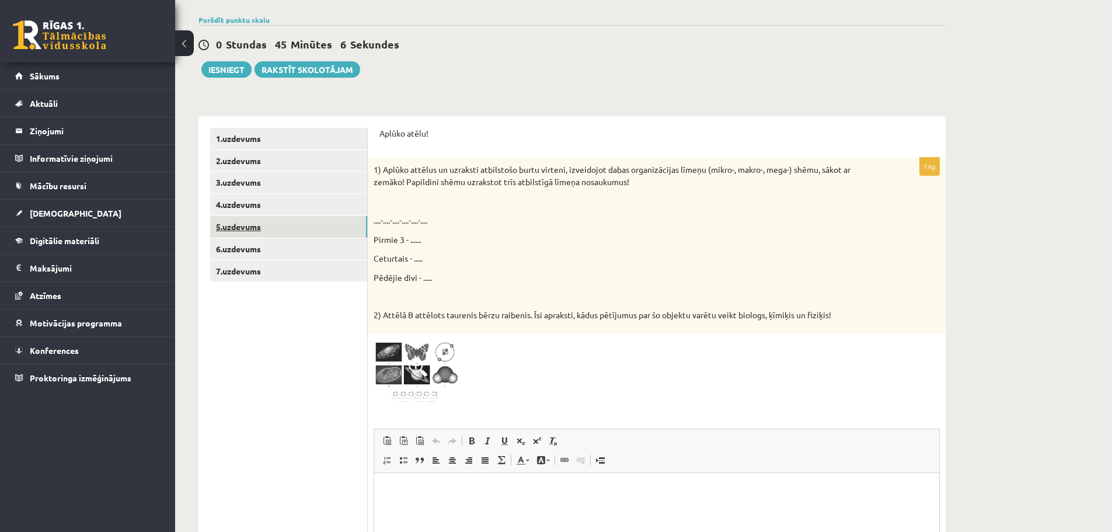
click at [329, 227] on link "5.uzdevums" at bounding box center [288, 227] width 157 height 22
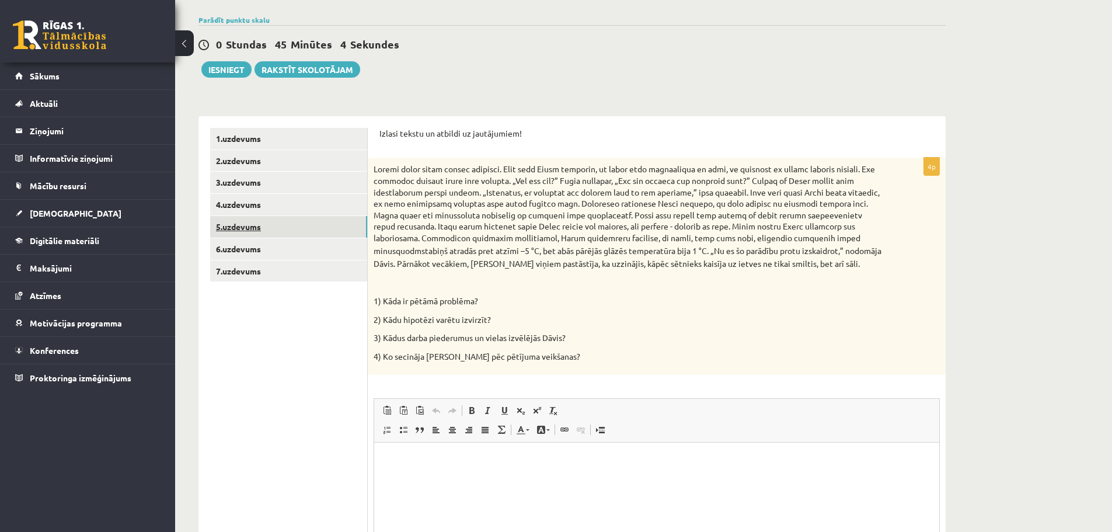
scroll to position [0, 0]
click at [258, 245] on link "6.uzdevums" at bounding box center [288, 249] width 157 height 22
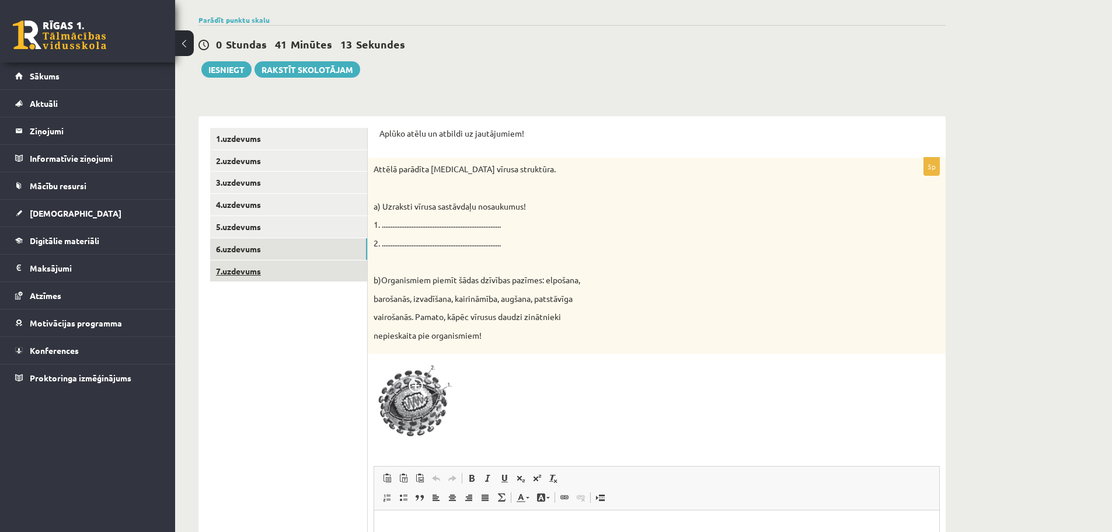
click at [246, 271] on link "7.uzdevums" at bounding box center [288, 271] width 157 height 22
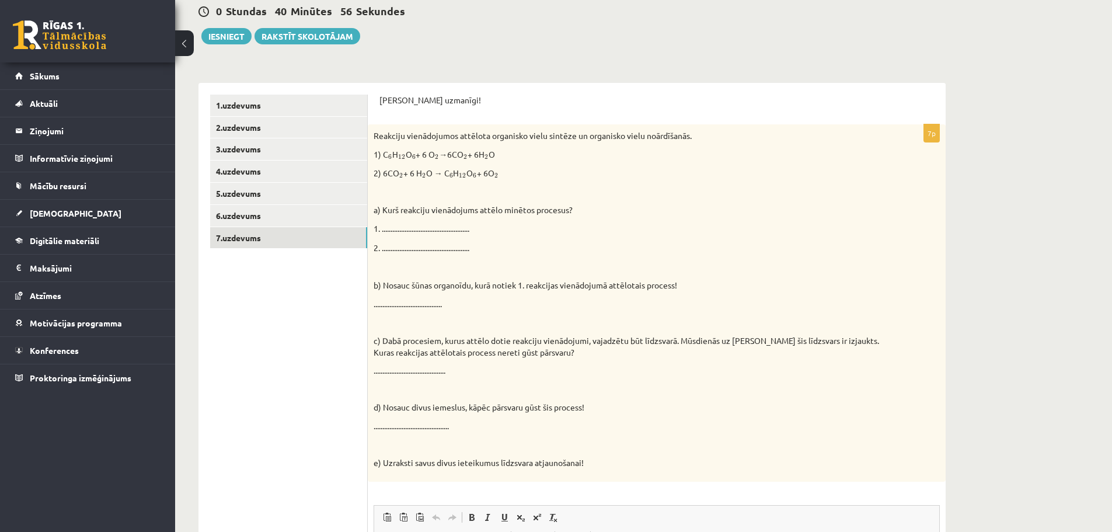
scroll to position [152, 0]
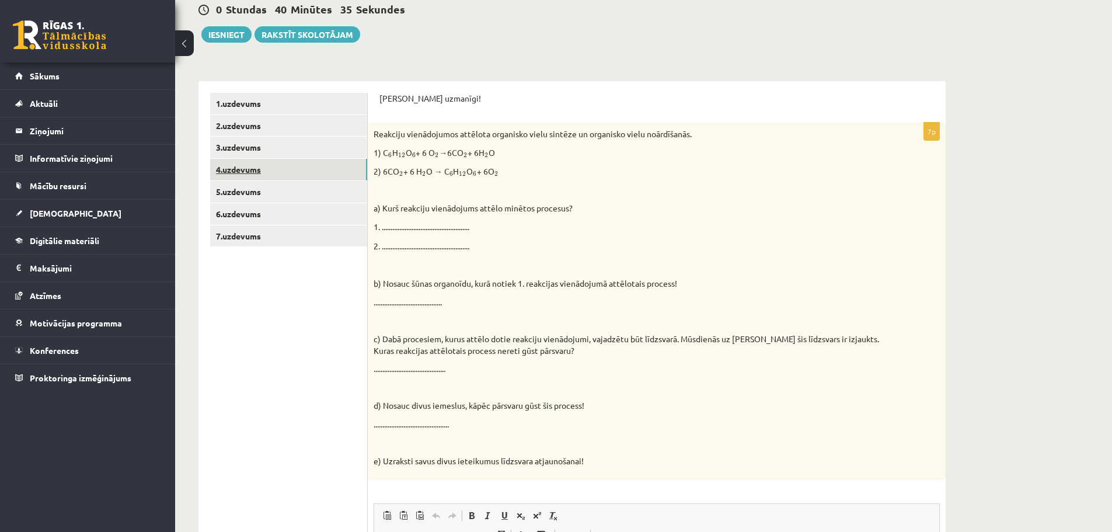
click at [262, 167] on link "4.uzdevums" at bounding box center [288, 170] width 157 height 22
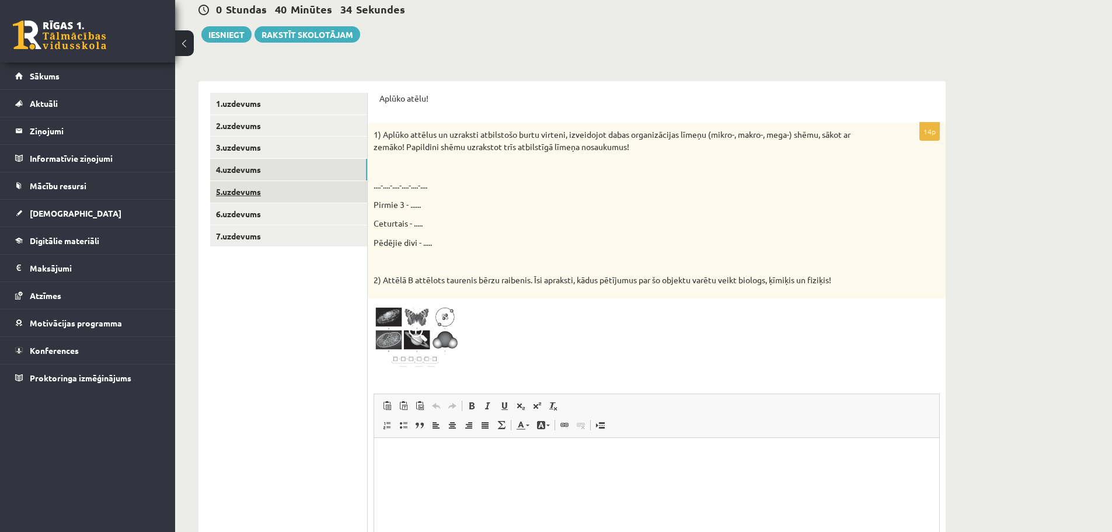
scroll to position [0, 0]
click at [254, 191] on link "5.uzdevums" at bounding box center [288, 192] width 157 height 22
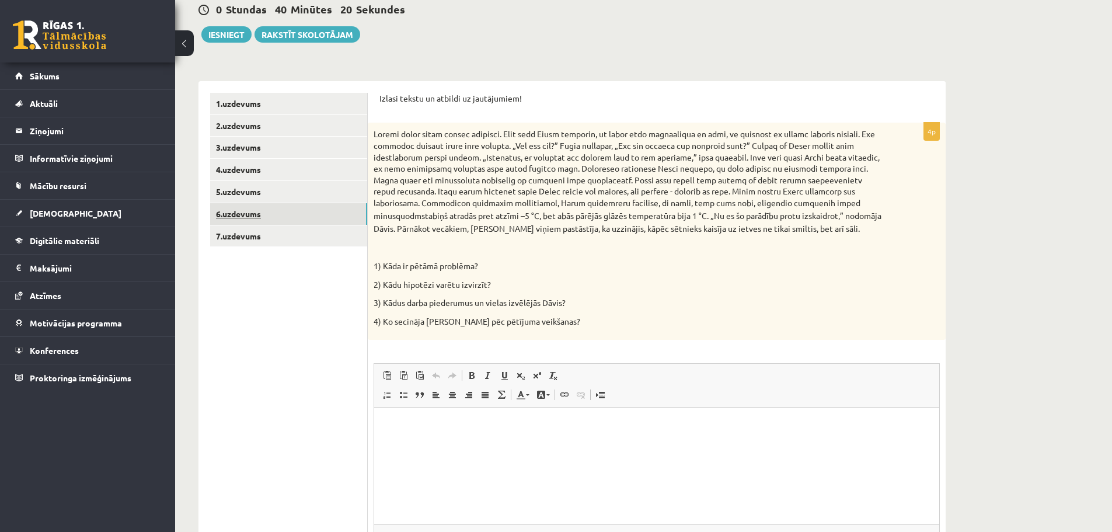
click at [242, 211] on link "6.uzdevums" at bounding box center [288, 214] width 157 height 22
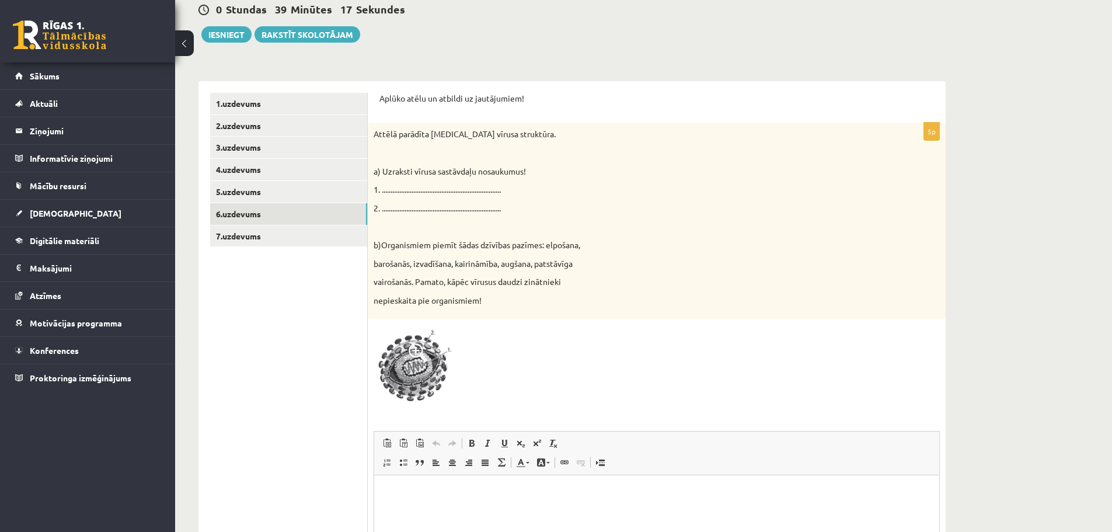
click at [421, 348] on span at bounding box center [417, 352] width 19 height 19
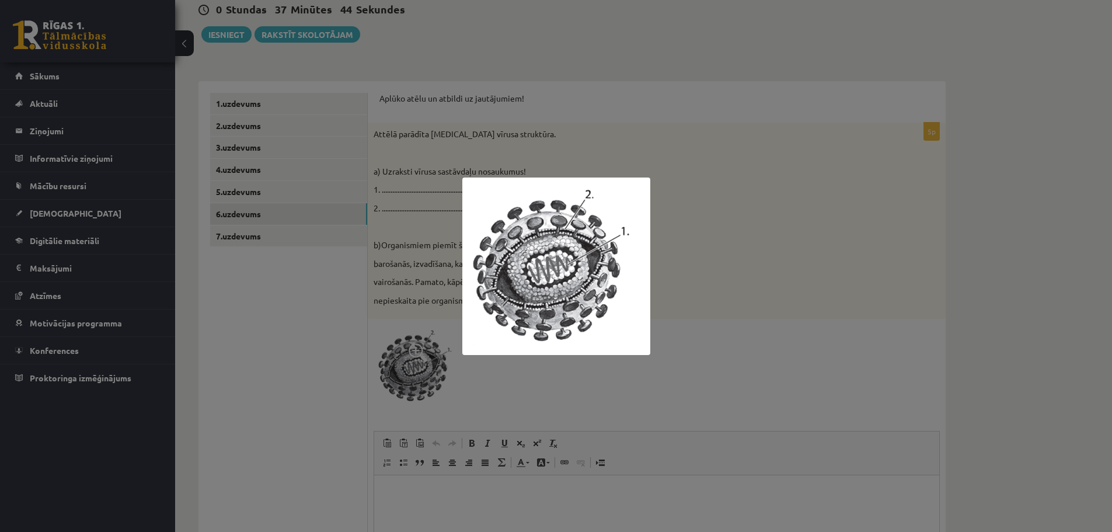
click at [871, 449] on div at bounding box center [556, 266] width 1112 height 532
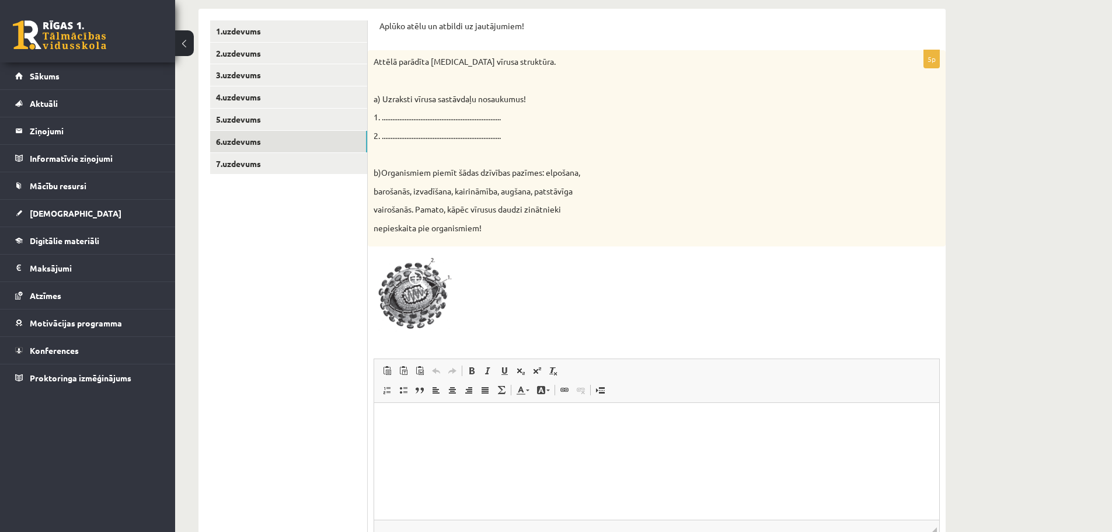
scroll to position [210, 0]
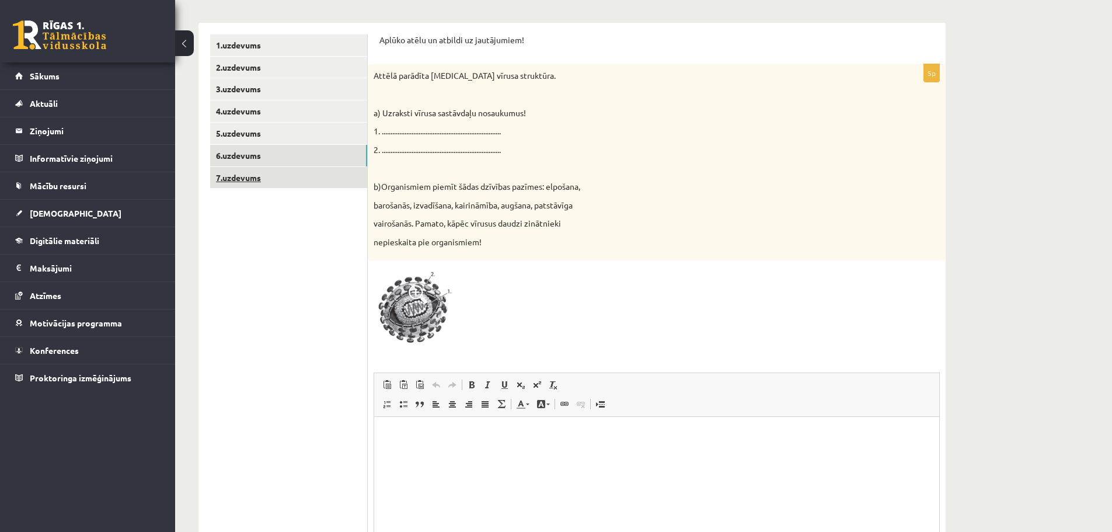
click at [275, 180] on link "7.uzdevums" at bounding box center [288, 178] width 157 height 22
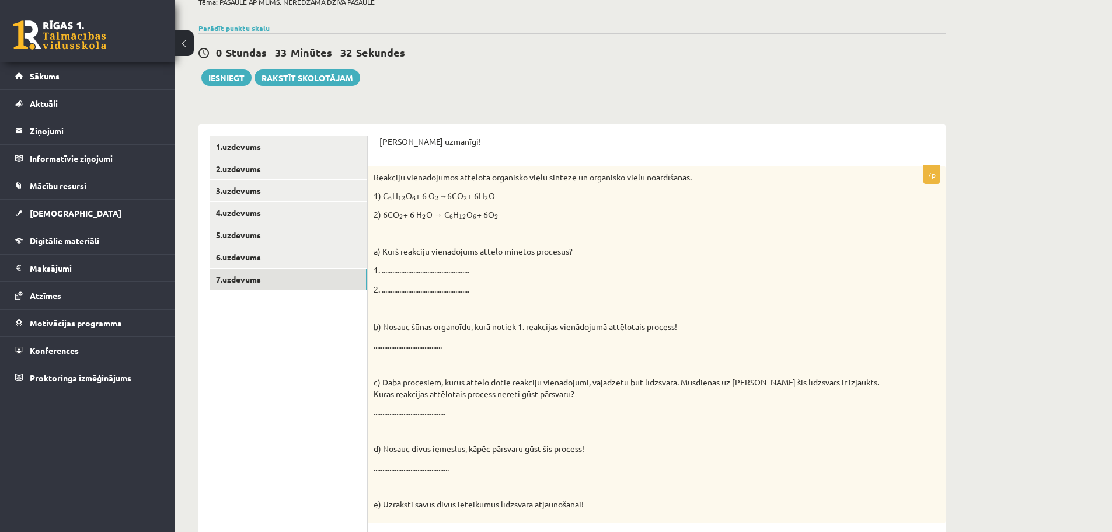
scroll to position [51, 0]
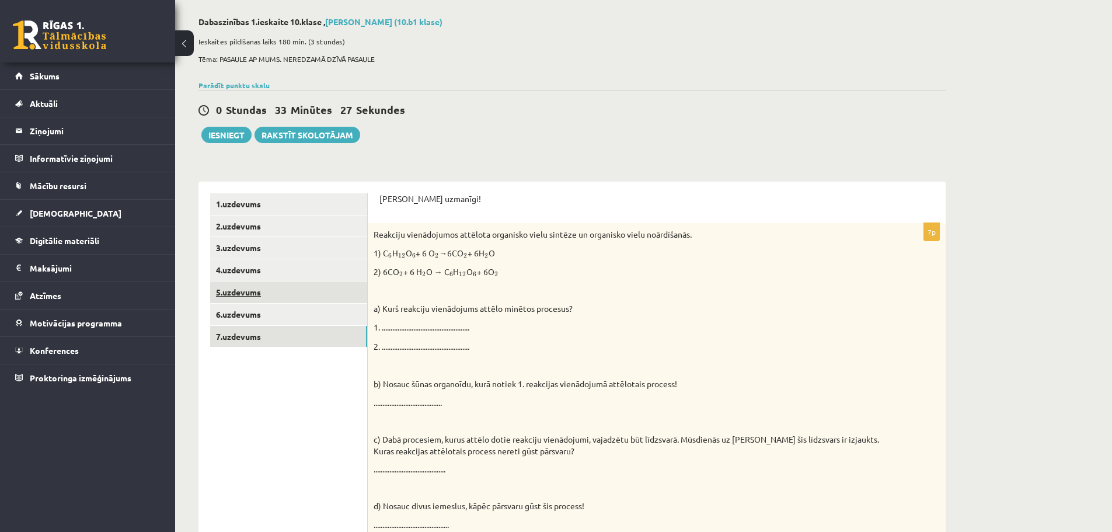
click at [278, 301] on link "5.uzdevums" at bounding box center [288, 292] width 157 height 22
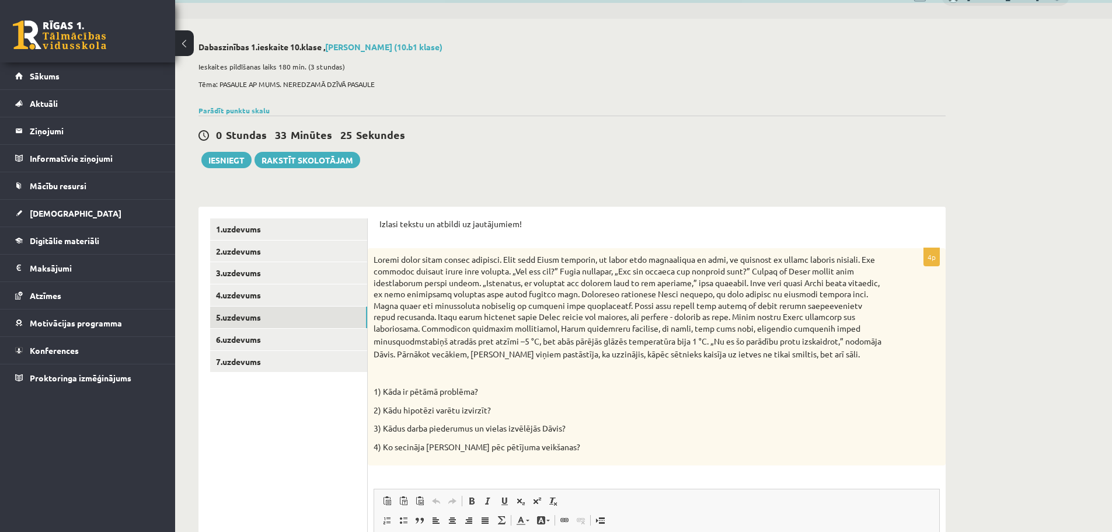
scroll to position [0, 0]
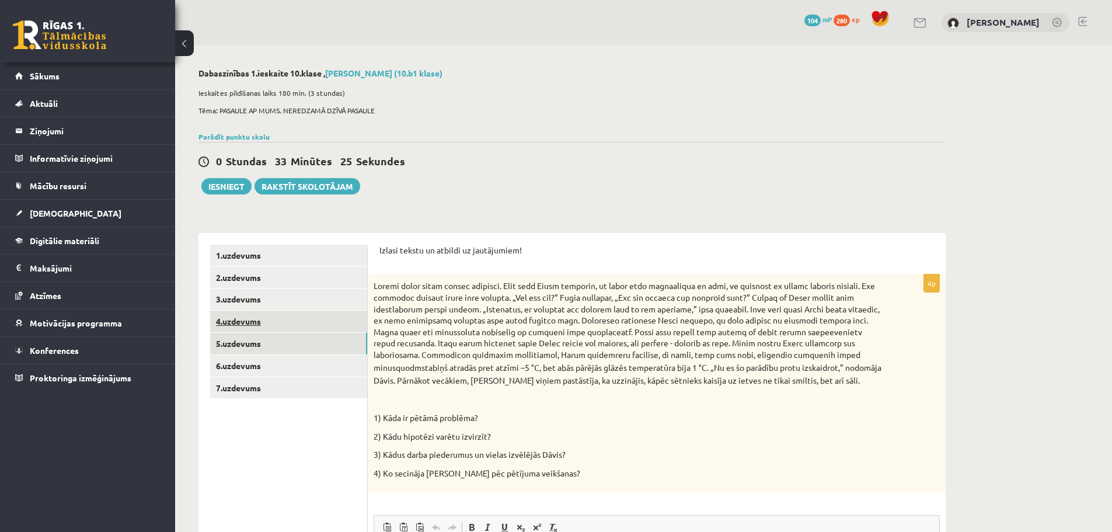
click at [307, 313] on link "4.uzdevums" at bounding box center [288, 321] width 157 height 22
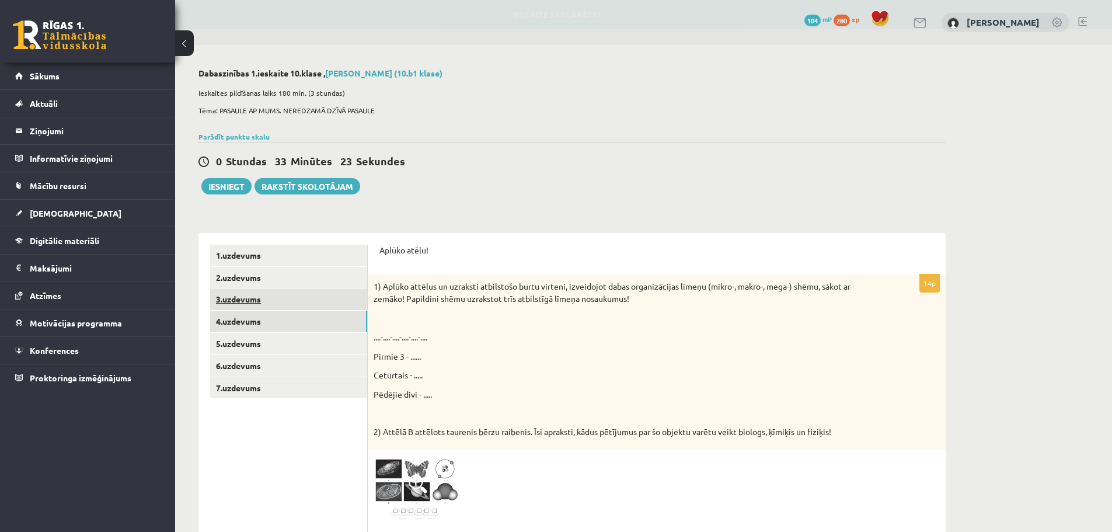
click at [308, 304] on link "3.uzdevums" at bounding box center [288, 299] width 157 height 22
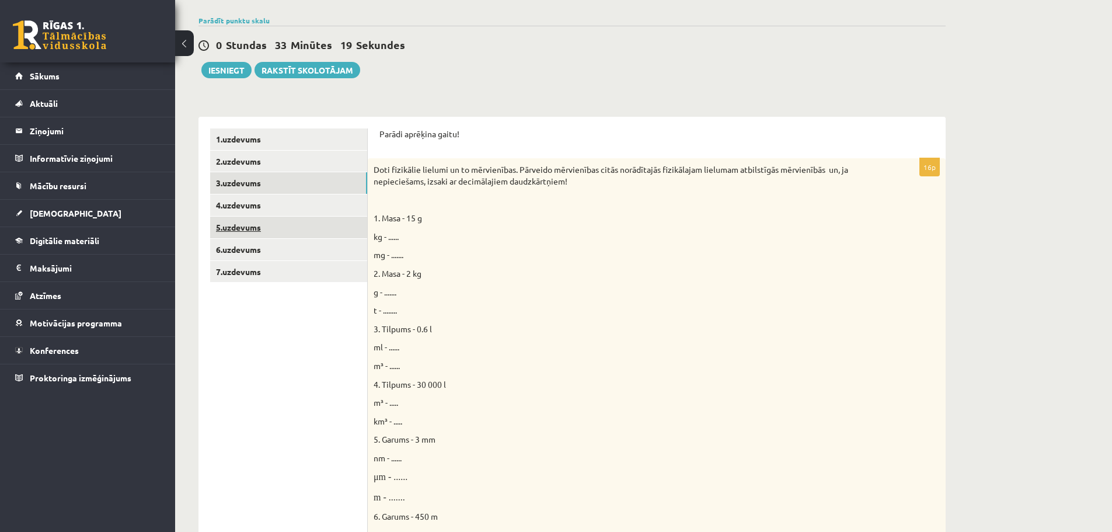
scroll to position [75, 0]
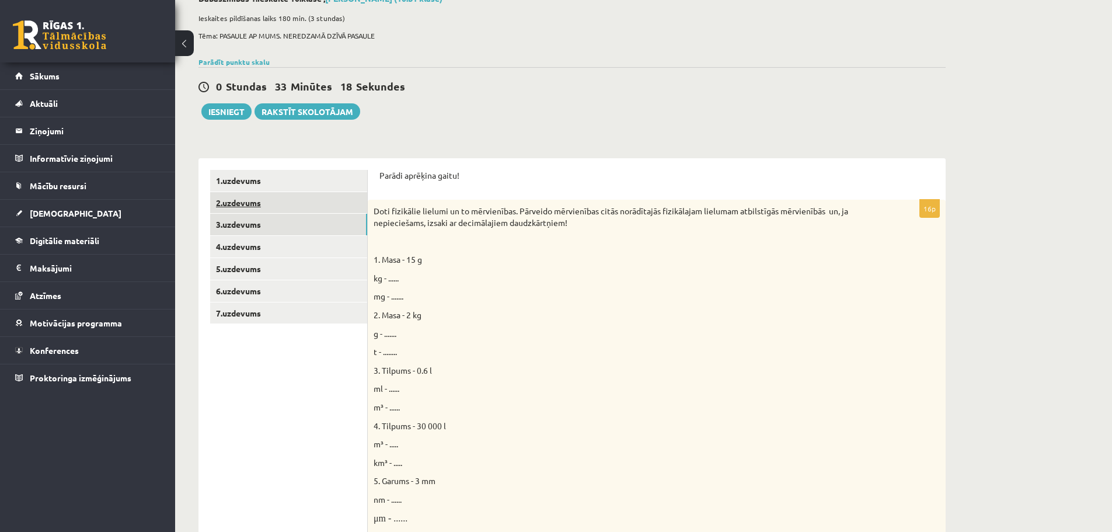
click at [292, 214] on link "2.uzdevums" at bounding box center [288, 203] width 157 height 22
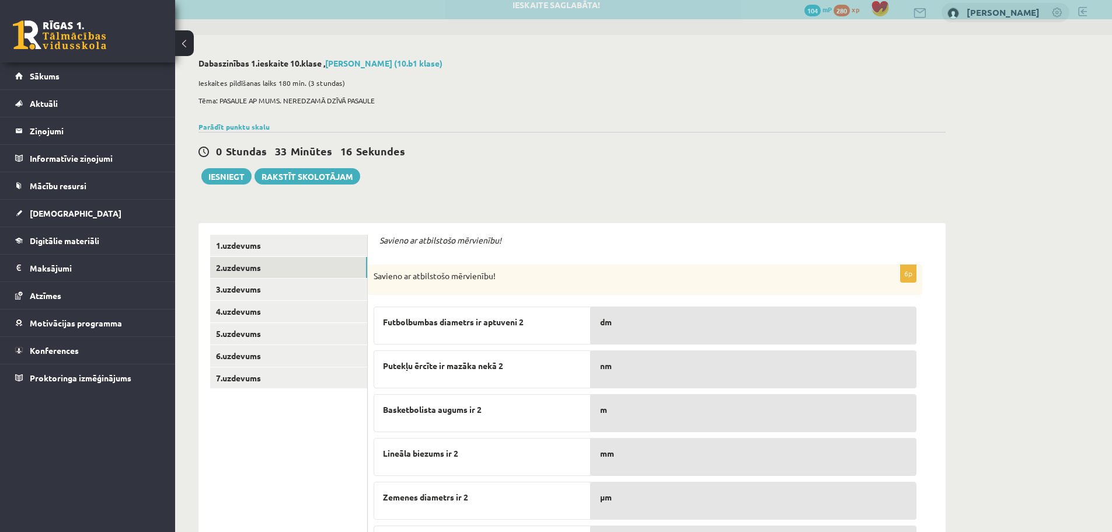
scroll to position [0, 0]
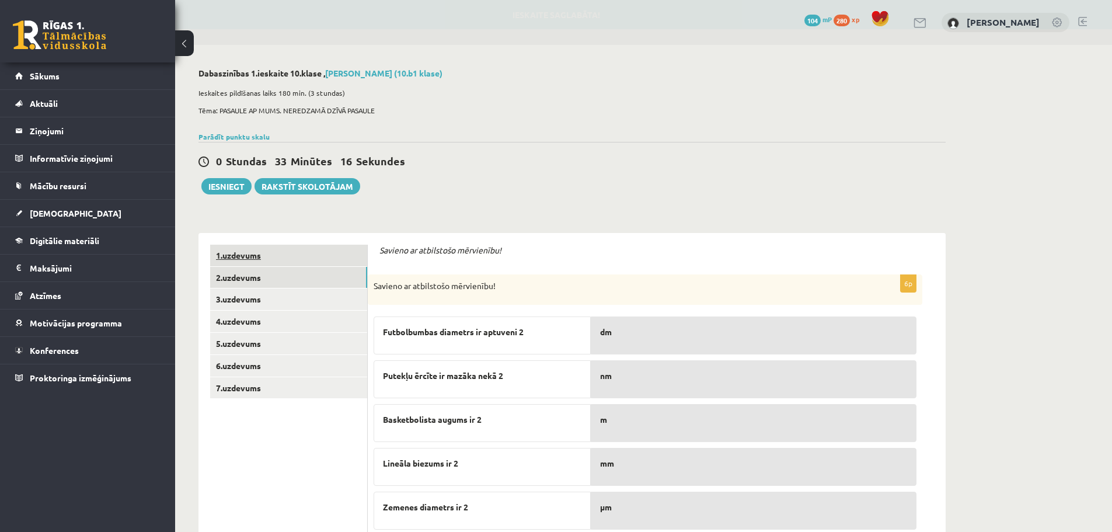
click at [305, 256] on link "1.uzdevums" at bounding box center [288, 256] width 157 height 22
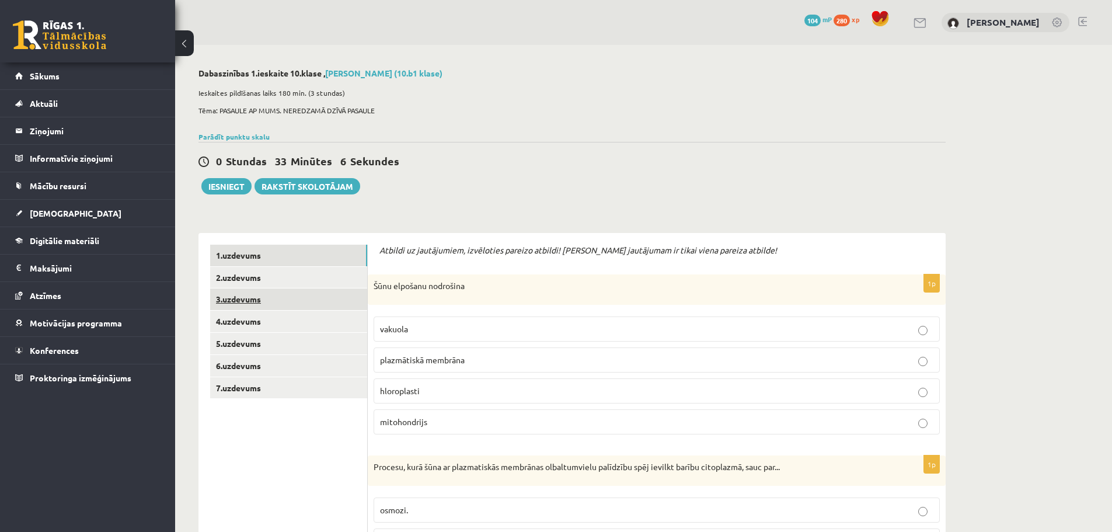
click at [275, 302] on link "3.uzdevums" at bounding box center [288, 299] width 157 height 22
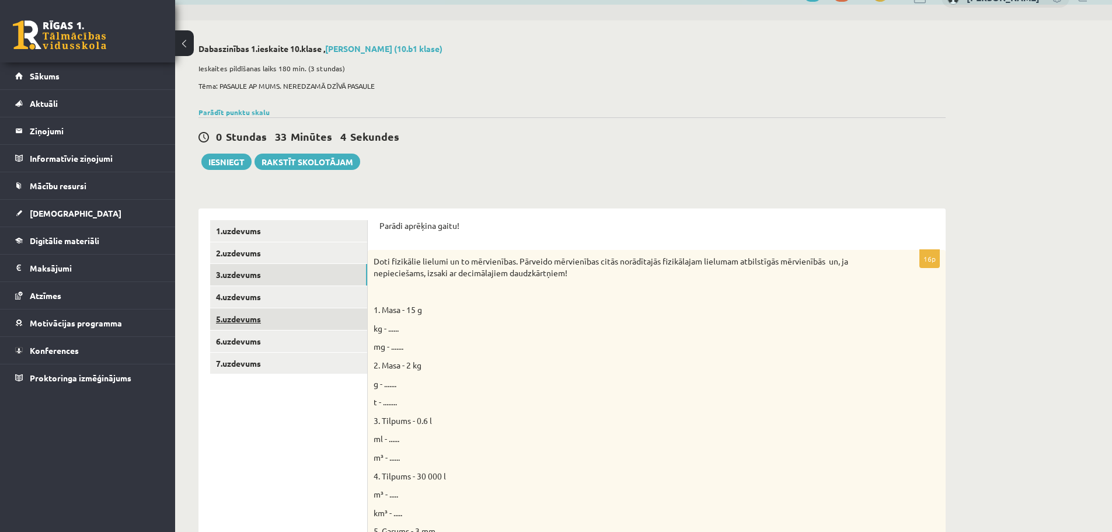
scroll to position [17, 0]
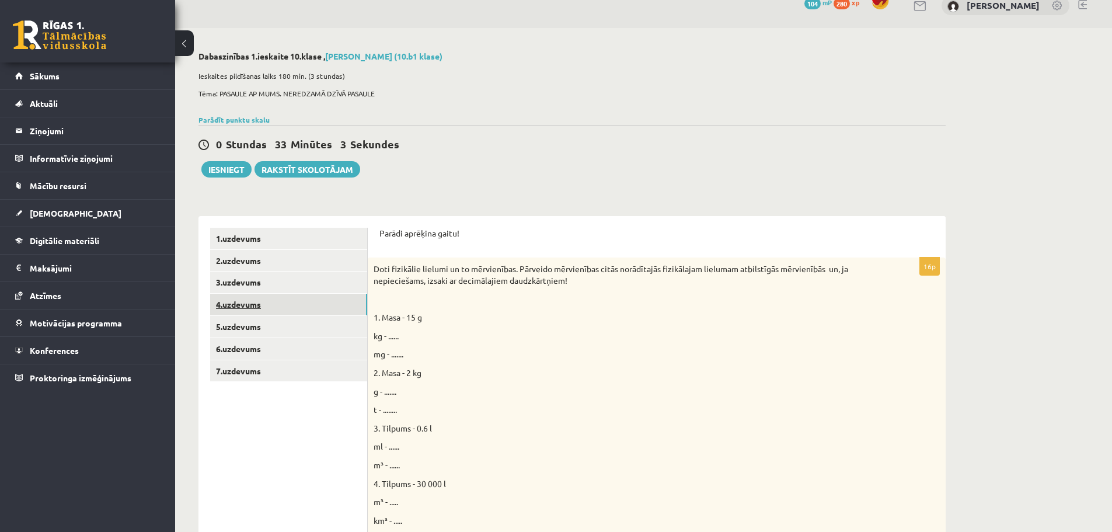
click at [284, 301] on link "4.uzdevums" at bounding box center [288, 305] width 157 height 22
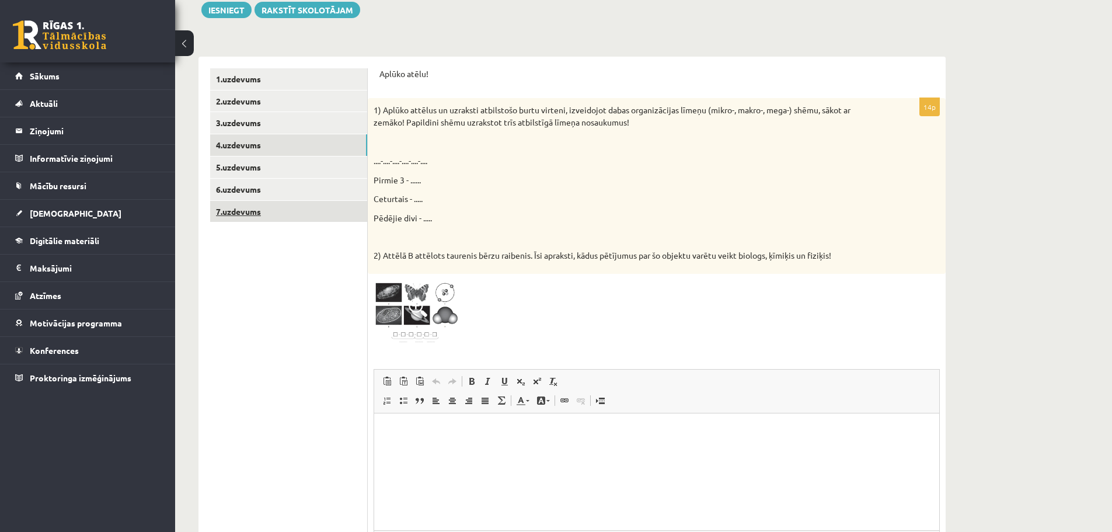
scroll to position [0, 0]
click at [253, 172] on link "5.uzdevums" at bounding box center [288, 167] width 157 height 22
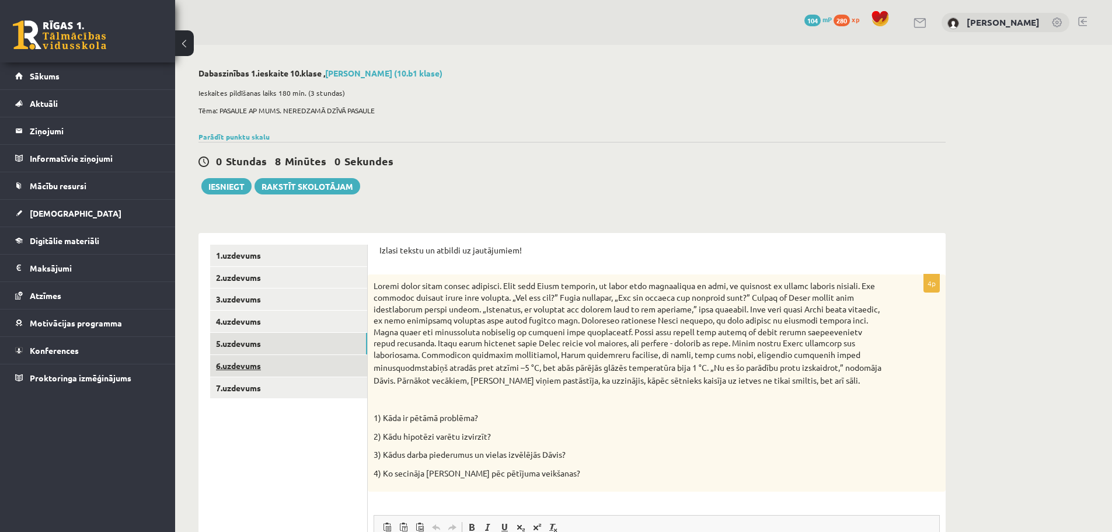
click at [248, 367] on link "6.uzdevums" at bounding box center [288, 366] width 157 height 22
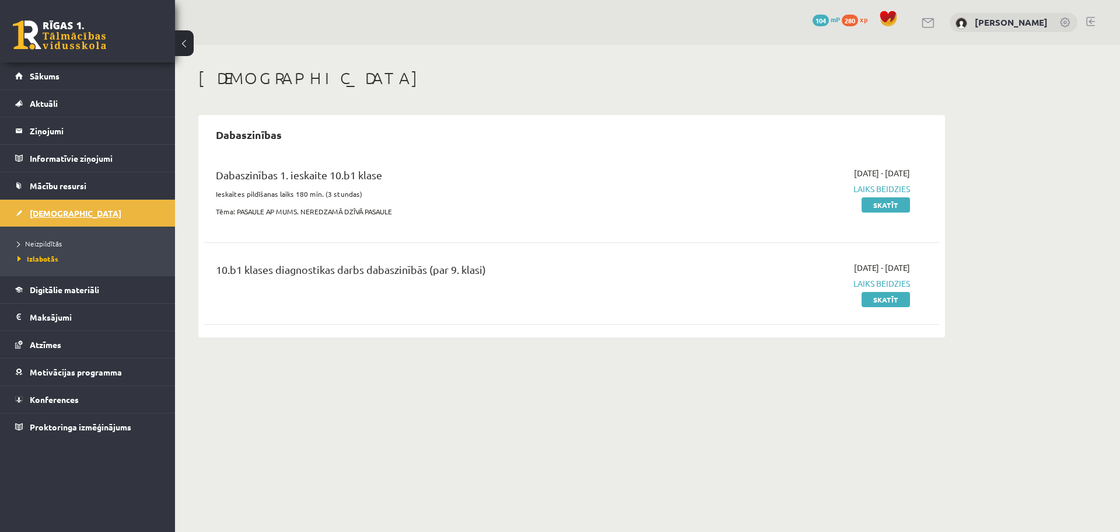
click at [81, 216] on link "[DEMOGRAPHIC_DATA]" at bounding box center [87, 213] width 145 height 27
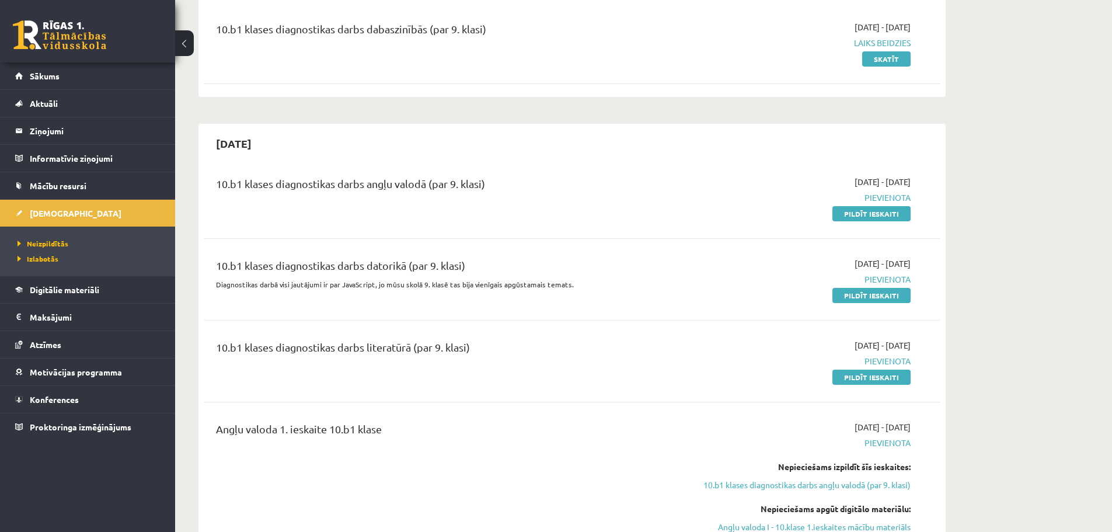
scroll to position [233, 0]
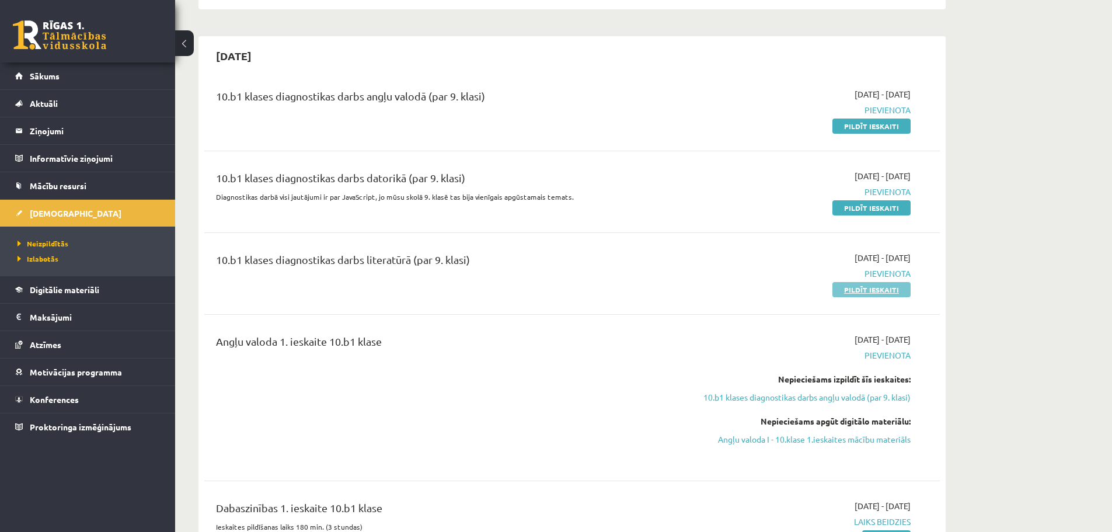
click at [884, 289] on link "Pildīt ieskaiti" at bounding box center [871, 289] width 78 height 15
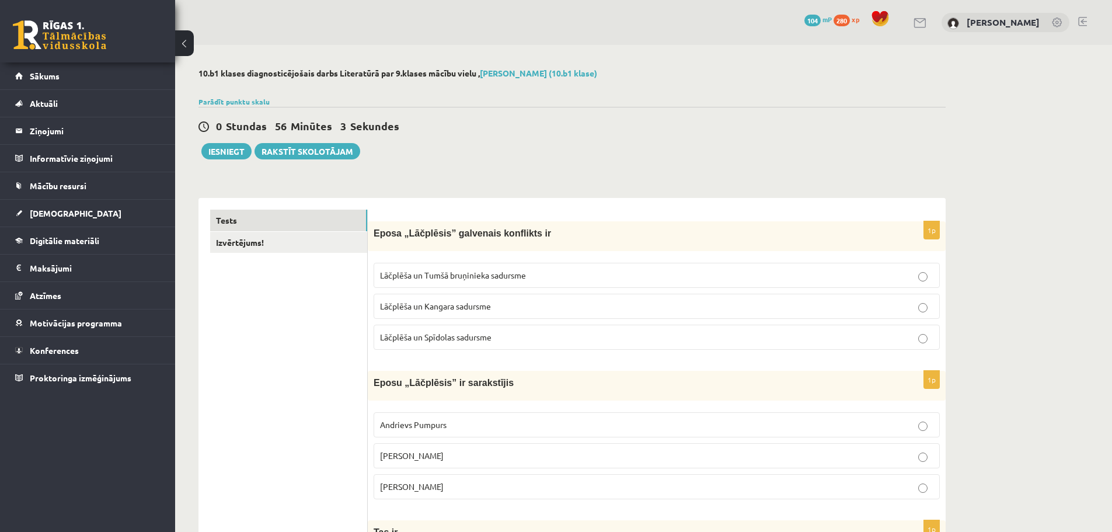
click at [492, 277] on span "Lāčplēša un Tumšā bruņinieka sadursme" at bounding box center [453, 275] width 146 height 11
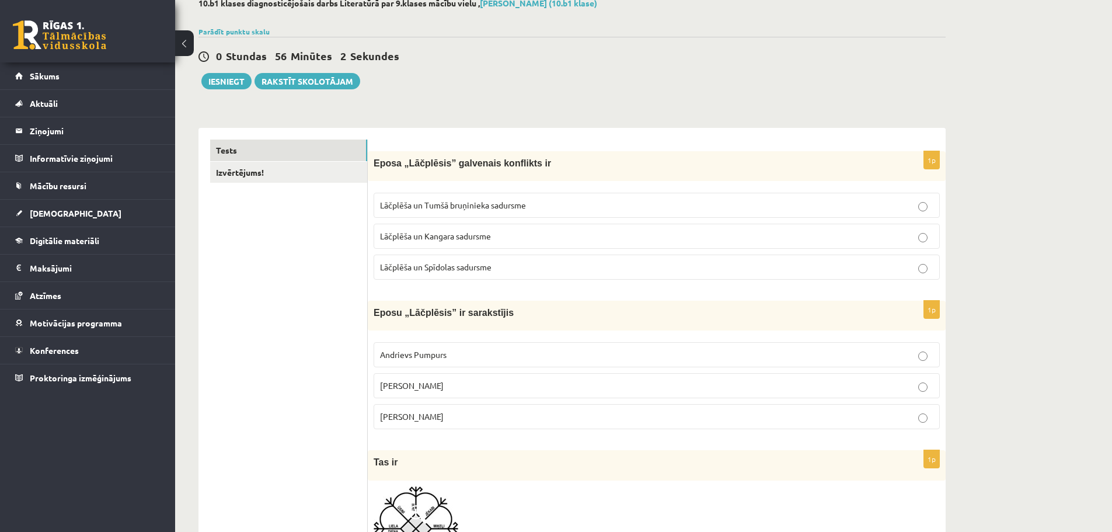
scroll to position [117, 0]
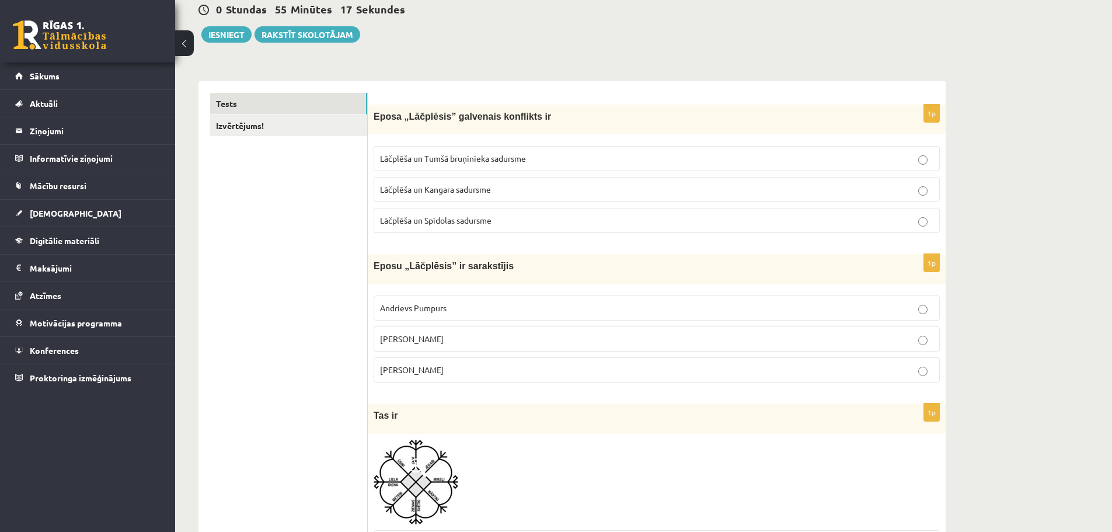
click at [455, 339] on p "Andrejs Pumpurs" at bounding box center [656, 339] width 553 height 12
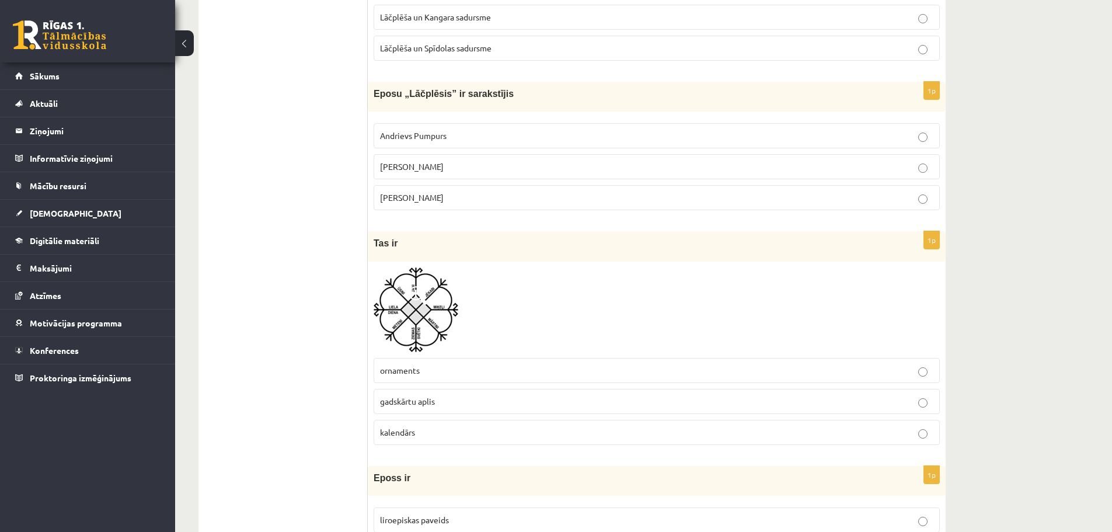
scroll to position [292, 0]
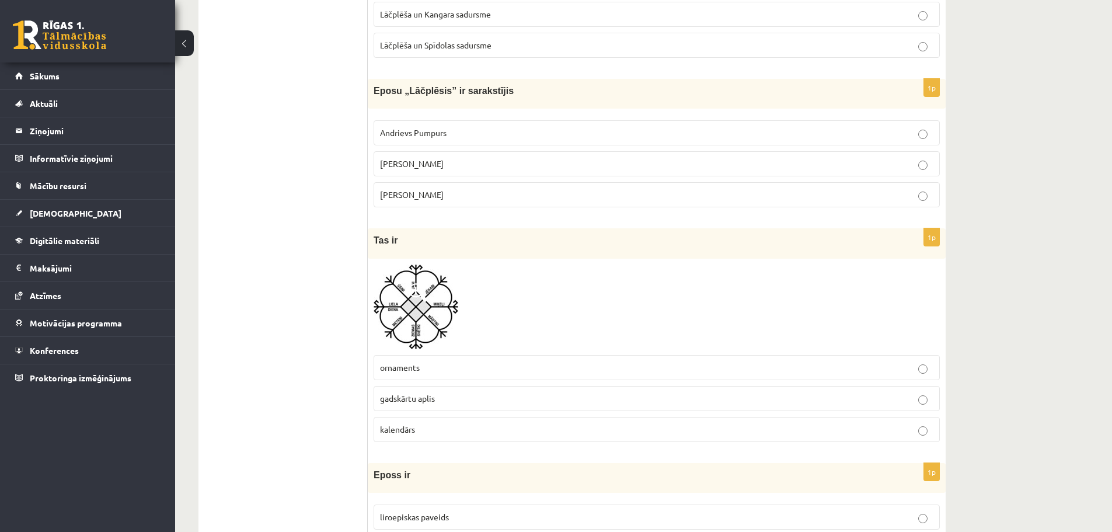
click at [562, 430] on p "kalendārs" at bounding box center [656, 429] width 553 height 12
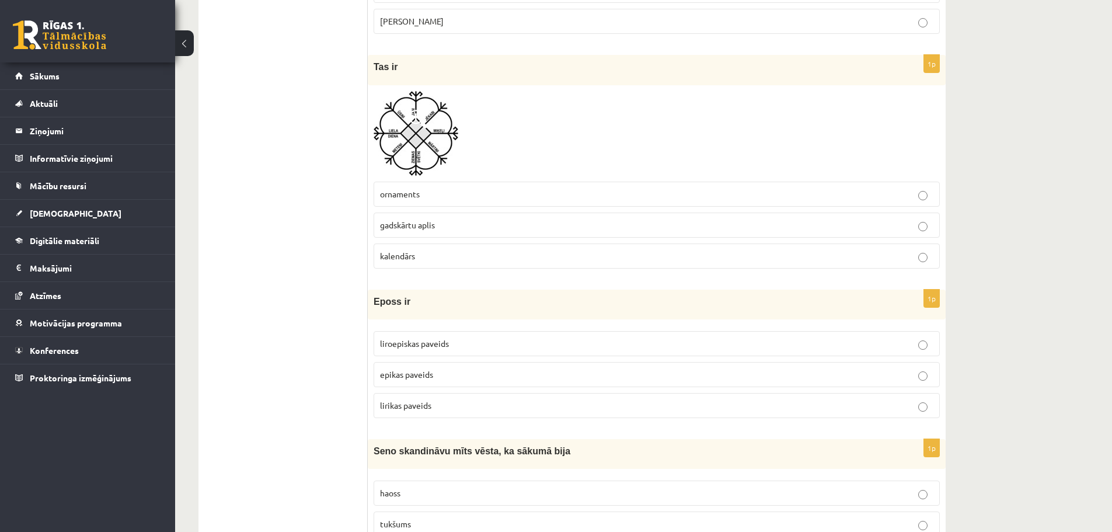
scroll to position [467, 0]
click at [499, 341] on p "liroepiskas paveids" at bounding box center [656, 342] width 553 height 12
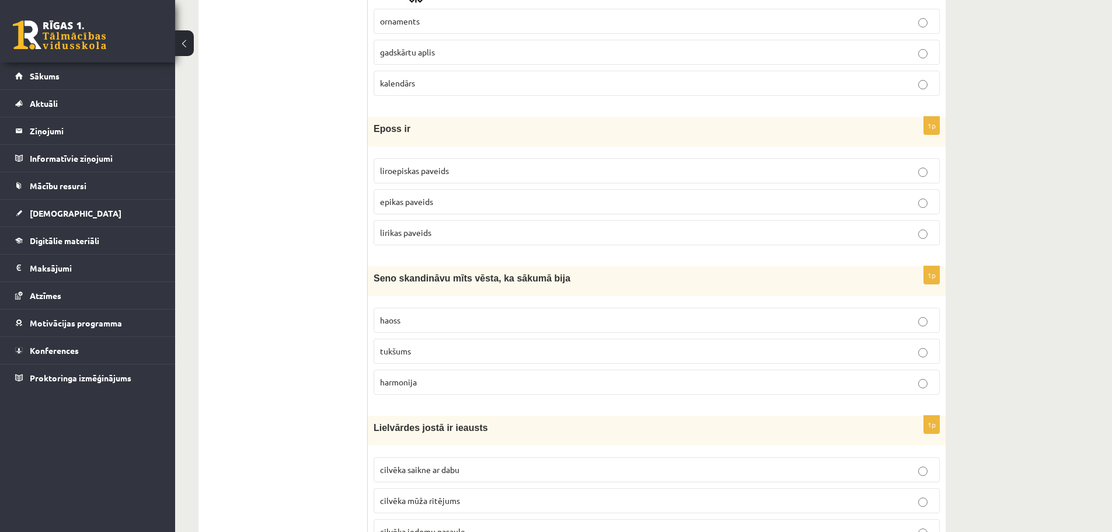
scroll to position [642, 0]
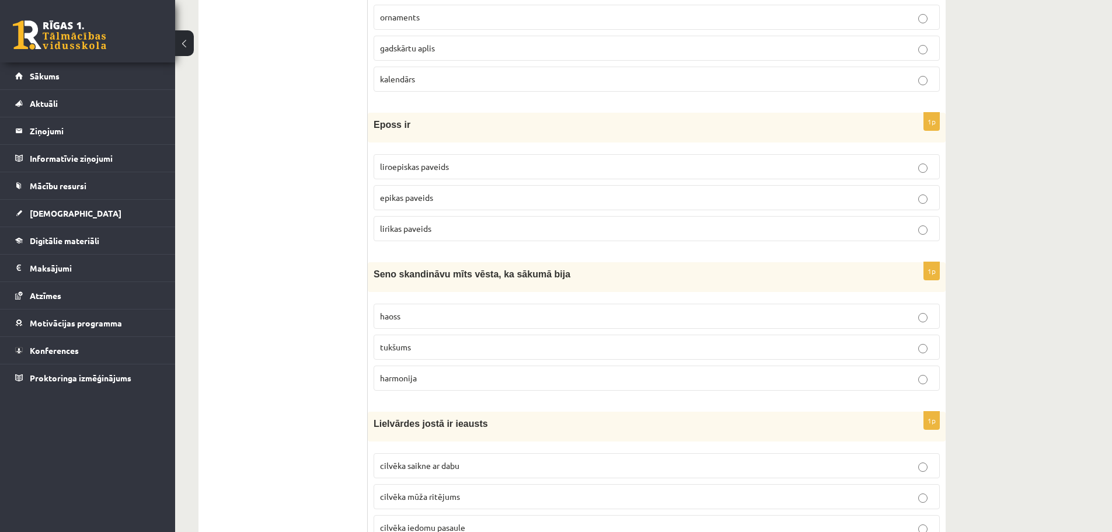
click at [437, 316] on p "haoss" at bounding box center [656, 316] width 553 height 12
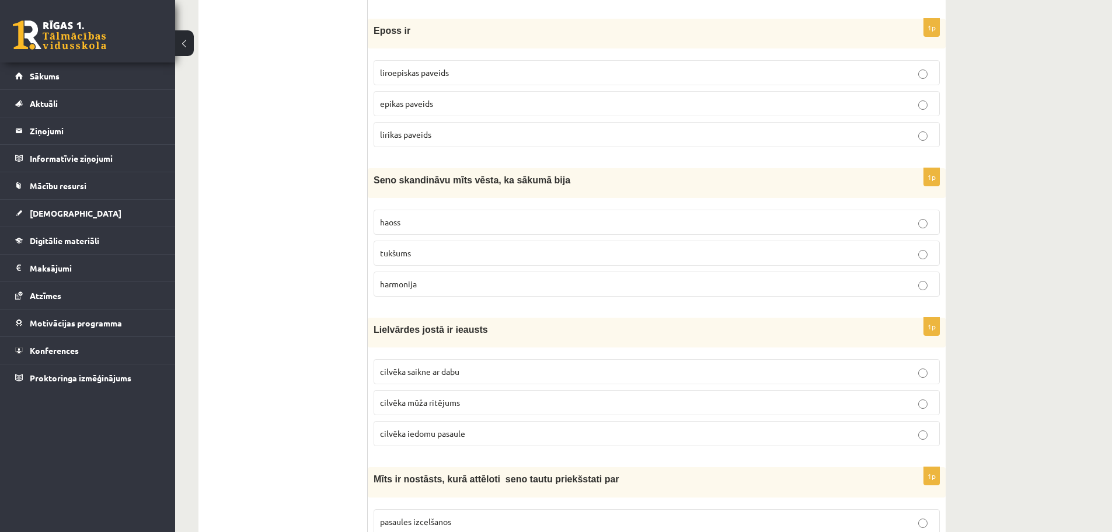
scroll to position [759, 0]
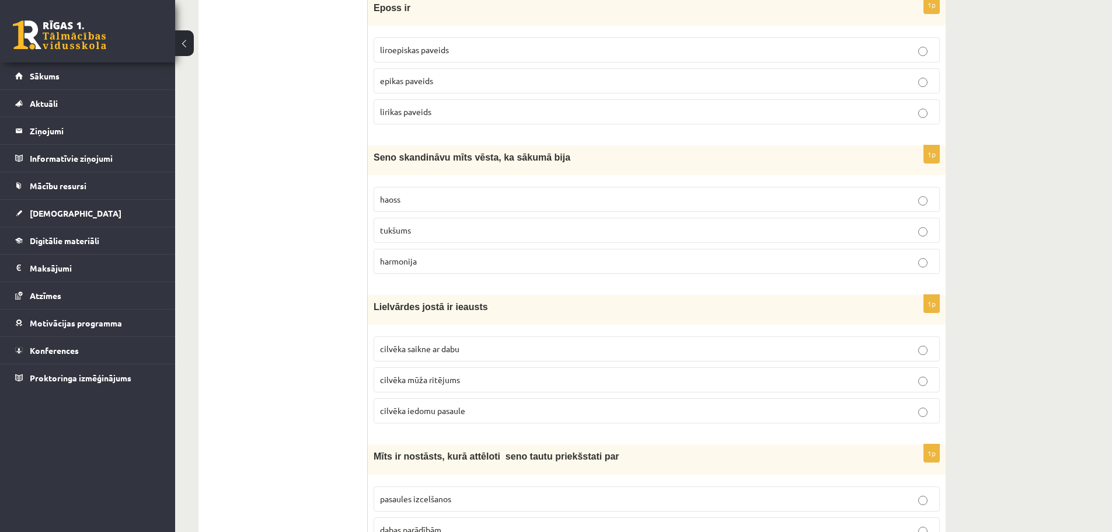
click at [445, 377] on span "cilvēka mūža ritējums" at bounding box center [420, 379] width 80 height 11
click at [389, 350] on span "cilvēka saikne ar dabu" at bounding box center [419, 348] width 79 height 11
click at [393, 361] on label "cilvēka saikne ar dabu" at bounding box center [656, 348] width 566 height 25
click at [393, 372] on label "cilvēka mūža ritējums" at bounding box center [656, 379] width 566 height 25
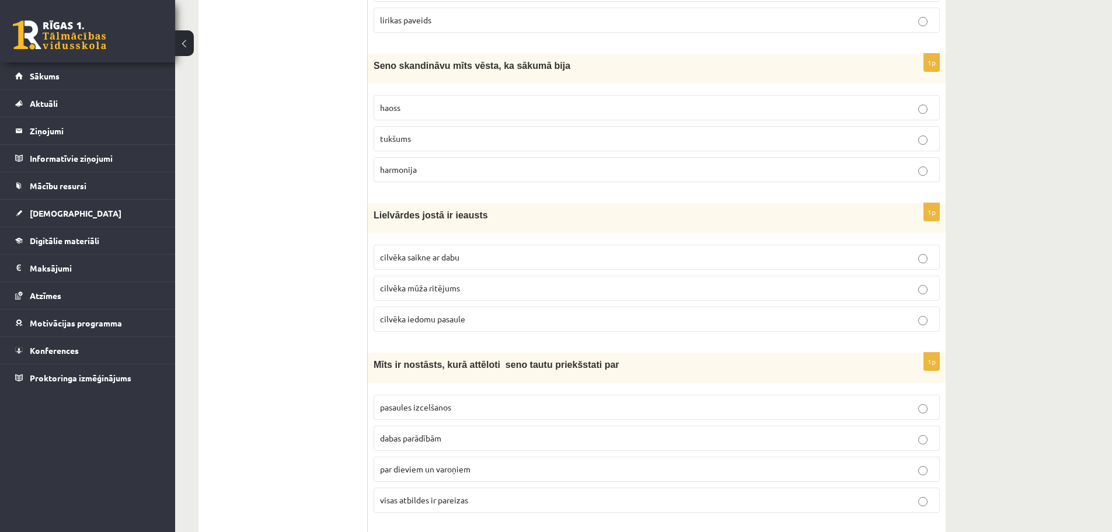
scroll to position [934, 0]
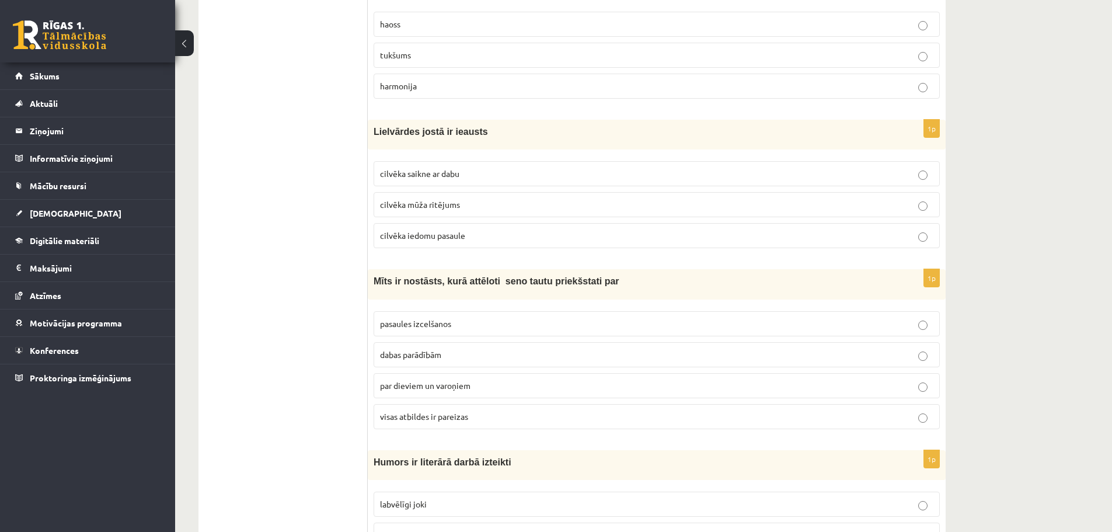
click at [387, 414] on span "visas atbildes ir pareizas" at bounding box center [424, 416] width 88 height 11
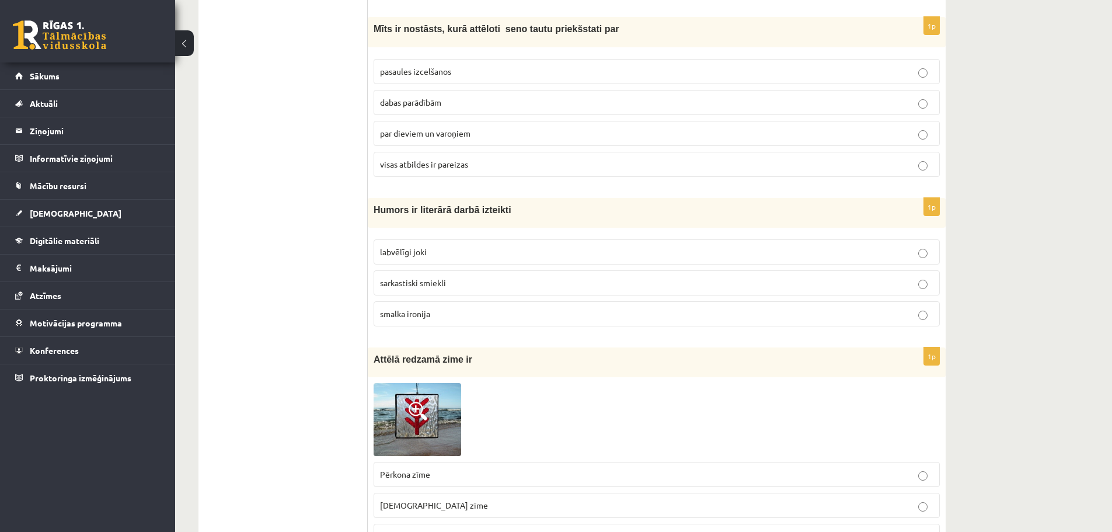
scroll to position [1225, 0]
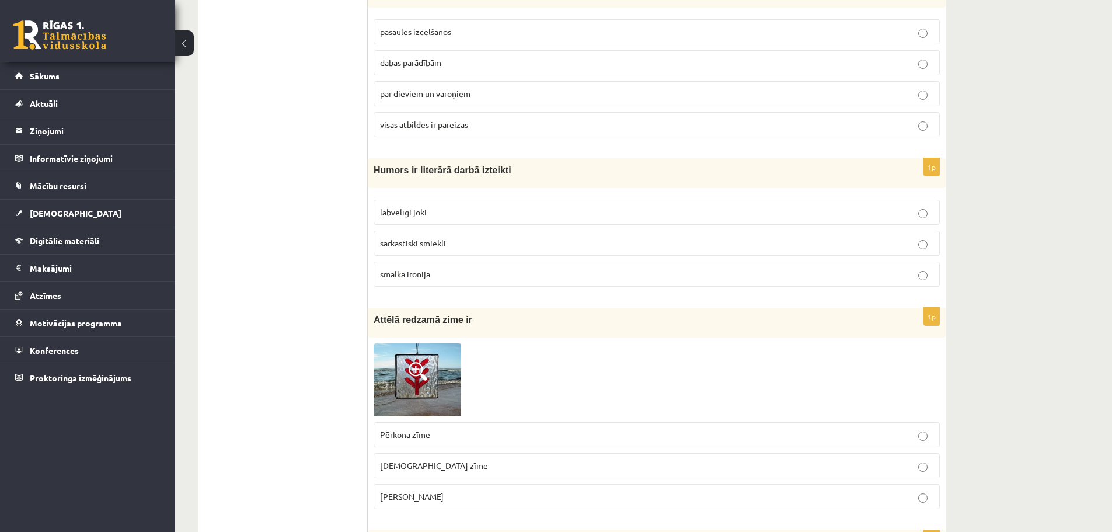
click at [438, 217] on p "labvēlīgi joki" at bounding box center [656, 212] width 553 height 12
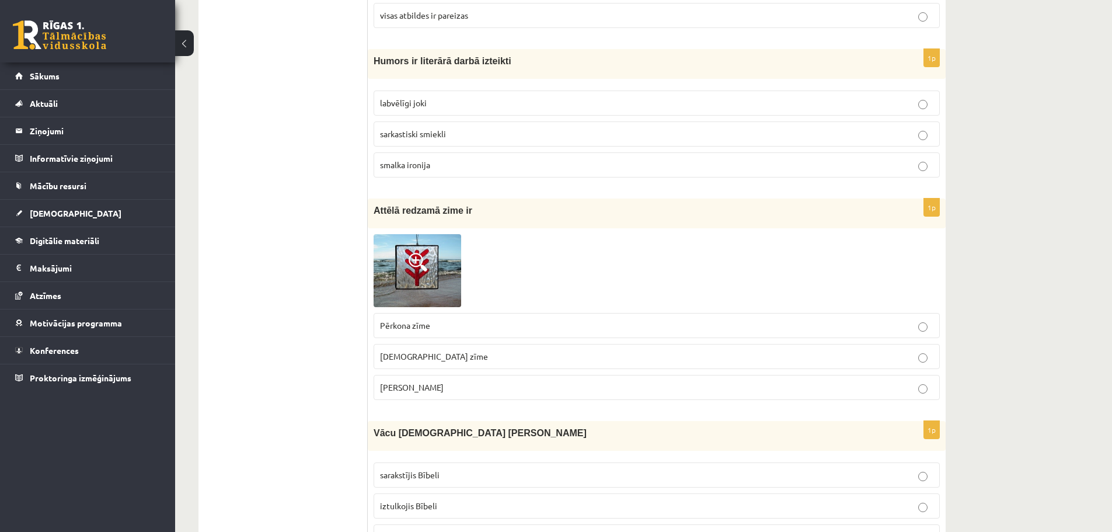
scroll to position [1342, 0]
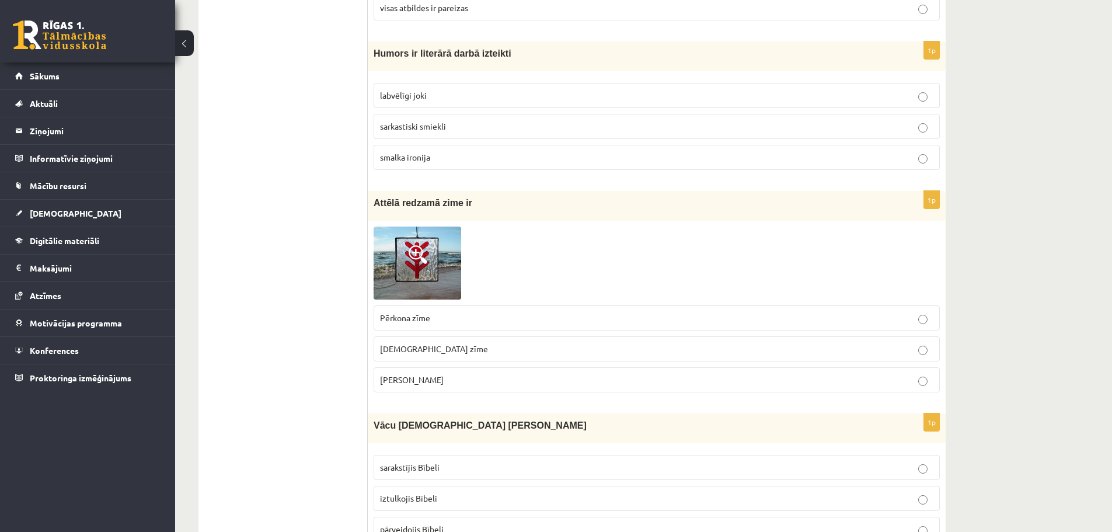
click at [417, 256] on span at bounding box center [417, 254] width 19 height 19
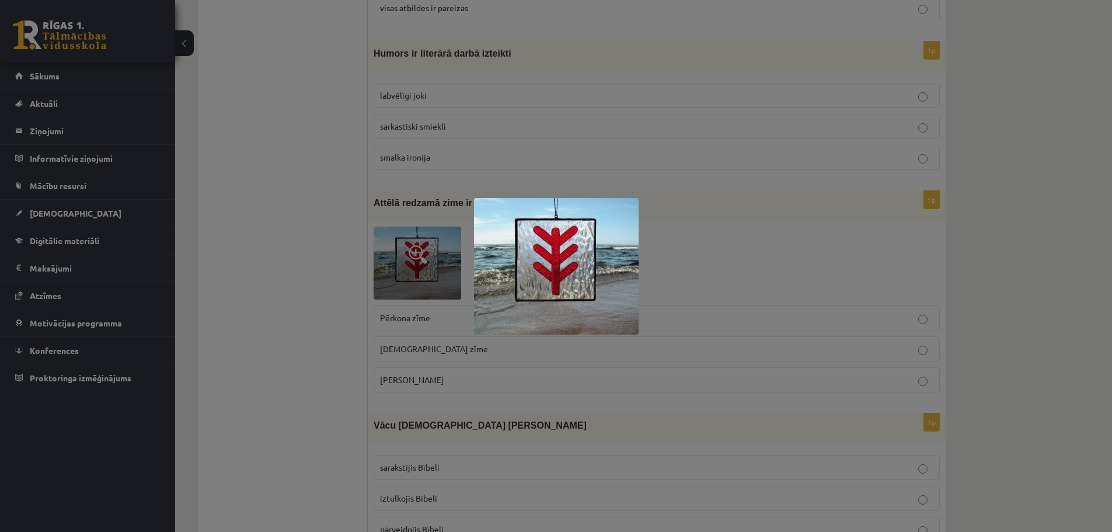
click at [392, 357] on div at bounding box center [556, 266] width 1112 height 532
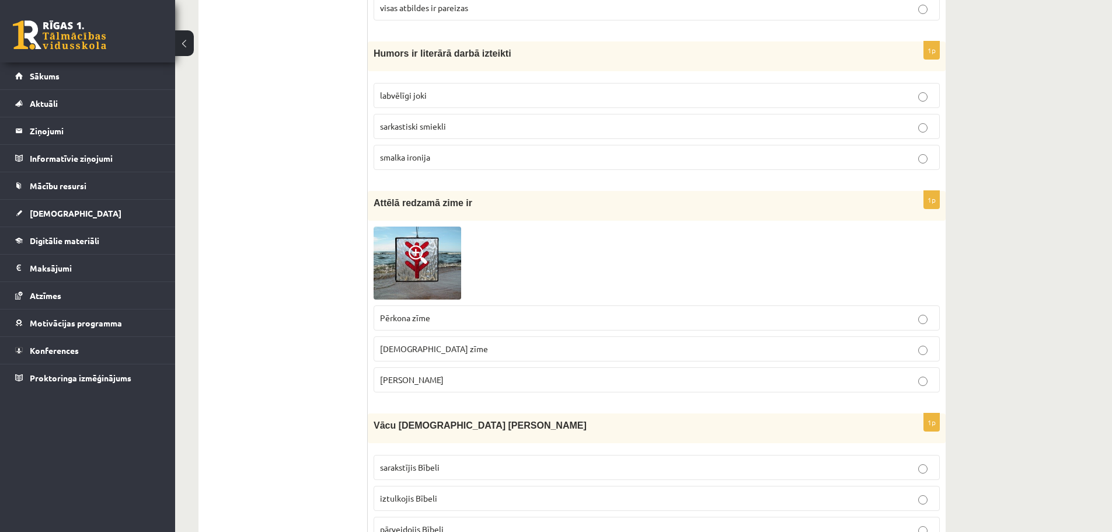
click at [389, 371] on label "Laimas slotiņa" at bounding box center [656, 379] width 566 height 25
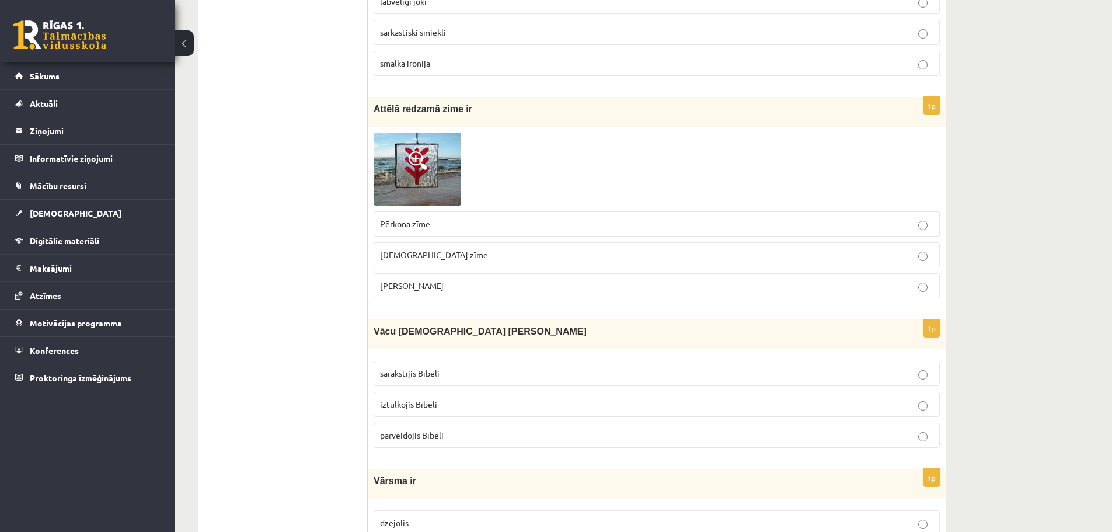
scroll to position [1459, 0]
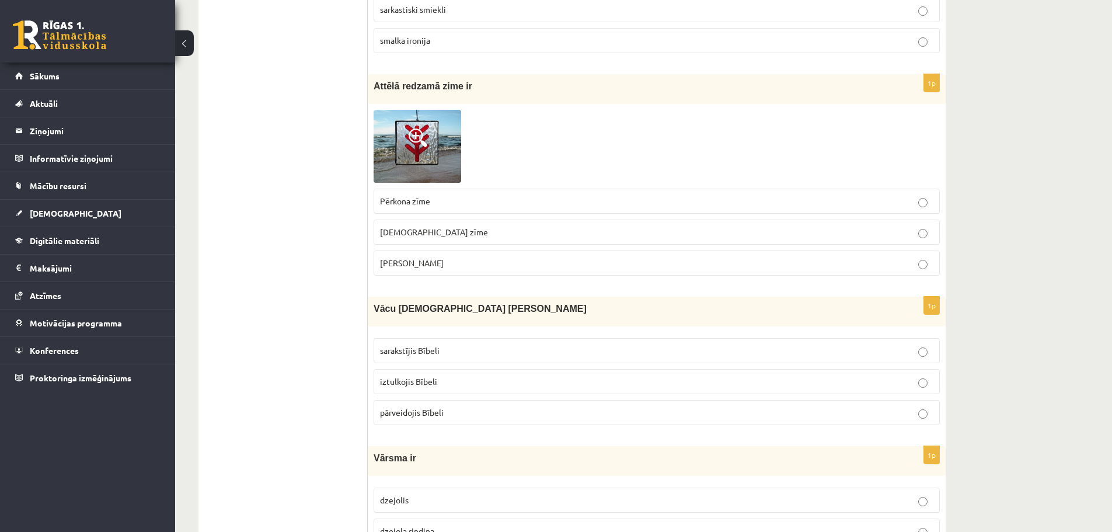
click at [421, 380] on span "iztulkojis Bībeli" at bounding box center [408, 381] width 57 height 11
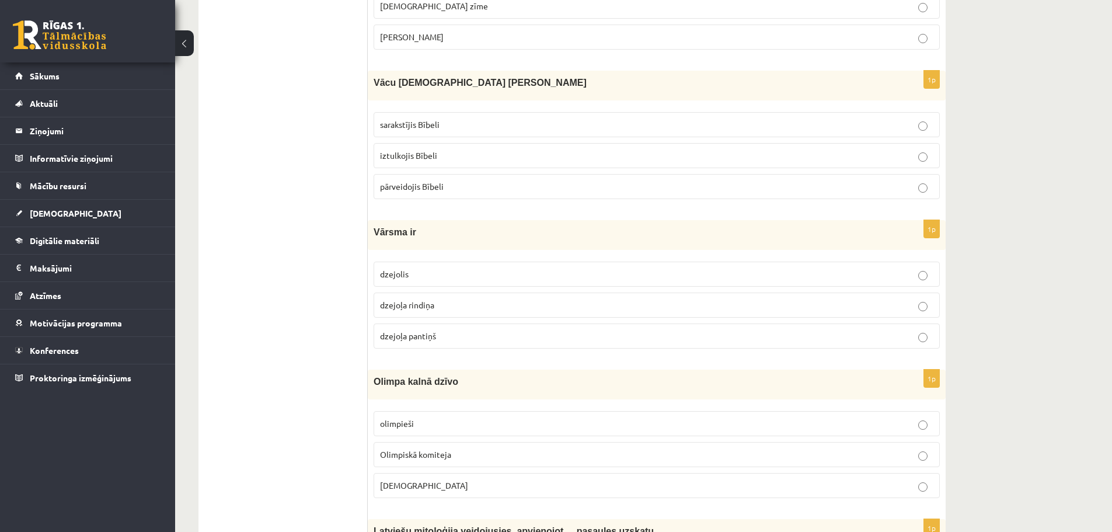
scroll to position [1692, 0]
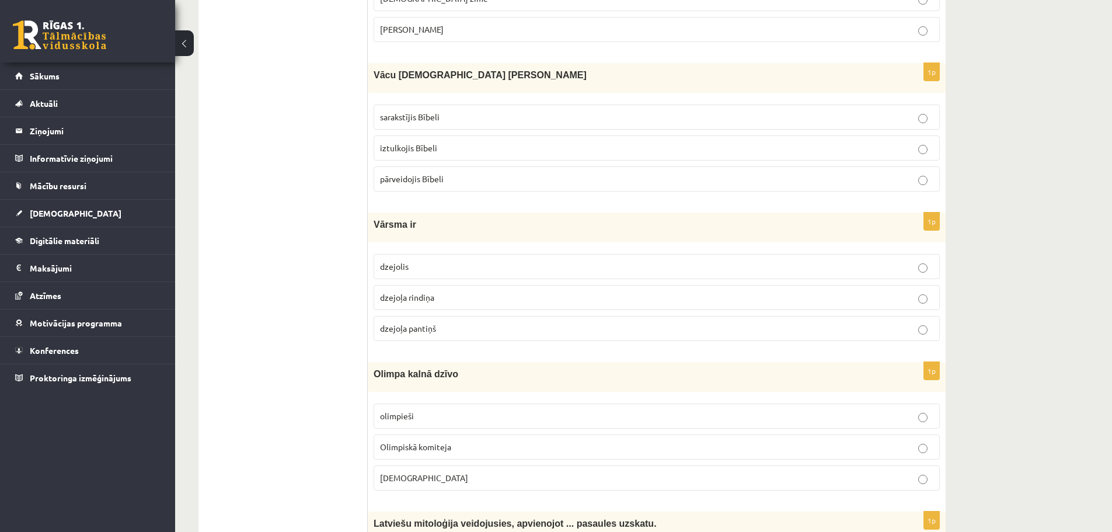
click at [431, 261] on p "dzejolis" at bounding box center [656, 266] width 553 height 12
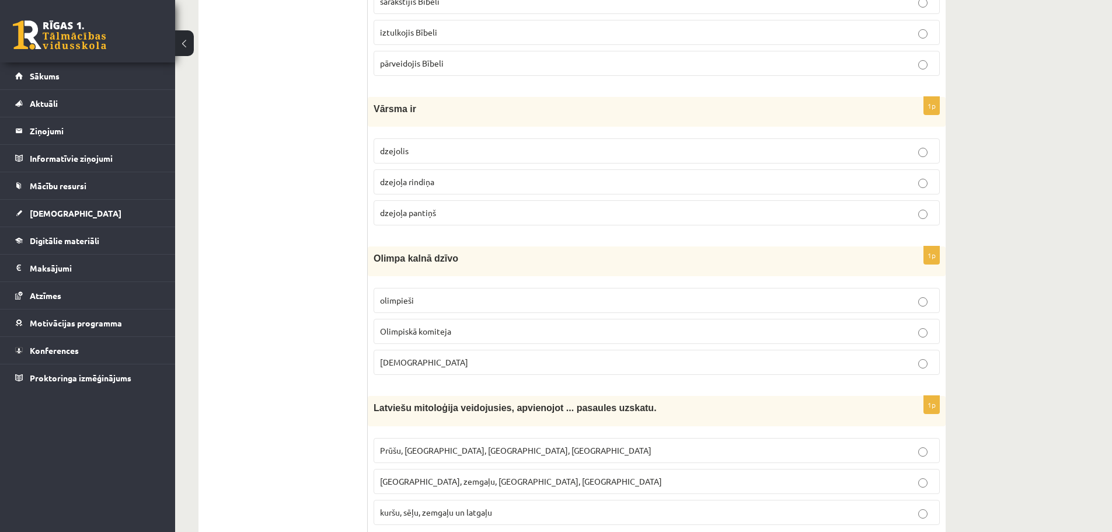
scroll to position [1809, 0]
click at [393, 359] on span "Dievi" at bounding box center [424, 360] width 88 height 11
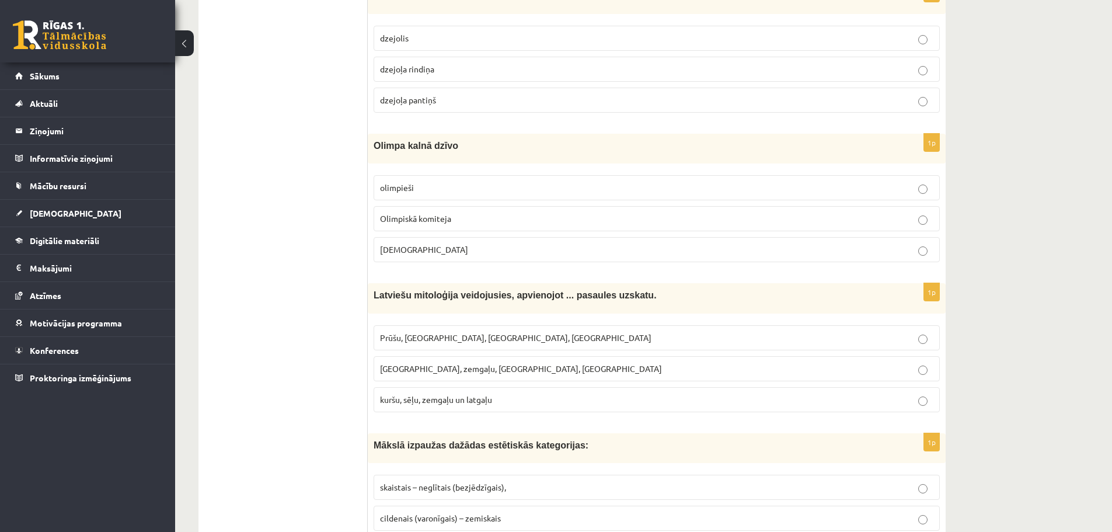
scroll to position [1926, 0]
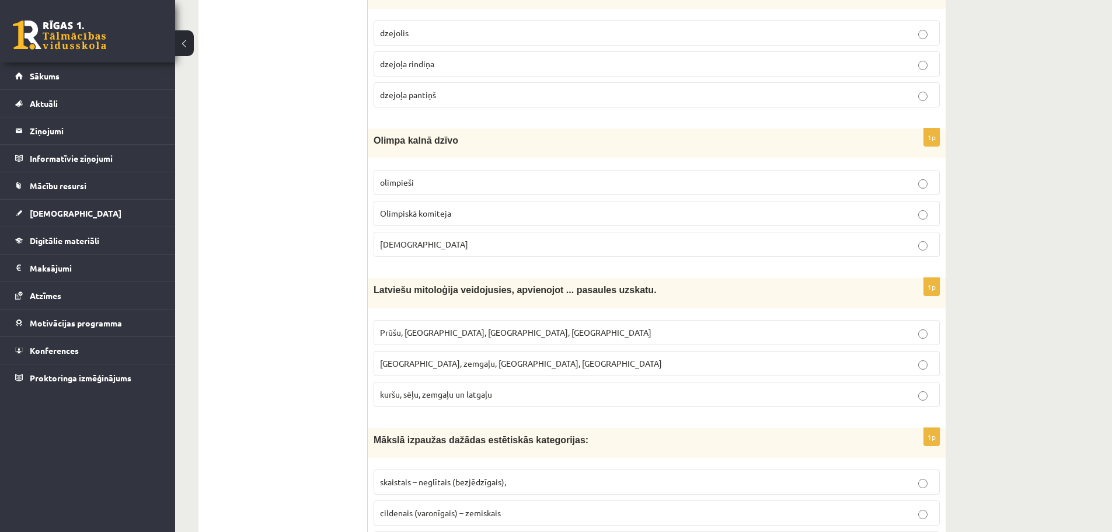
click at [454, 303] on div "Latviešu mitoloģija veidojusies, apvienojot ... pasaules uzskatu." at bounding box center [657, 293] width 578 height 30
click at [472, 360] on span "Kuršu, zemgaļu, latgaļu, prūšu" at bounding box center [521, 363] width 282 height 11
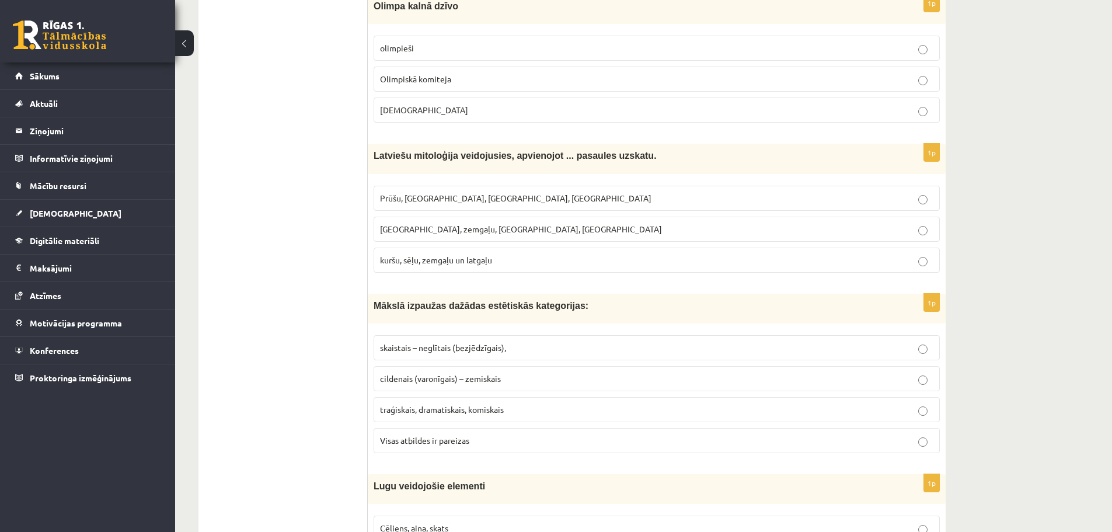
scroll to position [2101, 0]
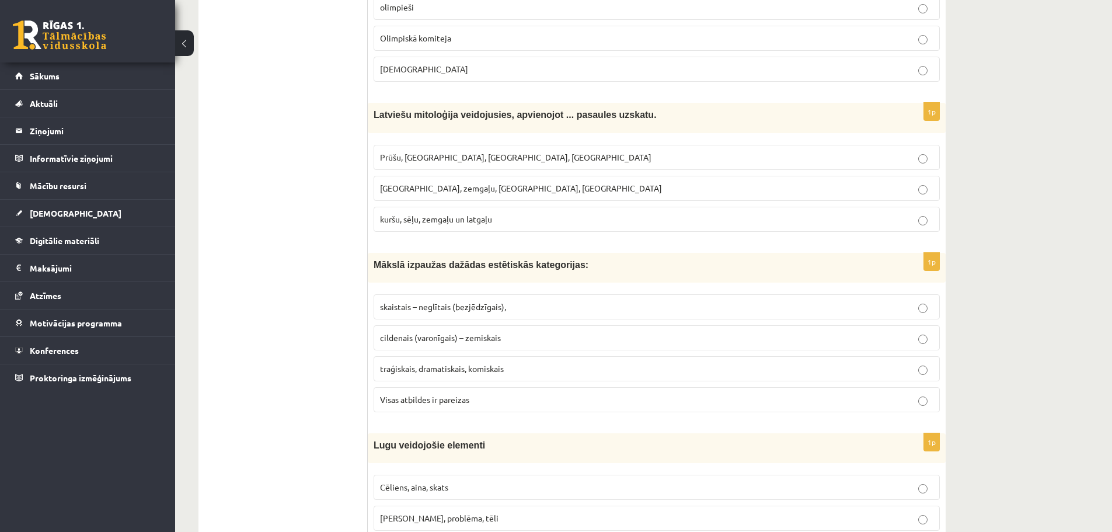
click at [436, 406] on label "Visas atbildes ir pareizas" at bounding box center [656, 399] width 566 height 25
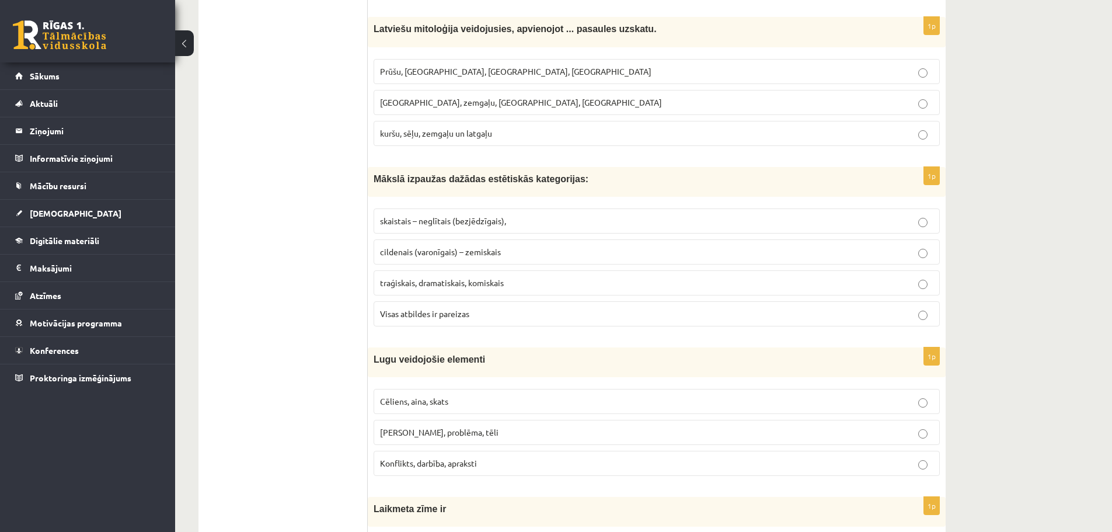
scroll to position [2218, 0]
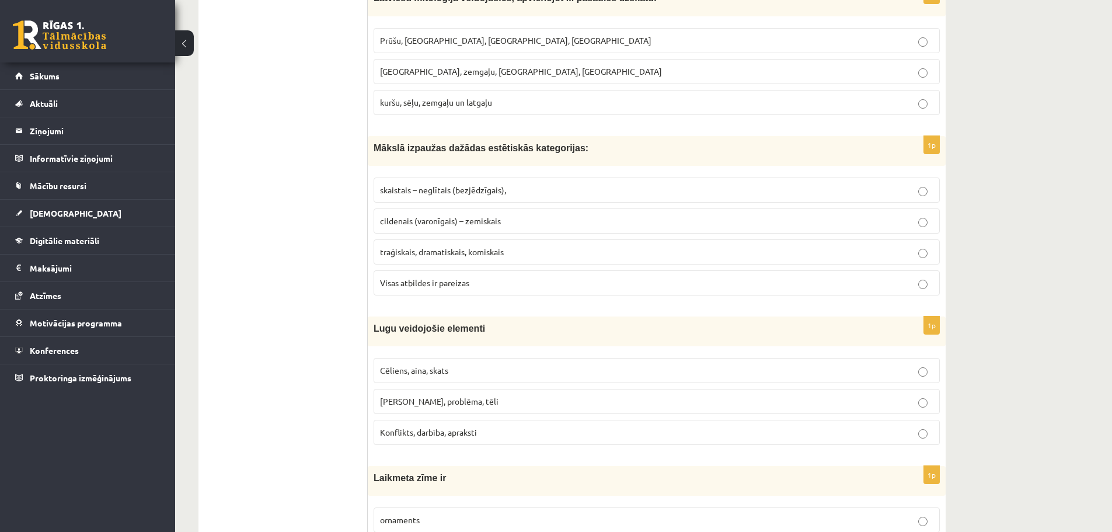
click at [470, 367] on p "Cēliens, aina, skats" at bounding box center [656, 370] width 553 height 12
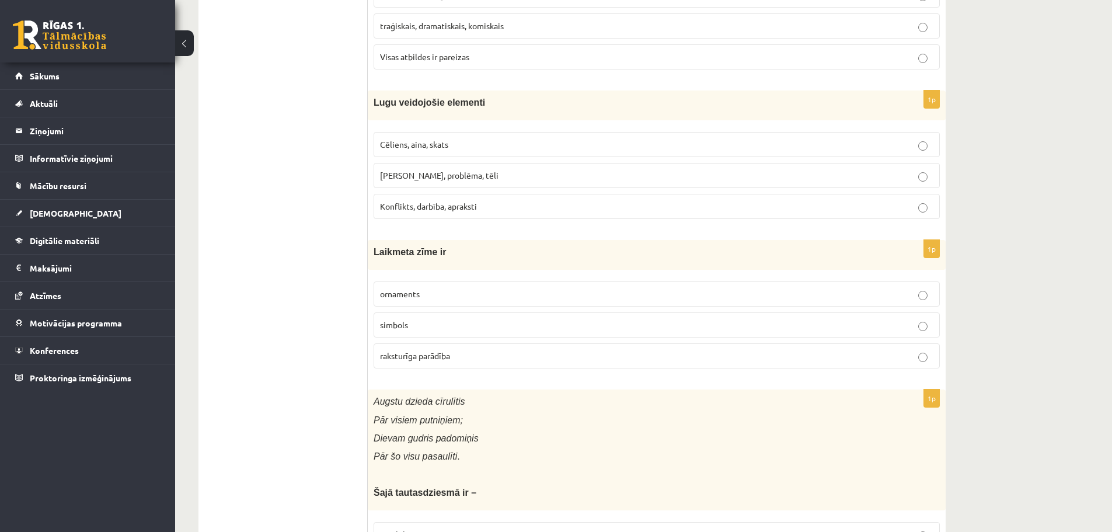
scroll to position [2509, 0]
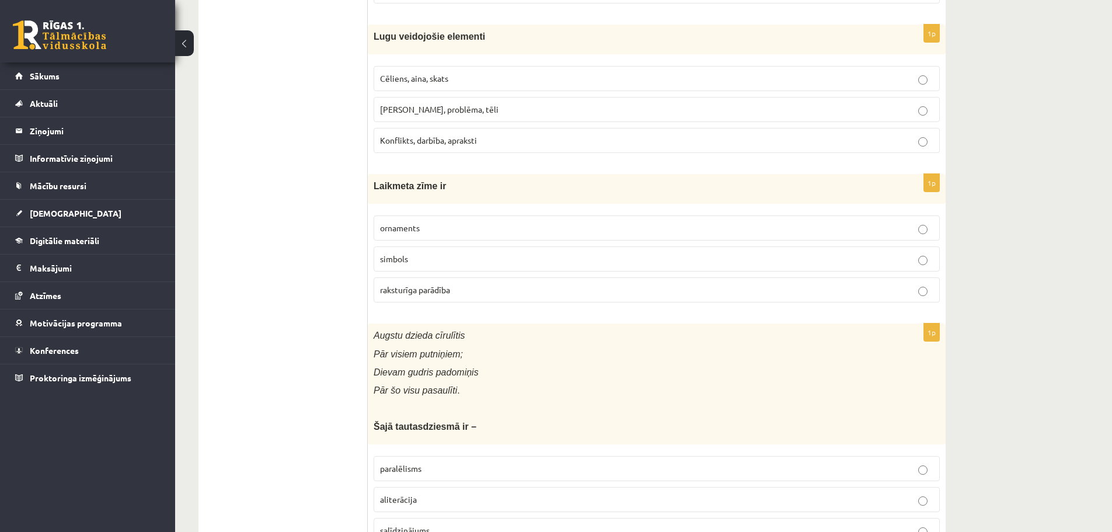
click at [413, 259] on p "simbols" at bounding box center [656, 259] width 553 height 12
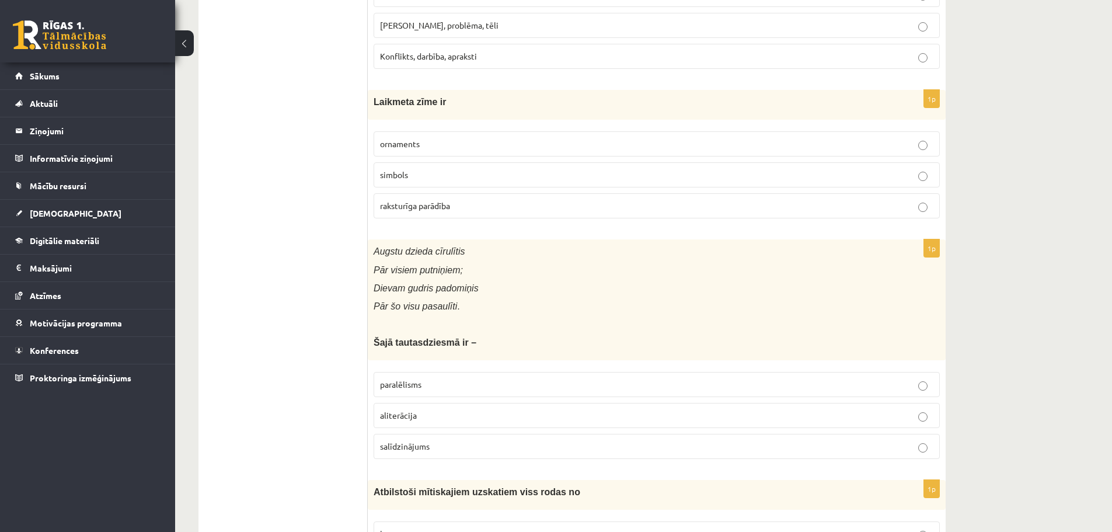
scroll to position [2626, 0]
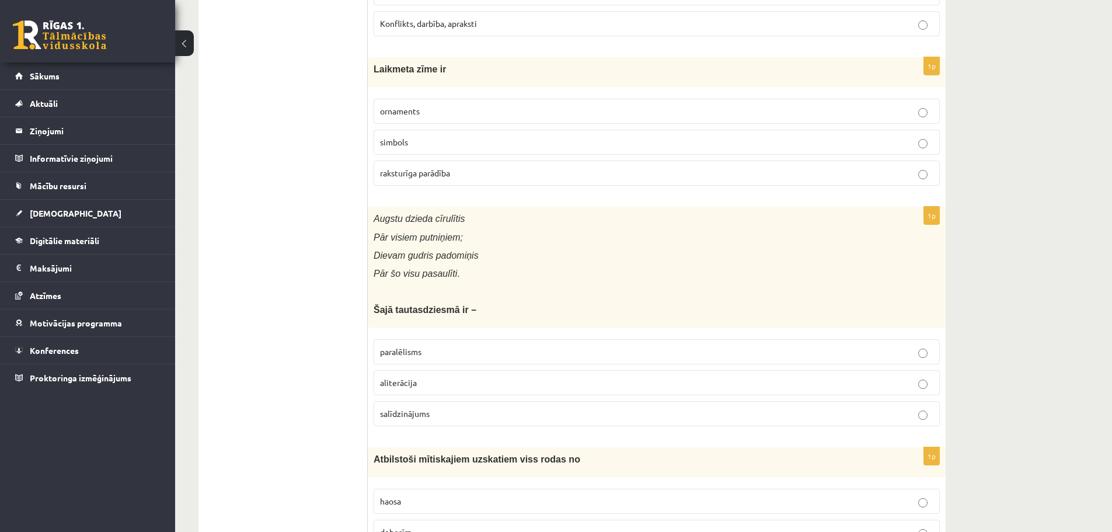
click at [394, 410] on span "salīdzinājums" at bounding box center [405, 413] width 50 height 11
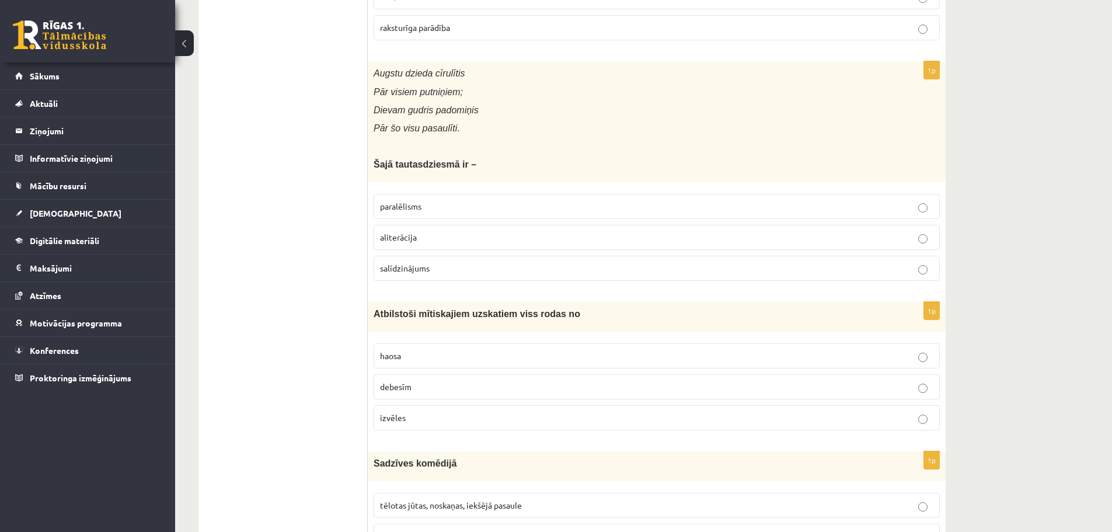
scroll to position [2801, 0]
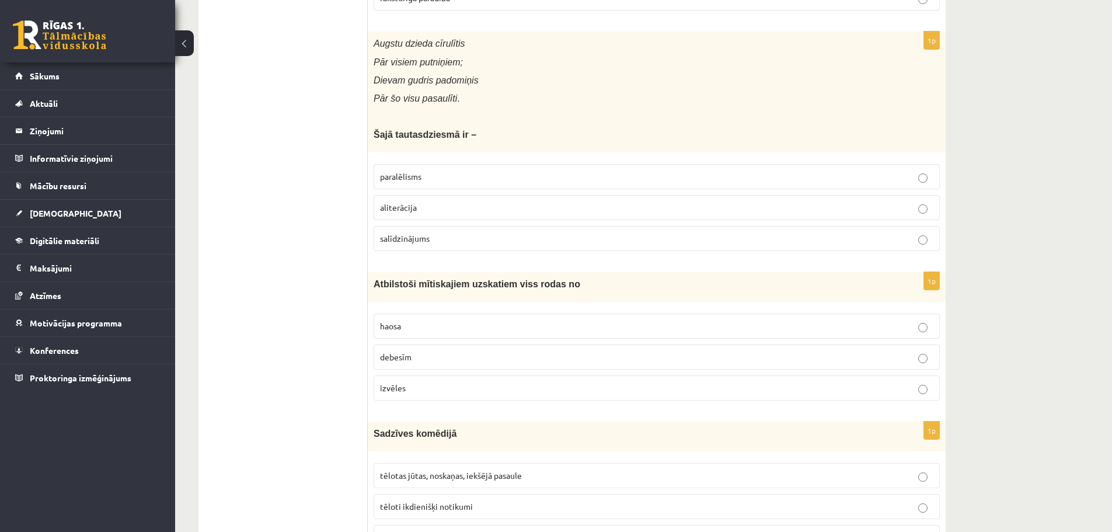
click at [392, 323] on span "haosa" at bounding box center [390, 325] width 21 height 11
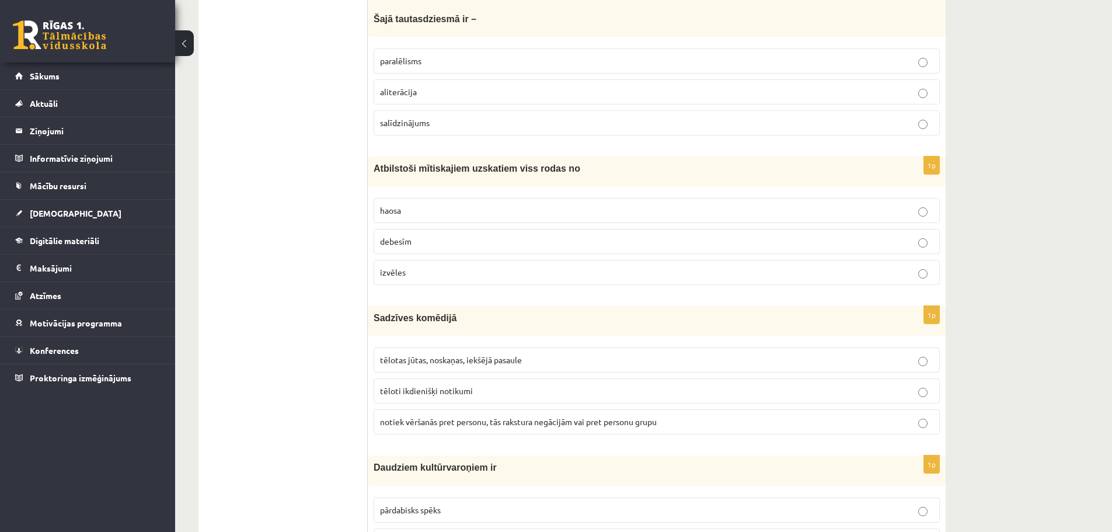
scroll to position [2976, 0]
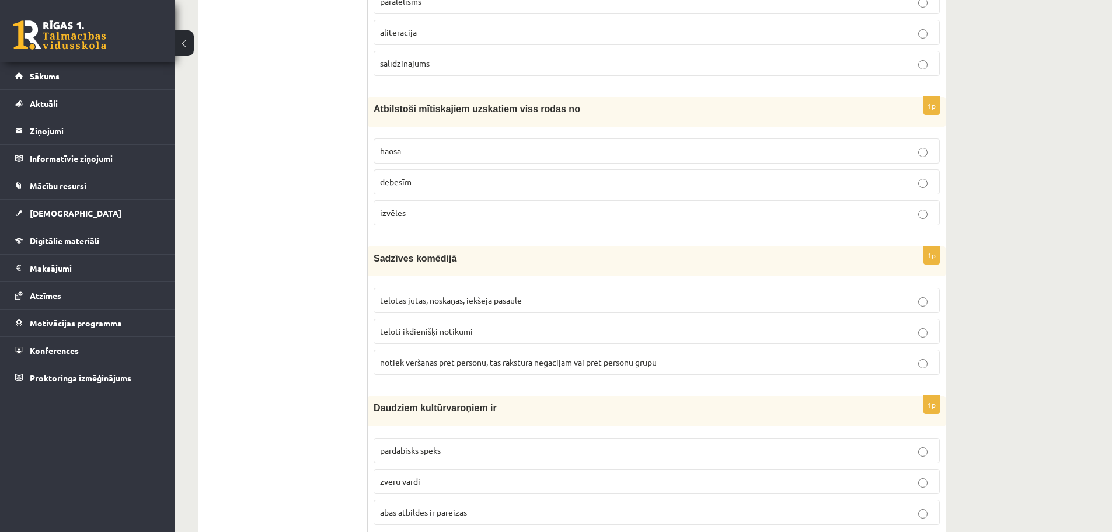
click at [426, 329] on span "tēloti ikdienišķi notikumi" at bounding box center [426, 331] width 93 height 11
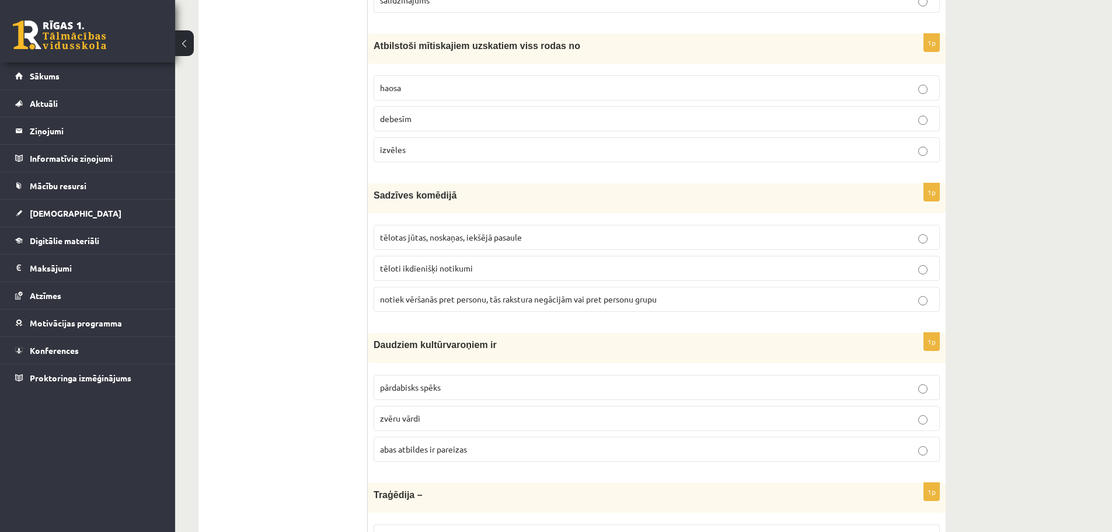
scroll to position [3093, 0]
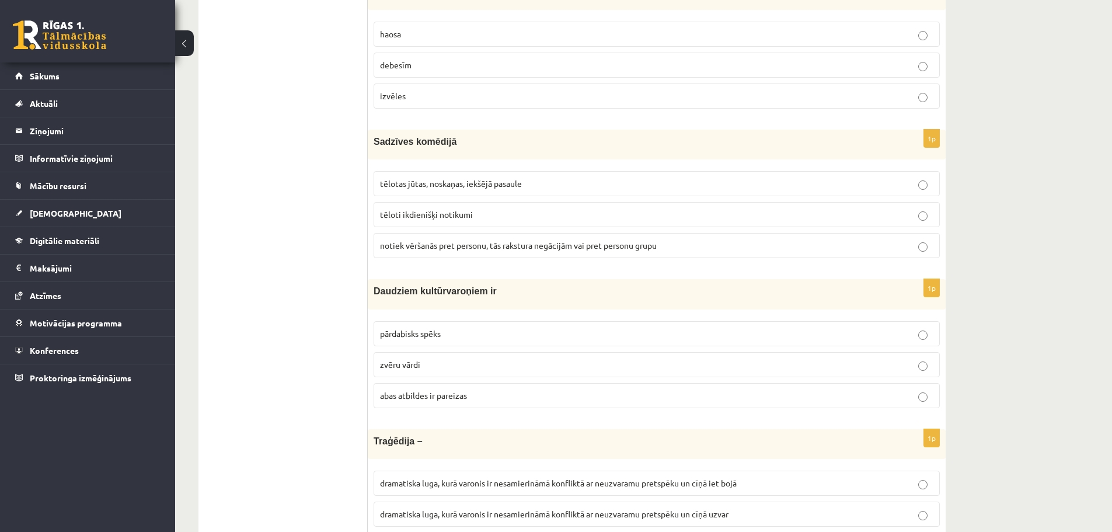
click at [421, 396] on span "abas atbildes ir pareizas" at bounding box center [423, 395] width 87 height 11
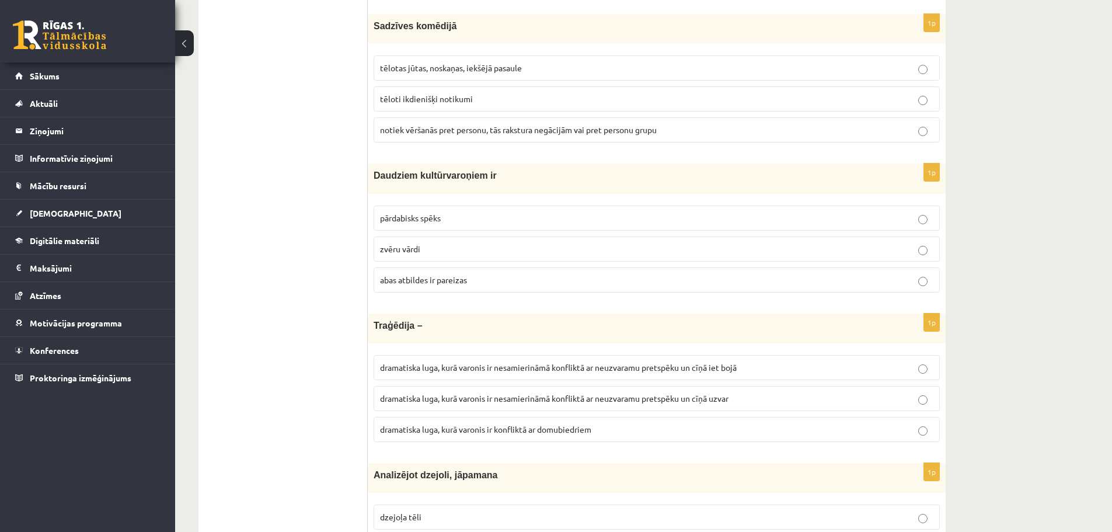
scroll to position [3210, 0]
click at [528, 371] on p "dramatiska luga, kurā varonis ir nesamierināmā konfliktā ar neuzvaramu pretspēk…" at bounding box center [656, 366] width 553 height 12
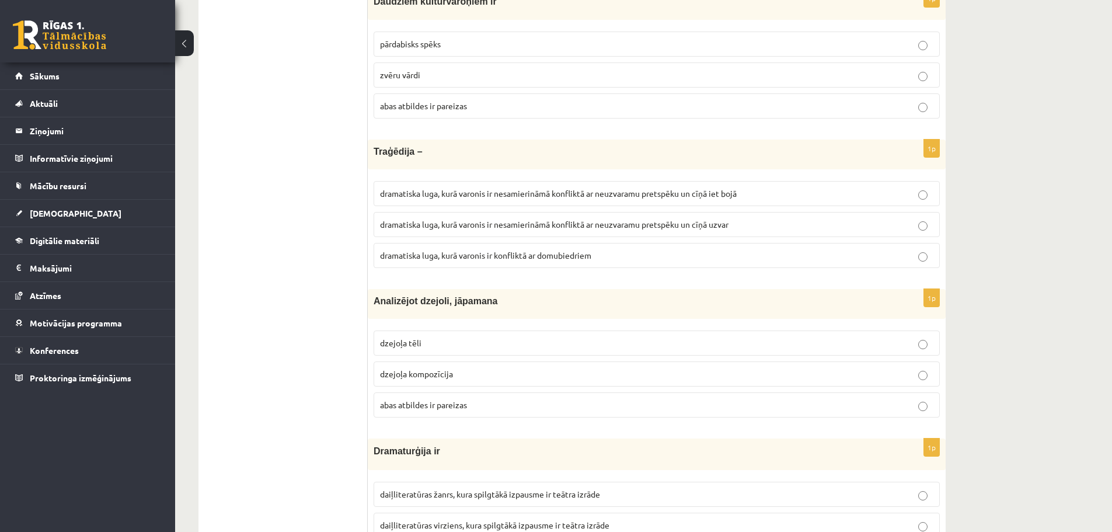
scroll to position [3385, 0]
click at [396, 400] on span "abas atbildes ir pareizas" at bounding box center [423, 402] width 87 height 11
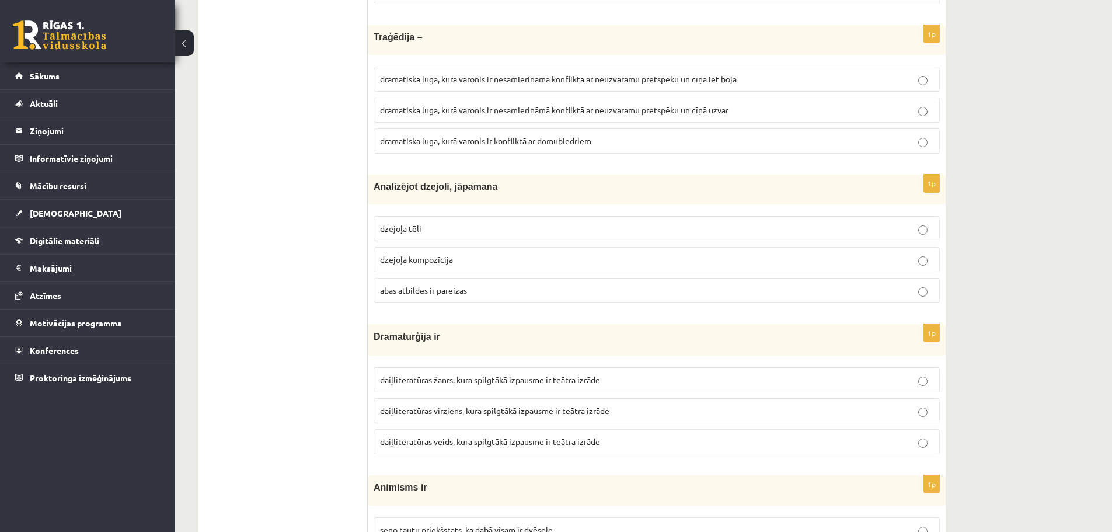
scroll to position [3501, 0]
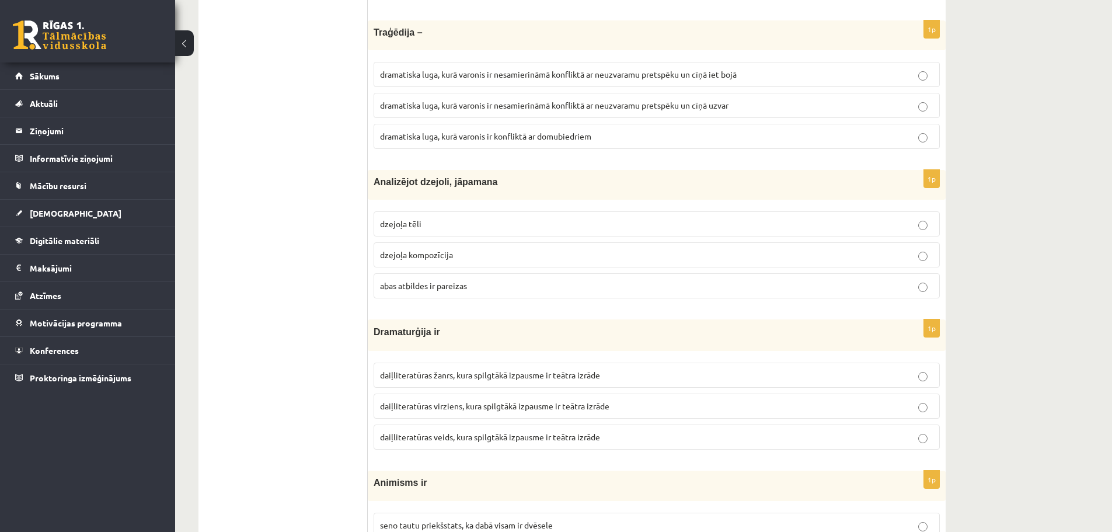
click at [439, 442] on p "daiļliteratūras veids, kura spilgtākā izpausme ir teātra izrāde" at bounding box center [656, 437] width 553 height 12
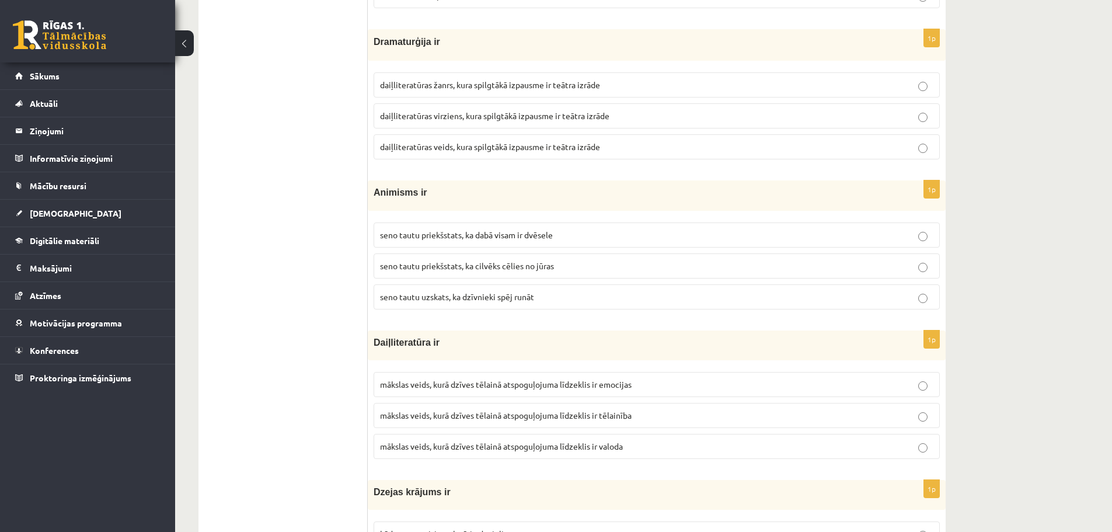
scroll to position [3793, 0]
click at [450, 237] on span "seno tautu priekšstats, ka dabā visam ir dvēsele" at bounding box center [466, 233] width 173 height 11
click at [599, 447] on span "mākslas veids, kurā dzīves tēlainā atspoguļojuma līdzeklis ir valoda" at bounding box center [501, 444] width 243 height 11
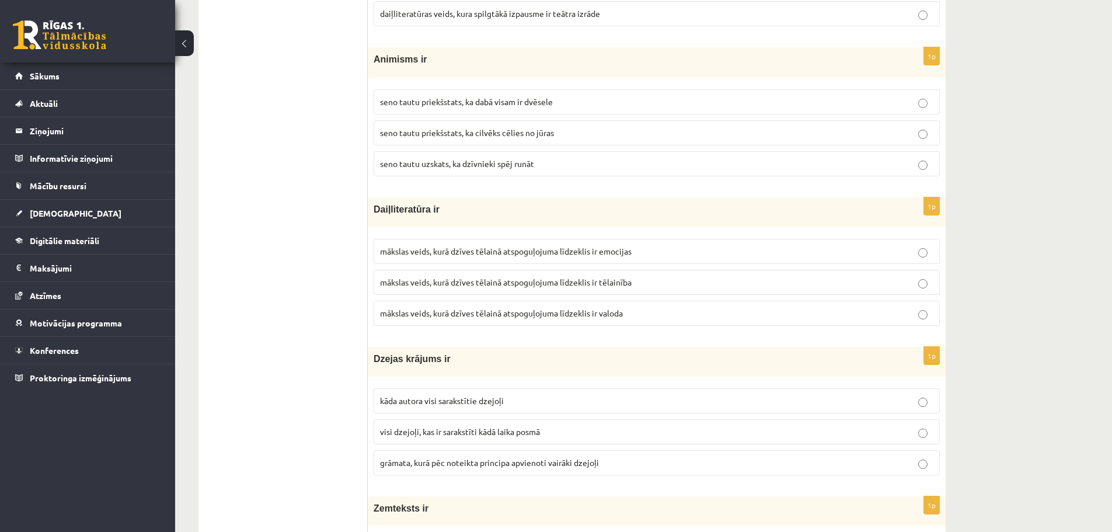
scroll to position [3968, 0]
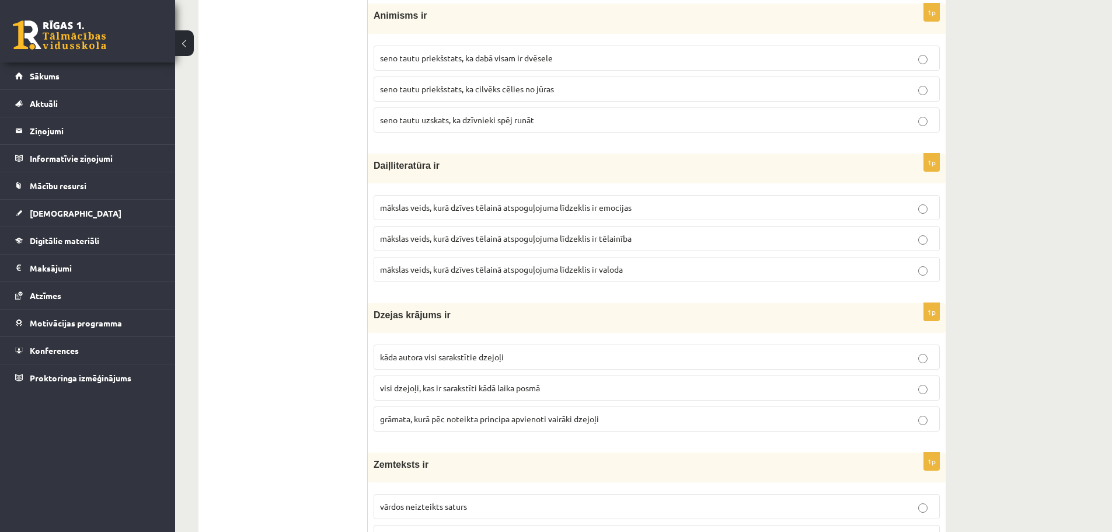
click at [519, 386] on span "visi dzejoļi, kas ir sarakstīti kādā laika posmā" at bounding box center [460, 387] width 160 height 11
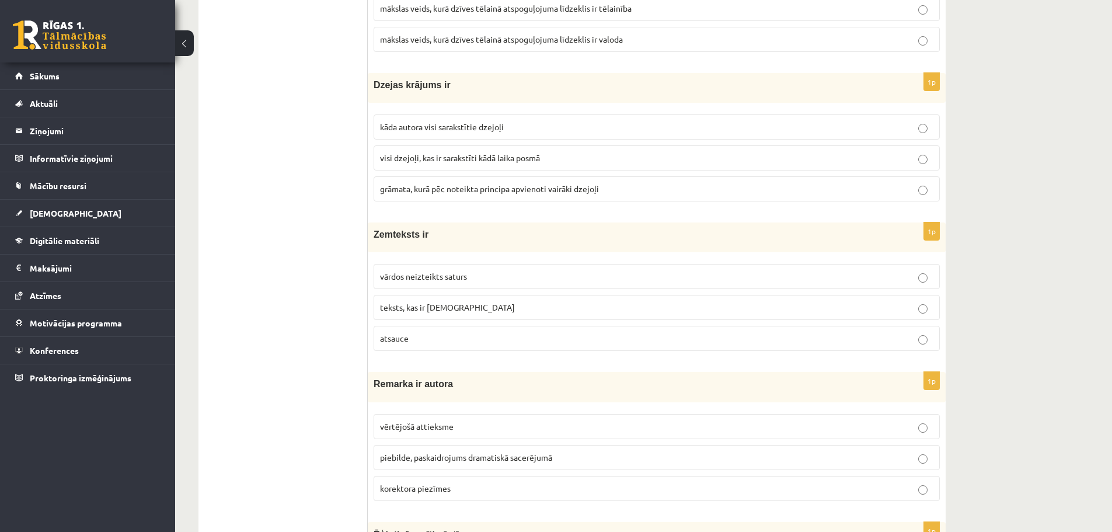
scroll to position [4202, 0]
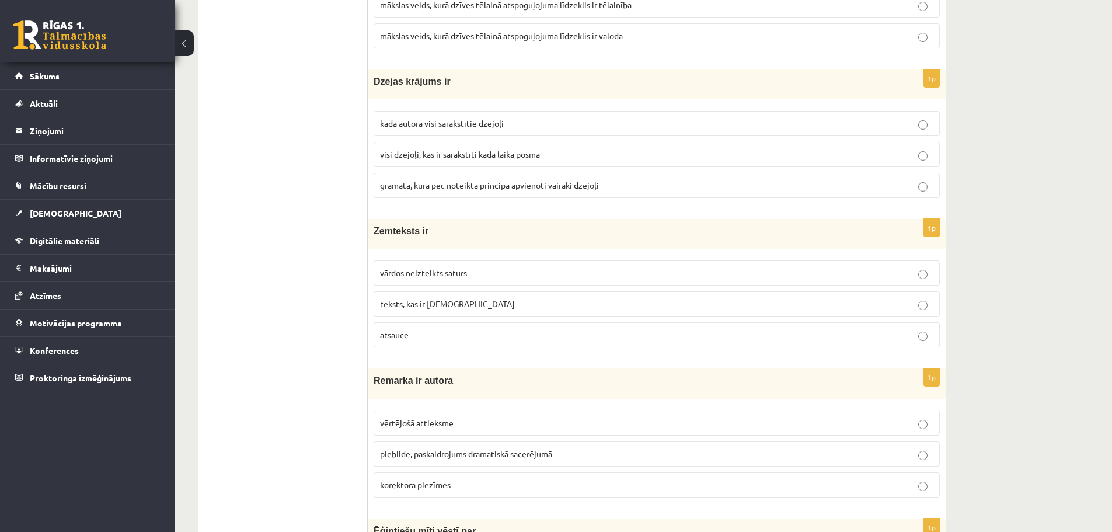
click at [511, 275] on p "vārdos neizteikts saturs" at bounding box center [656, 273] width 553 height 12
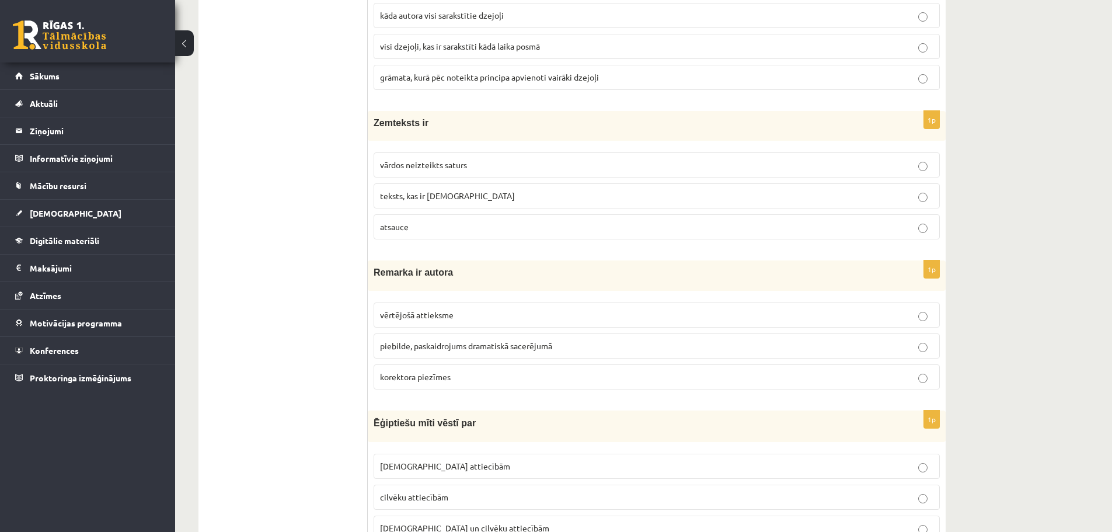
scroll to position [4318, 0]
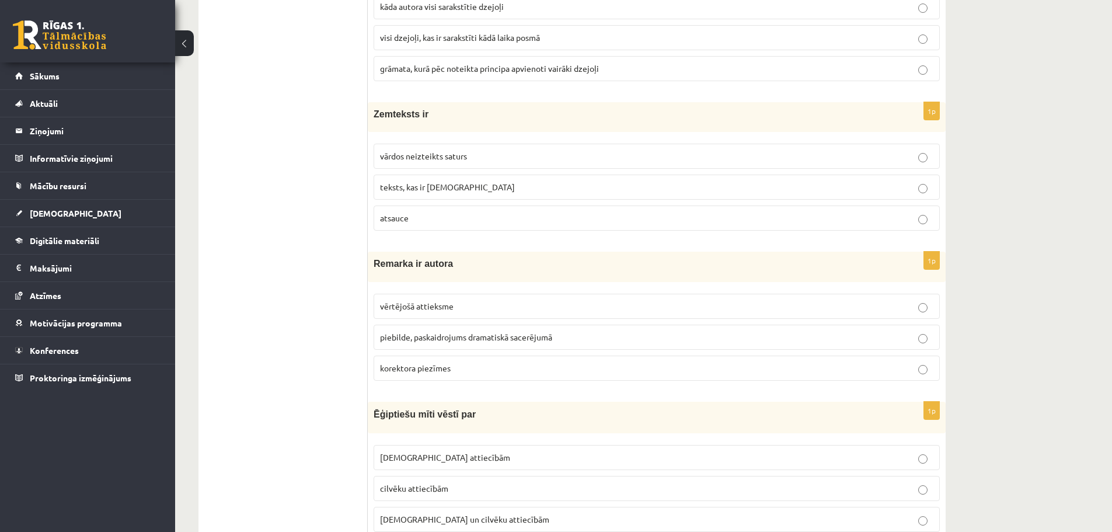
click at [445, 367] on span "korektora piezīmes" at bounding box center [415, 367] width 71 height 11
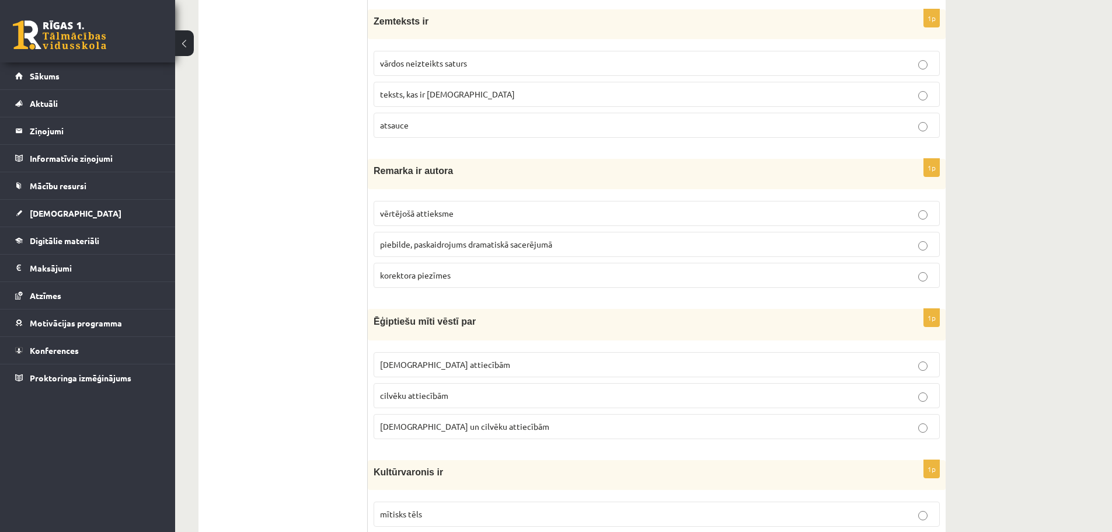
scroll to position [4435, 0]
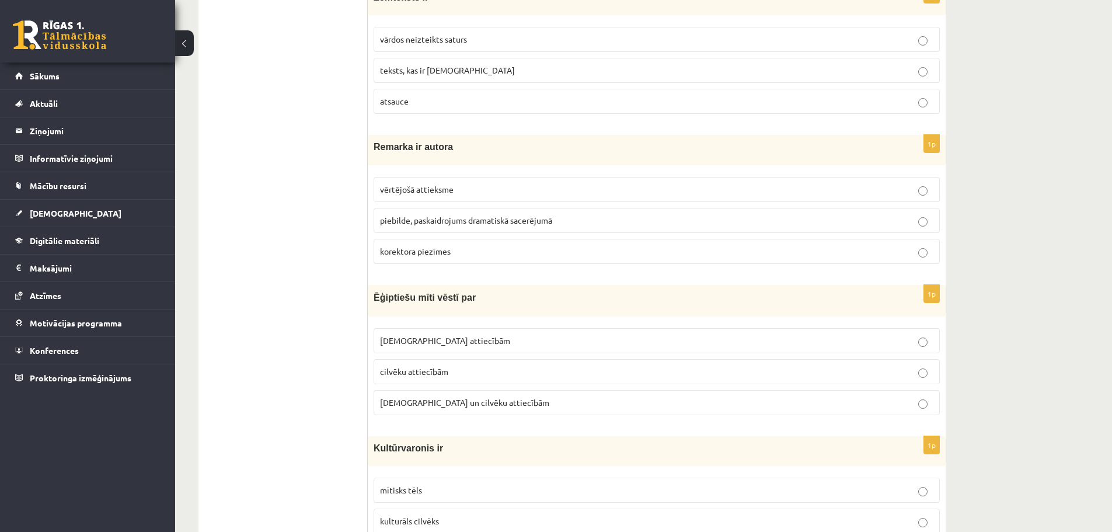
click at [460, 404] on span "Dievu un cilvēku attiecībām" at bounding box center [464, 402] width 169 height 11
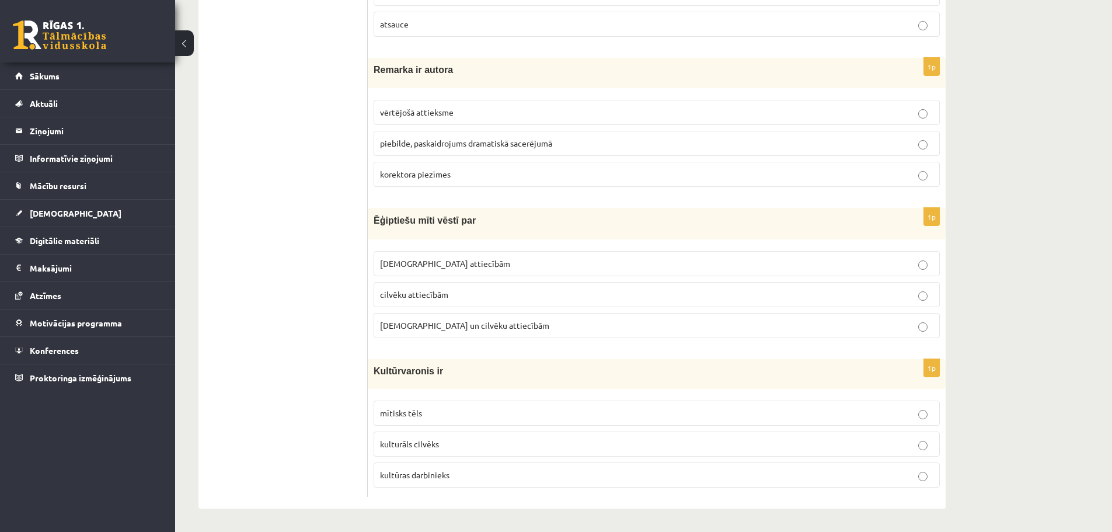
scroll to position [4513, 0]
click at [474, 324] on span "Dievu un cilvēku attiecībām" at bounding box center [464, 325] width 169 height 11
click at [565, 417] on p "mītisks tēls" at bounding box center [656, 413] width 553 height 12
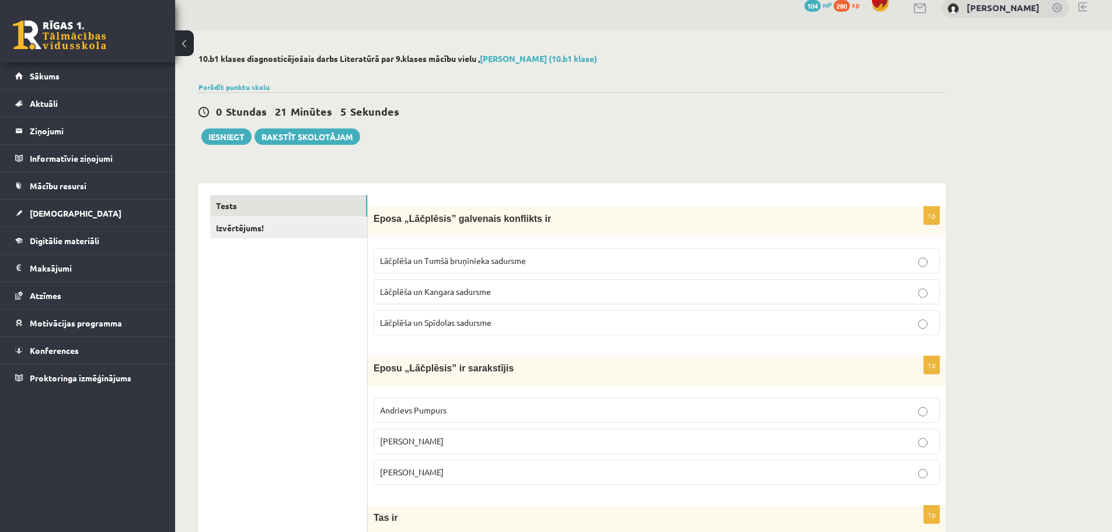
scroll to position [0, 0]
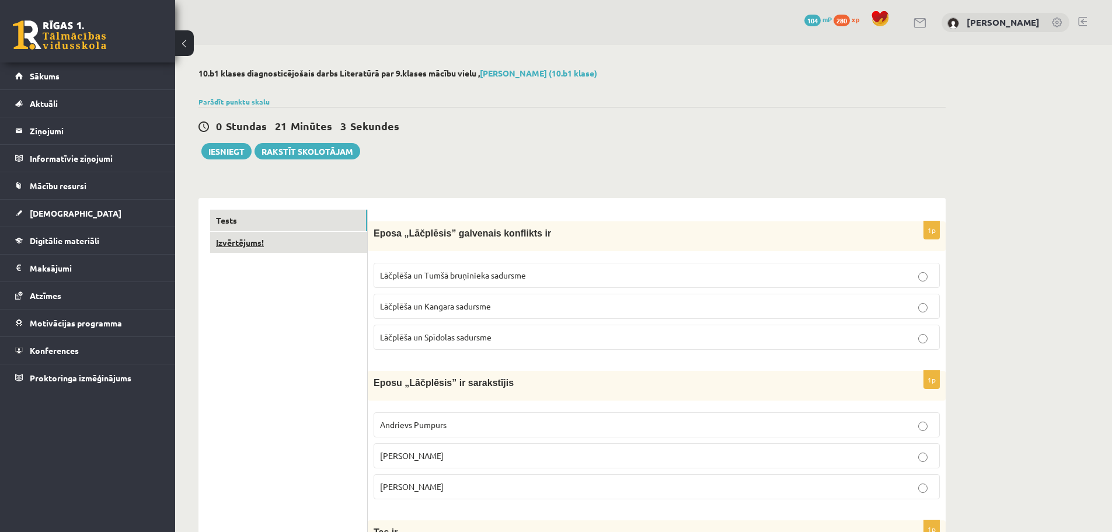
click at [263, 247] on link "Izvērtējums!" at bounding box center [288, 243] width 157 height 22
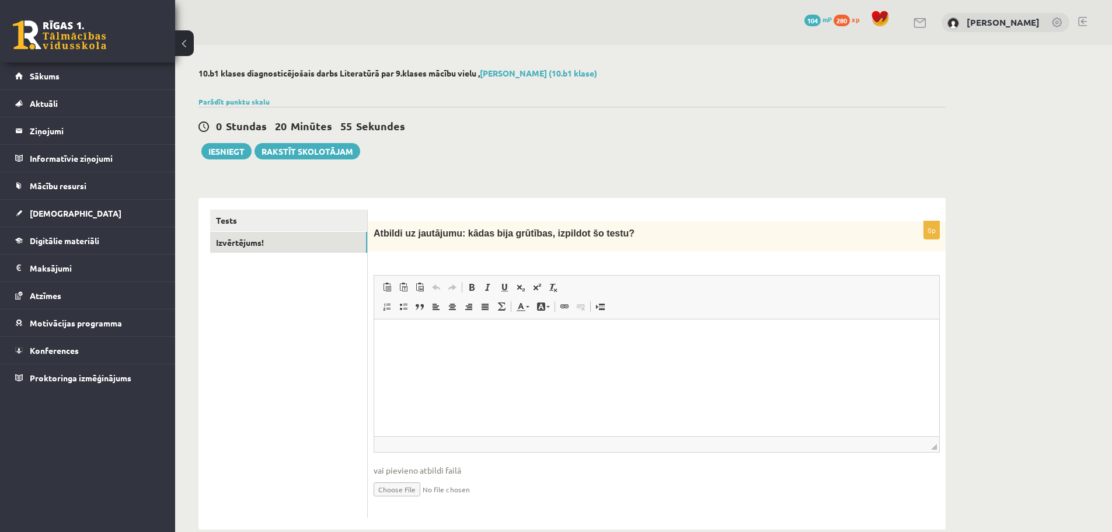
click at [400, 331] on p "Bagātinātā teksta redaktors, wiswyg-editor-user-answer-47433840307840" at bounding box center [657, 337] width 542 height 12
click at [241, 215] on link "Tests" at bounding box center [288, 221] width 157 height 22
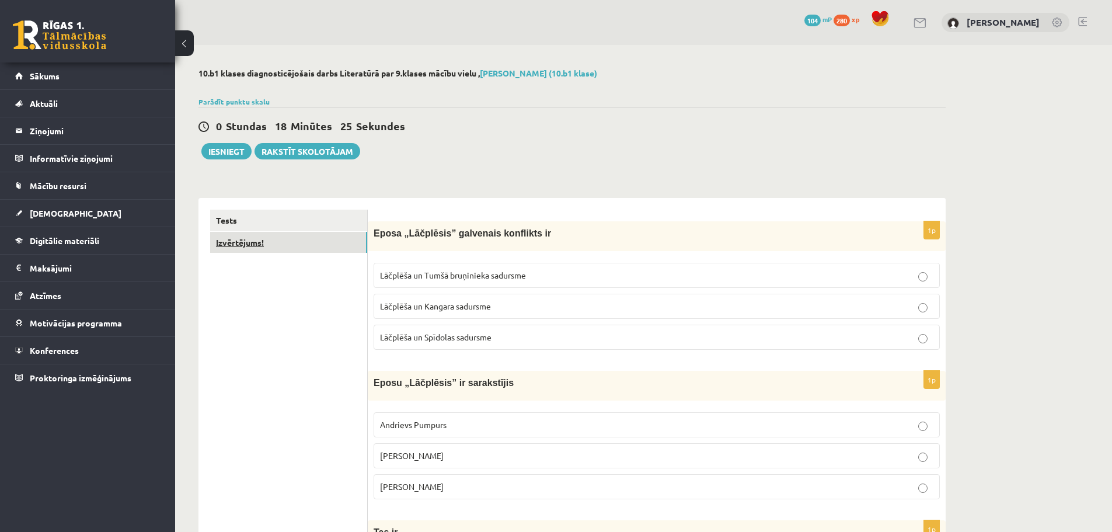
click at [261, 243] on link "Izvērtējums!" at bounding box center [288, 243] width 157 height 22
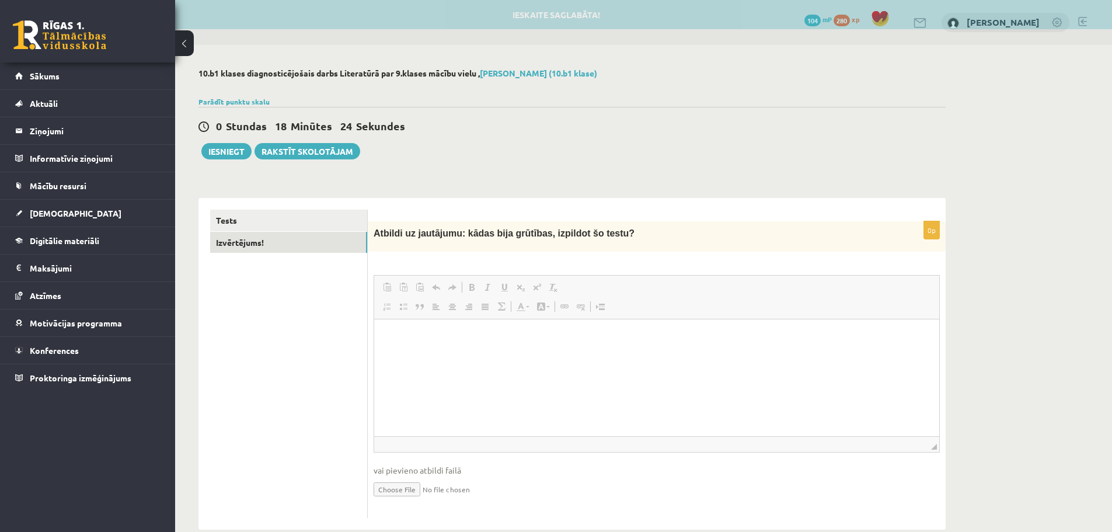
click at [466, 289] on link "Treknraksts Klaviatūras saīsne vadīšanas taustiņš+B" at bounding box center [471, 287] width 16 height 15
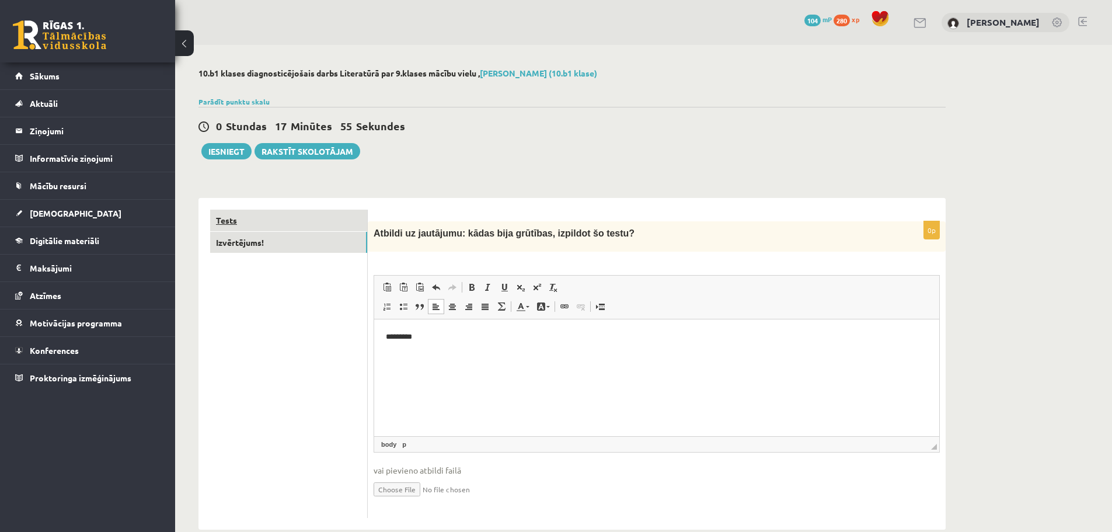
click at [270, 215] on link "Tests" at bounding box center [288, 221] width 157 height 22
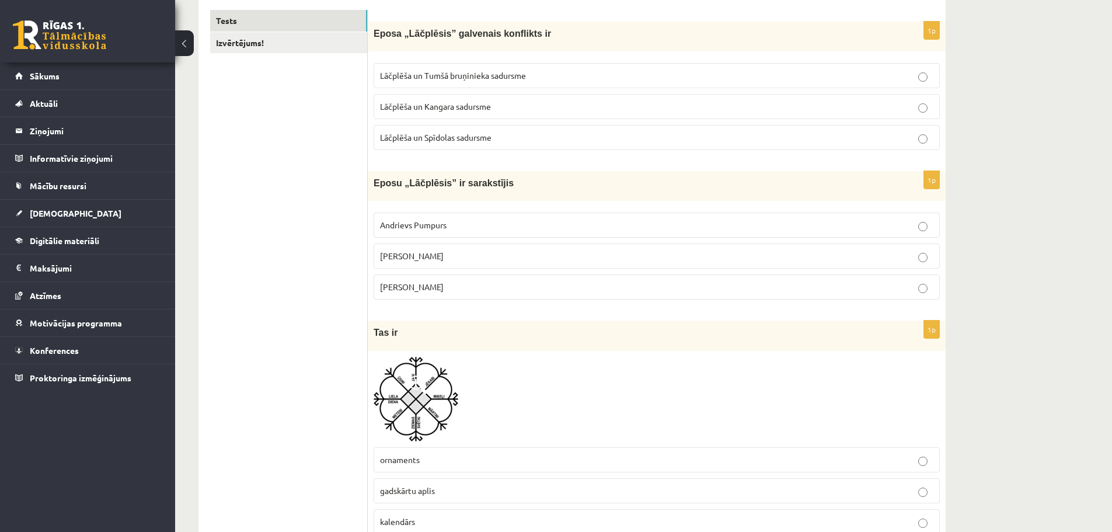
scroll to position [58, 0]
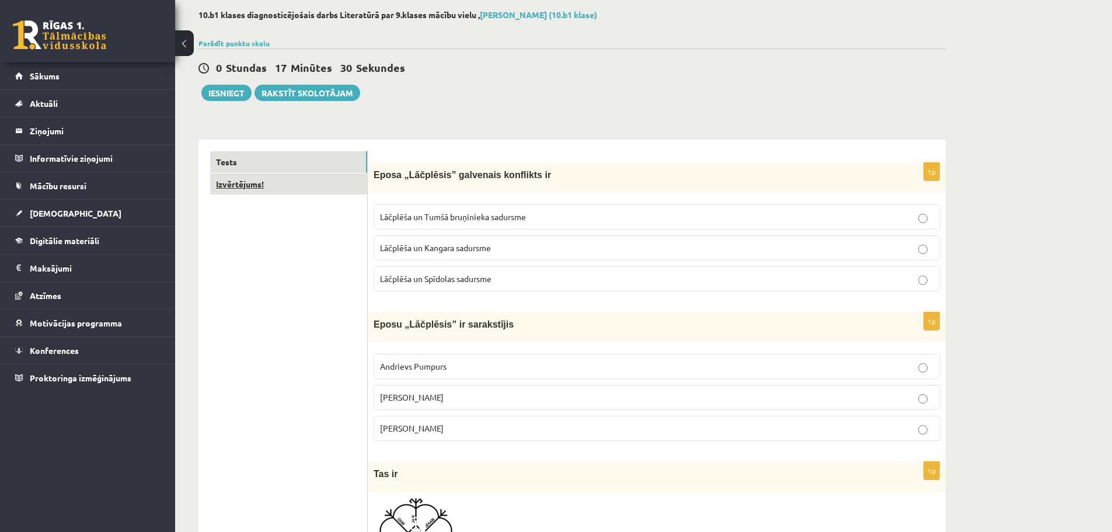
click at [283, 188] on link "Izvērtējums!" at bounding box center [288, 184] width 157 height 22
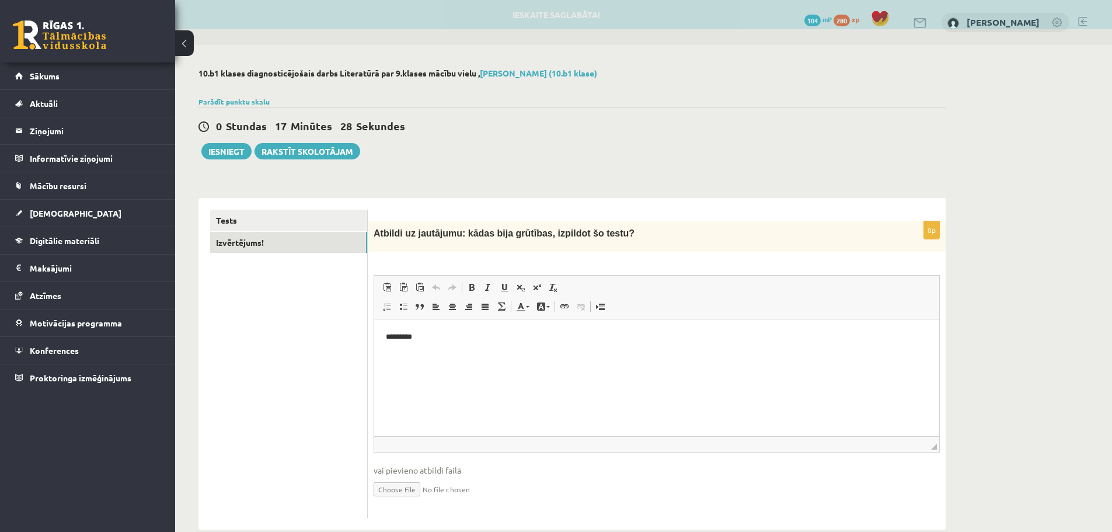
scroll to position [0, 0]
click at [497, 288] on link "Pasvītrojums Klaviatūras saīsne vadīšanas taustiņš+U" at bounding box center [504, 287] width 16 height 15
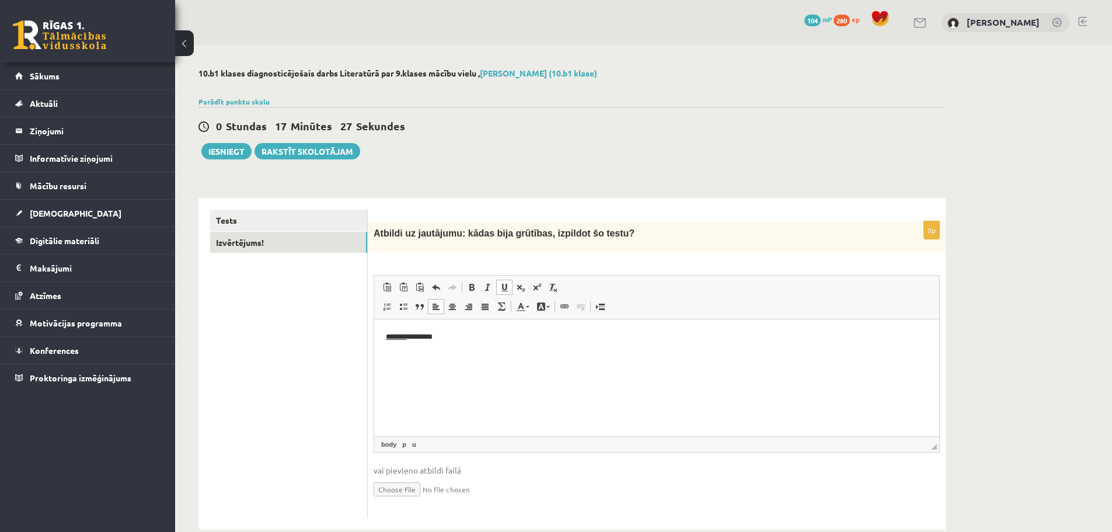
click at [501, 293] on link "Pasvītrojums Klaviatūras saīsne vadīšanas taustiņš+U" at bounding box center [504, 287] width 16 height 15
click at [462, 331] on p "******* *********" at bounding box center [657, 337] width 542 height 12
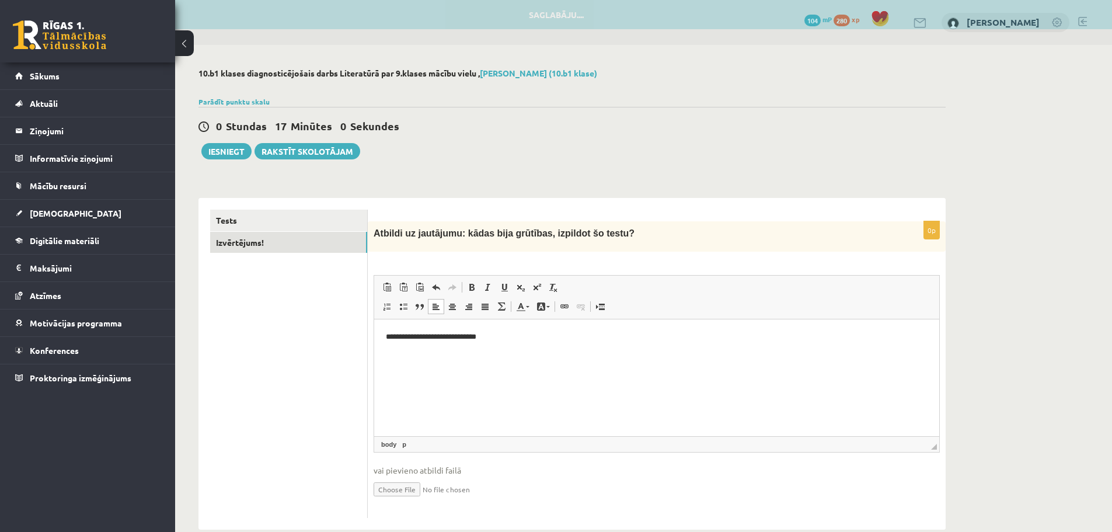
click at [400, 484] on input "file" at bounding box center [656, 488] width 566 height 24
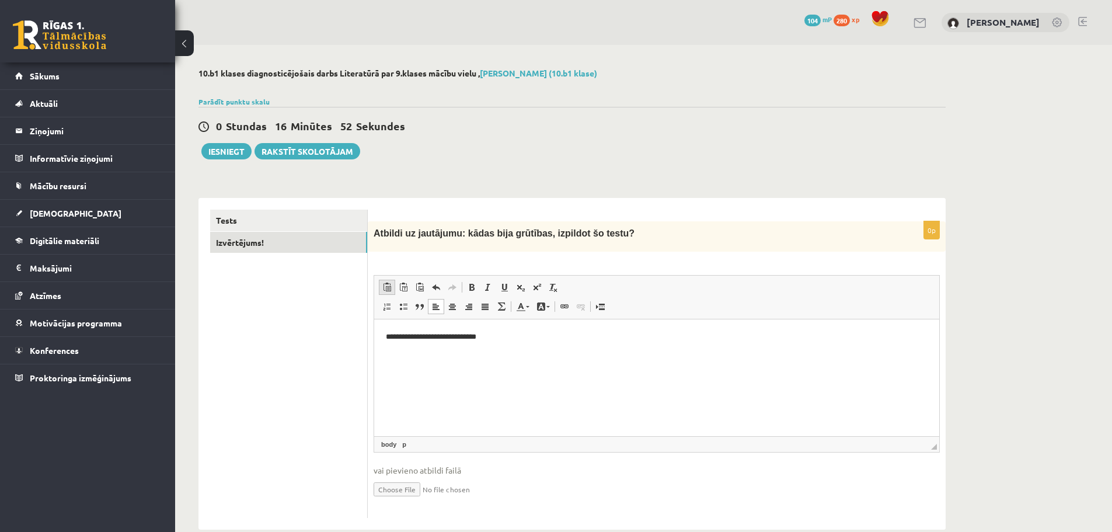
click at [391, 291] on span at bounding box center [386, 286] width 9 height 9
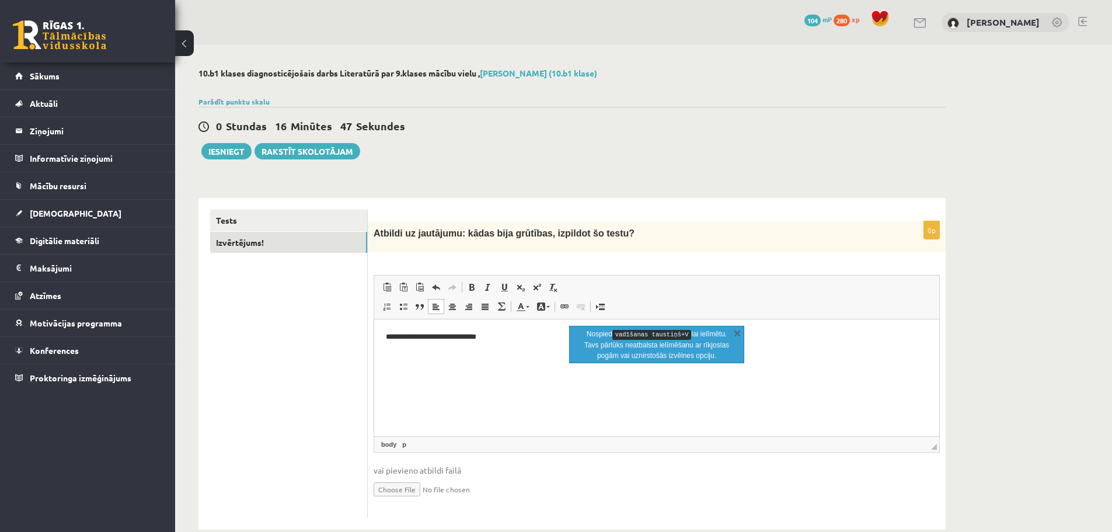
click at [568, 355] on html "**********" at bounding box center [656, 337] width 565 height 36
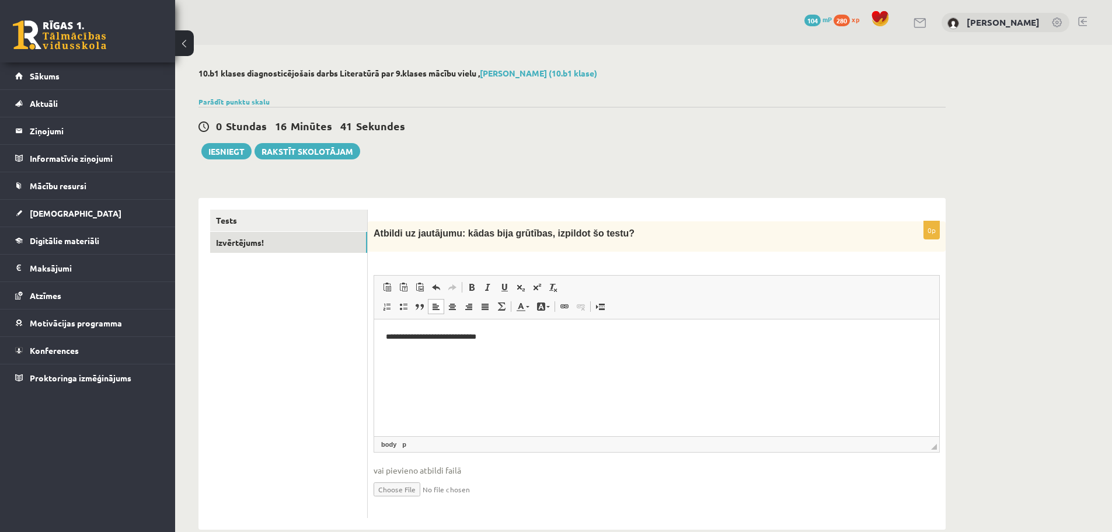
click at [546, 355] on html "**********" at bounding box center [656, 337] width 565 height 36
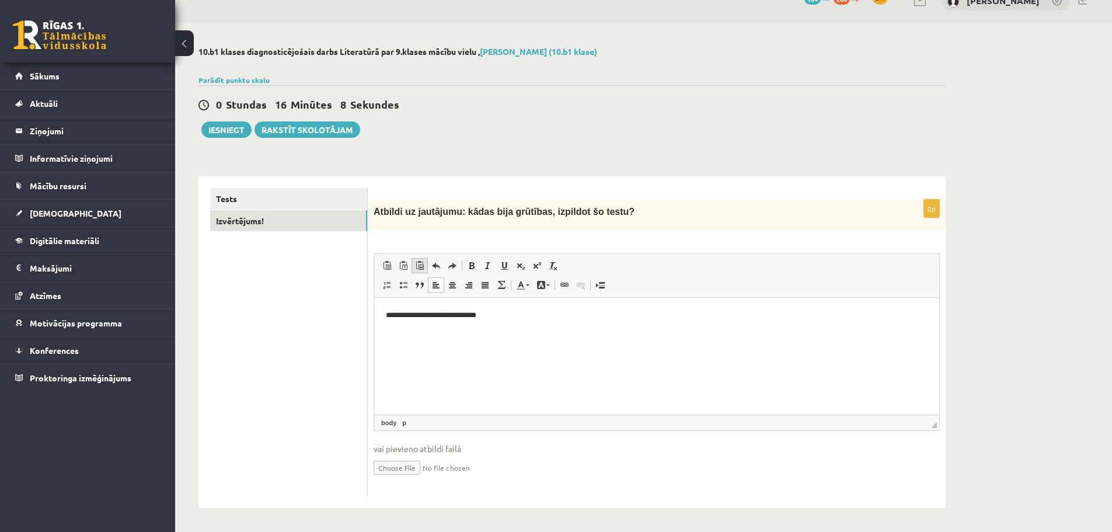
click at [416, 266] on span at bounding box center [419, 265] width 9 height 9
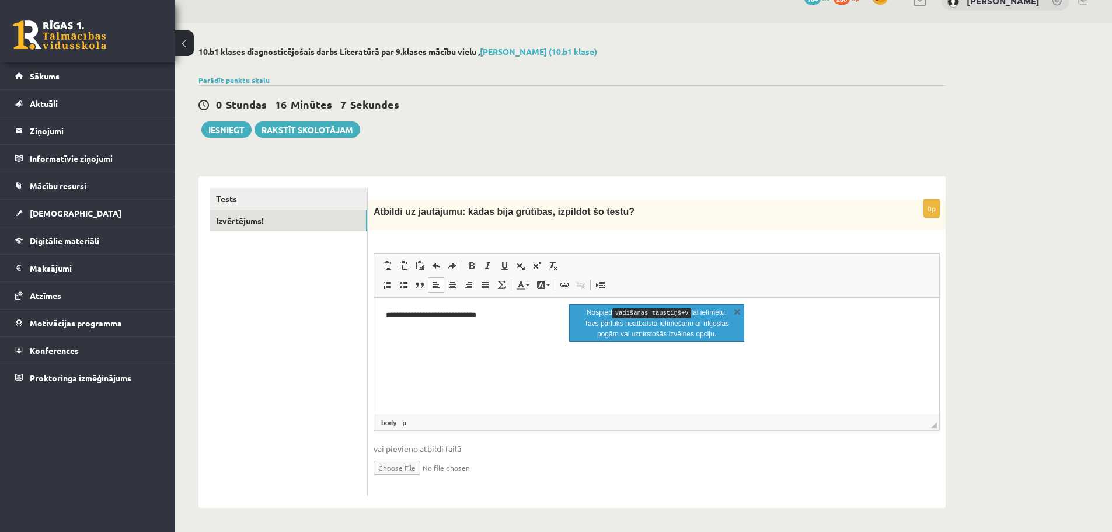
click at [672, 316] on kbd "vadīšanas taustiņš+V" at bounding box center [651, 313] width 79 height 10
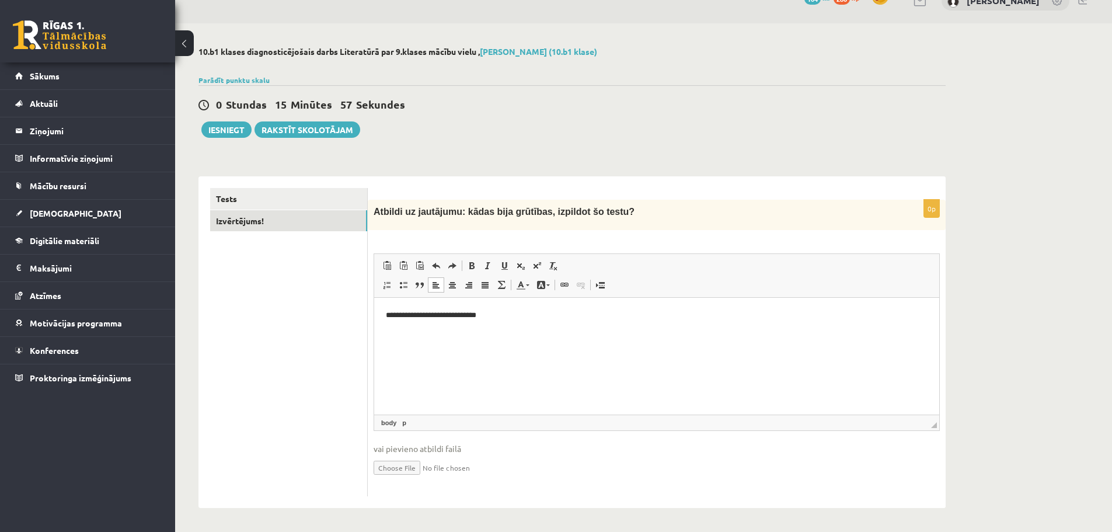
click at [444, 333] on html "**********" at bounding box center [656, 316] width 565 height 36
click at [512, 326] on html "**********" at bounding box center [656, 316] width 565 height 36
click at [512, 322] on html "**********" at bounding box center [656, 316] width 565 height 36
click at [509, 318] on p "**********" at bounding box center [657, 315] width 542 height 12
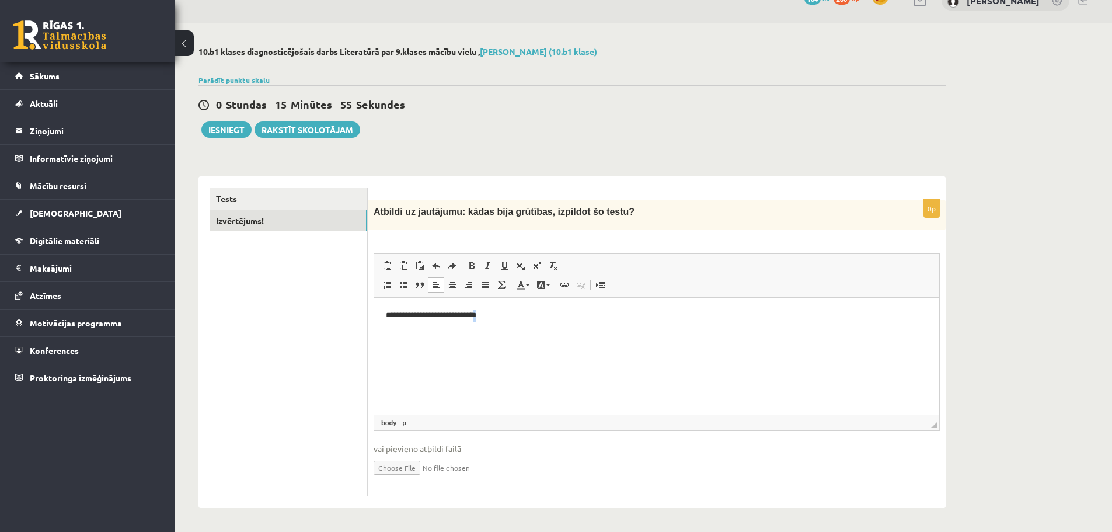
click at [509, 318] on p "**********" at bounding box center [657, 315] width 542 height 12
click at [510, 318] on p "**********" at bounding box center [657, 315] width 542 height 12
click at [417, 468] on input "file" at bounding box center [656, 467] width 566 height 24
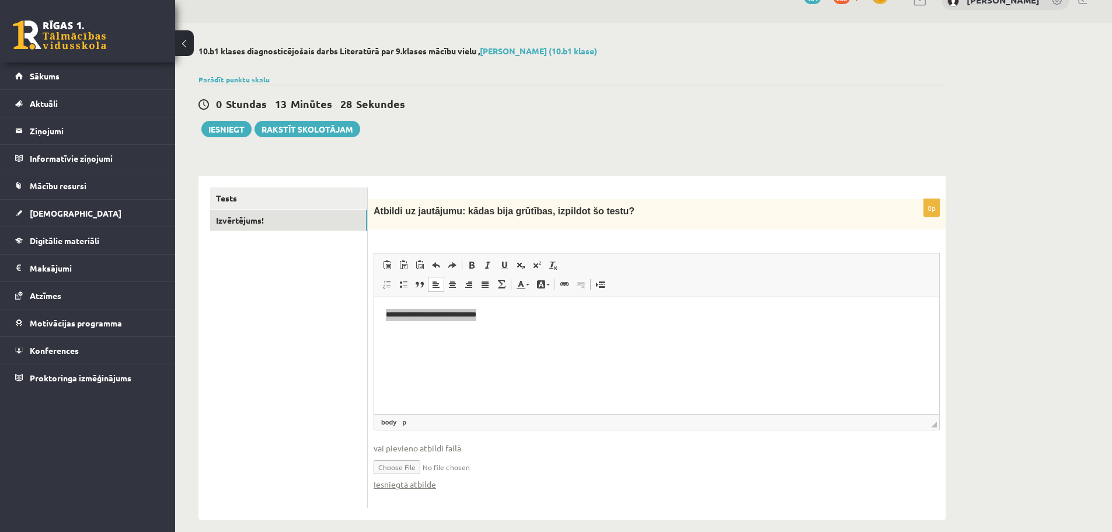
drag, startPoint x: 444, startPoint y: 468, endPoint x: 626, endPoint y: 162, distance: 356.2
click at [626, 162] on div "**********" at bounding box center [572, 283] width 794 height 520
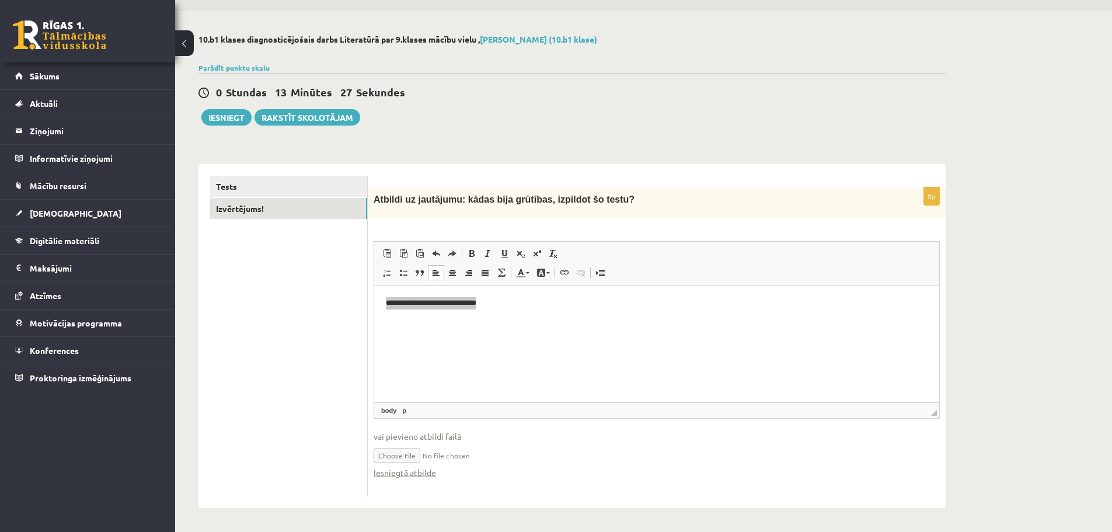
scroll to position [34, 0]
drag, startPoint x: 432, startPoint y: 474, endPoint x: 837, endPoint y: 140, distance: 524.8
click at [837, 139] on div "**********" at bounding box center [572, 271] width 794 height 520
click at [395, 476] on link "Iesniegtā atbilde" at bounding box center [404, 472] width 62 height 12
click at [514, 321] on html "**********" at bounding box center [656, 303] width 565 height 36
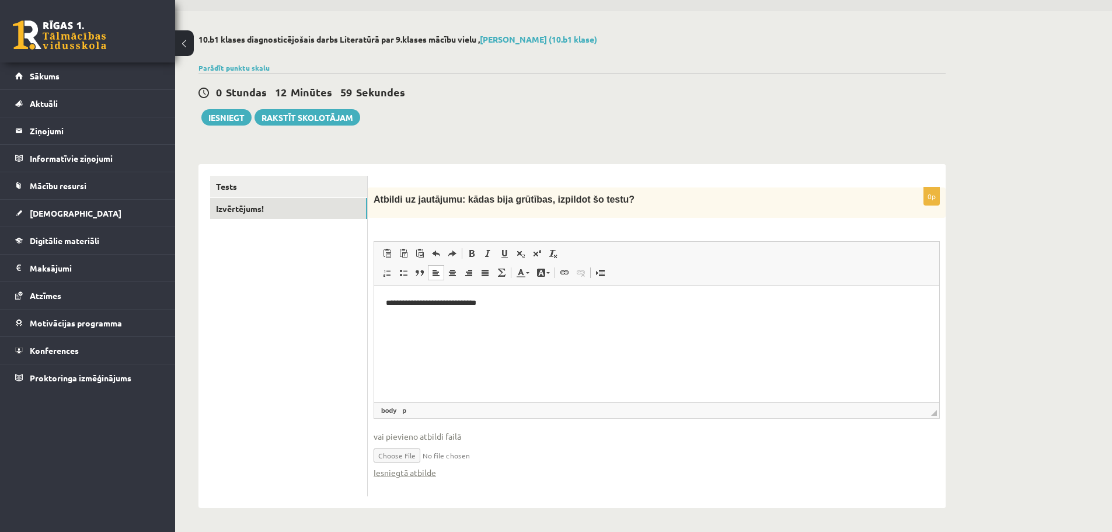
click at [442, 453] on input "file" at bounding box center [656, 454] width 566 height 24
type input "**********"
click at [432, 467] on link "Iesniegtā atbilde" at bounding box center [404, 472] width 62 height 12
click at [426, 472] on link "Iesniegtā atbilde" at bounding box center [404, 472] width 62 height 12
click at [420, 456] on input "file" at bounding box center [656, 454] width 566 height 24
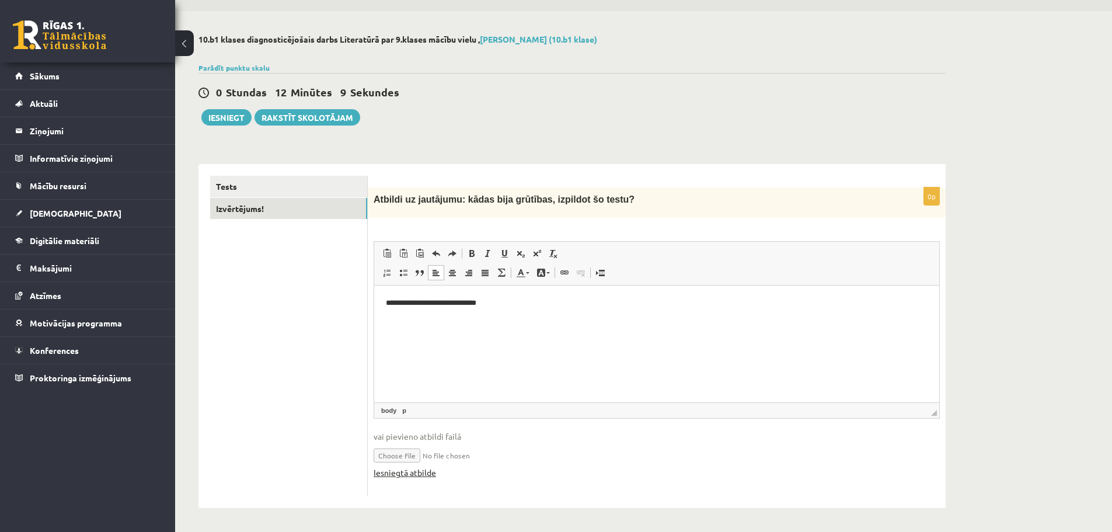
click at [411, 477] on link "Iesniegtā atbilde" at bounding box center [404, 472] width 62 height 12
click at [413, 473] on link "Iesniegtā atbilde" at bounding box center [404, 472] width 62 height 12
click at [215, 115] on button "Iesniegt" at bounding box center [226, 117] width 50 height 16
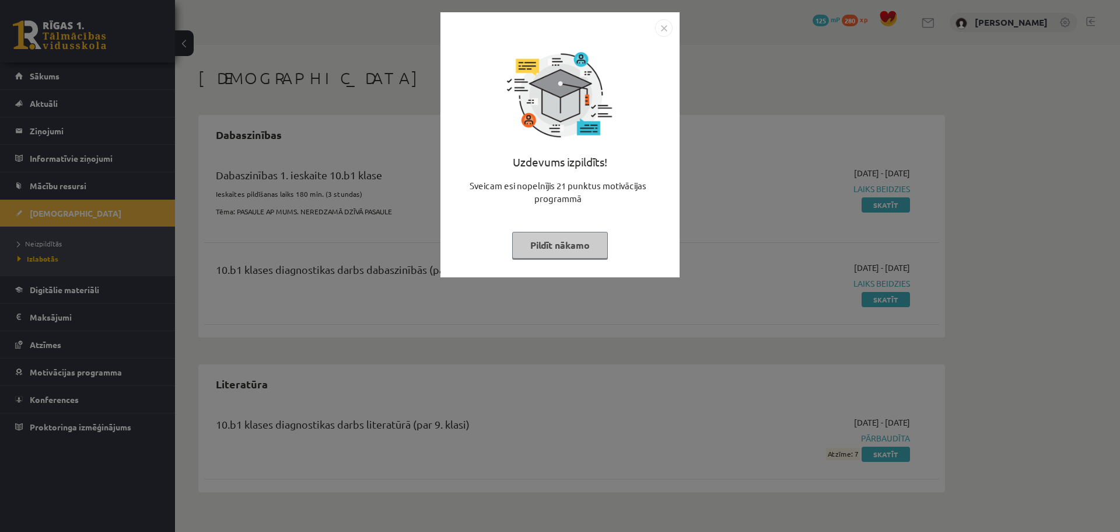
click at [532, 244] on button "Pildīt nākamo" at bounding box center [560, 245] width 96 height 27
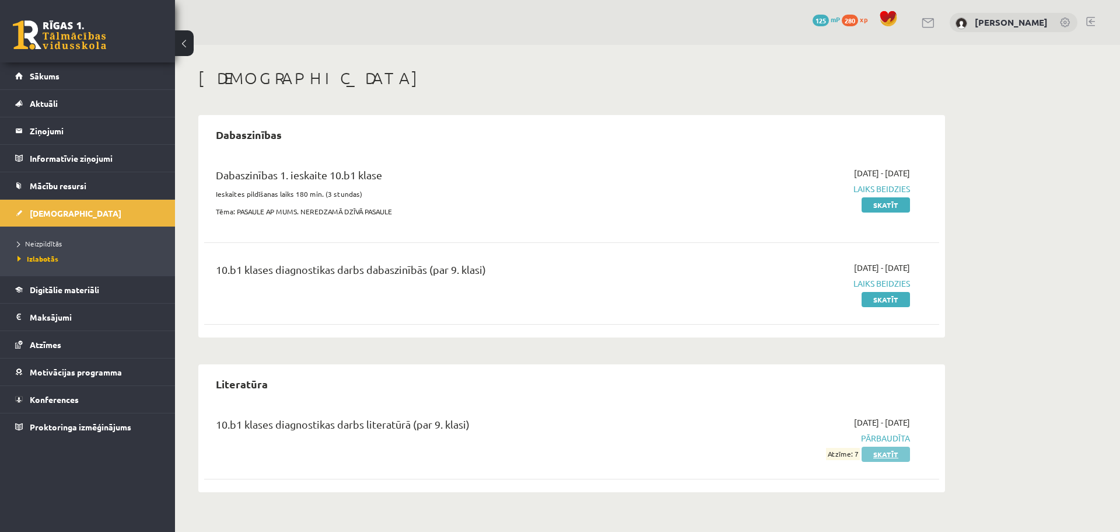
click at [875, 453] on link "Skatīt" at bounding box center [886, 453] width 48 height 15
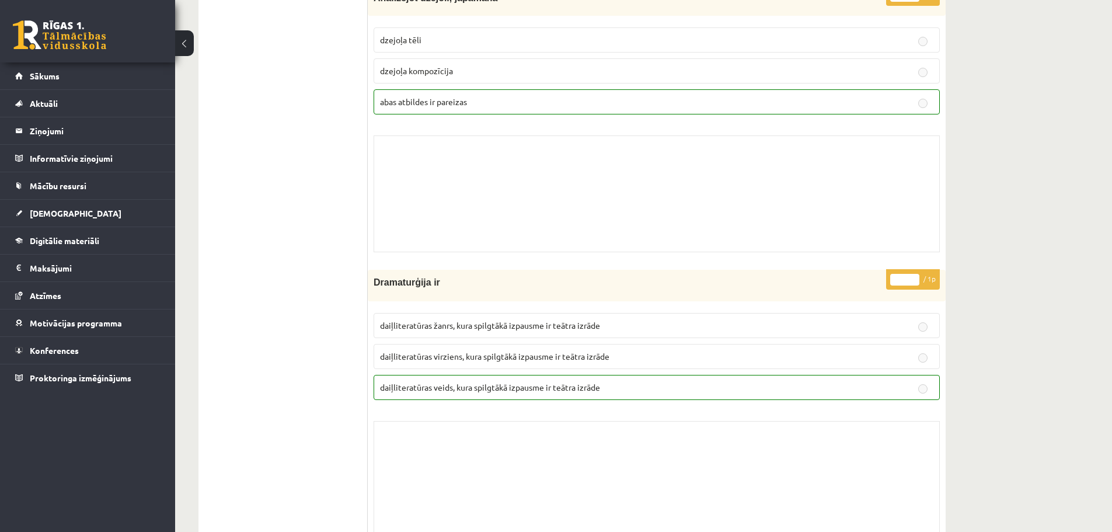
scroll to position [6474, 0]
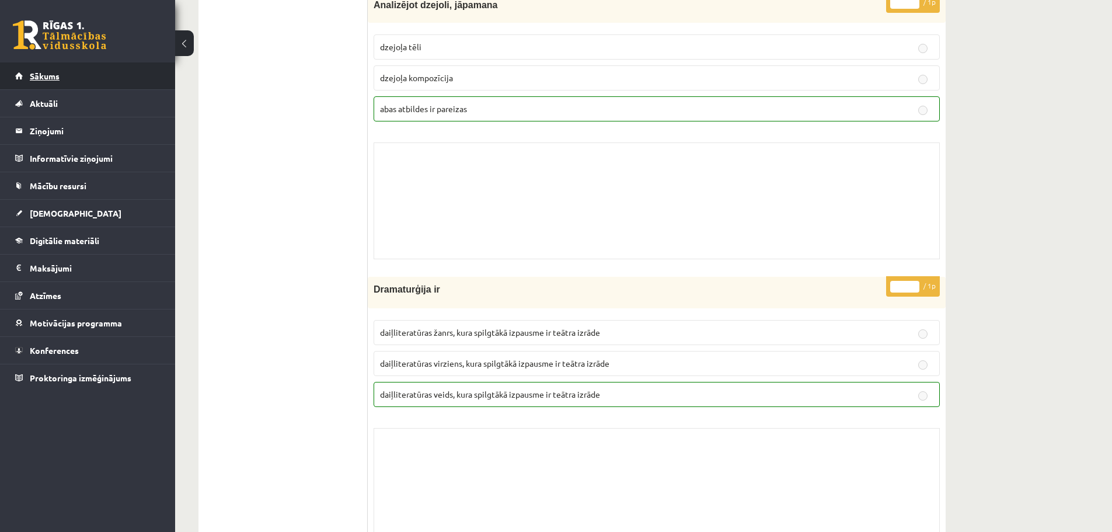
click at [106, 69] on link "Sākums" at bounding box center [87, 75] width 145 height 27
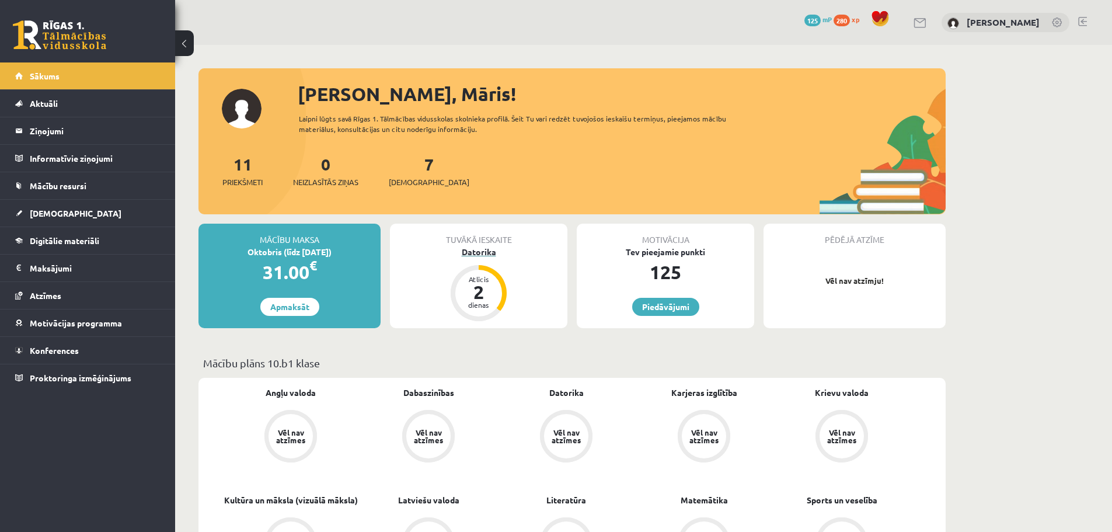
click at [523, 251] on div "Datorika" at bounding box center [478, 252] width 177 height 12
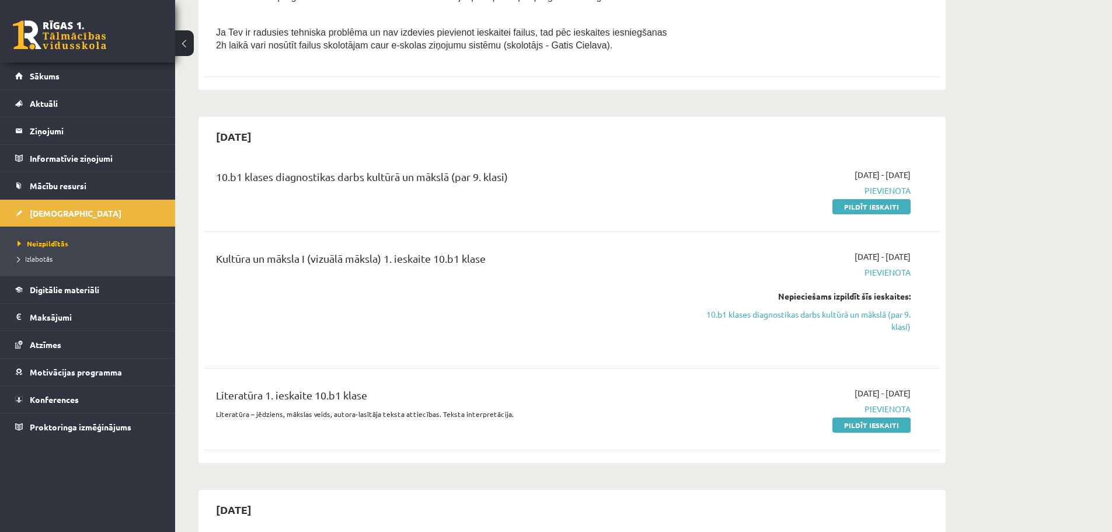
scroll to position [875, 0]
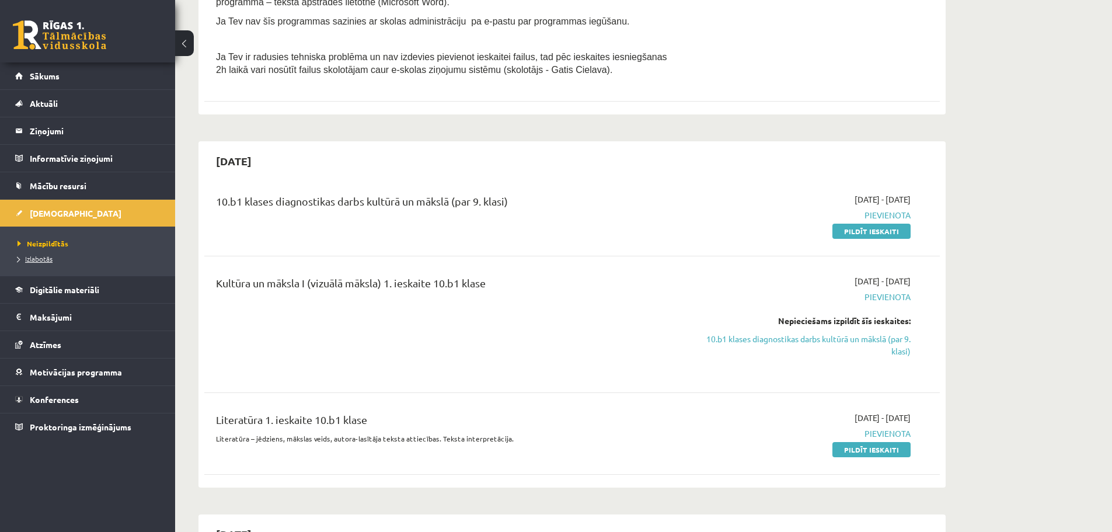
click at [54, 254] on link "Izlabotās" at bounding box center [91, 258] width 146 height 11
